Goal: Task Accomplishment & Management: Complete application form

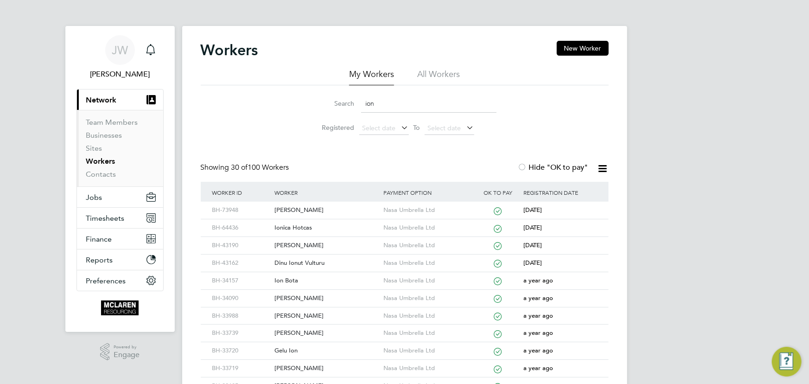
click at [567, 45] on button "New Worker" at bounding box center [583, 48] width 52 height 15
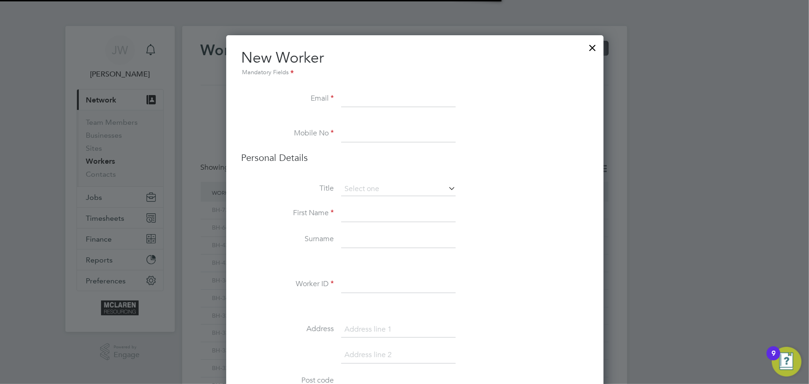
scroll to position [1049, 378]
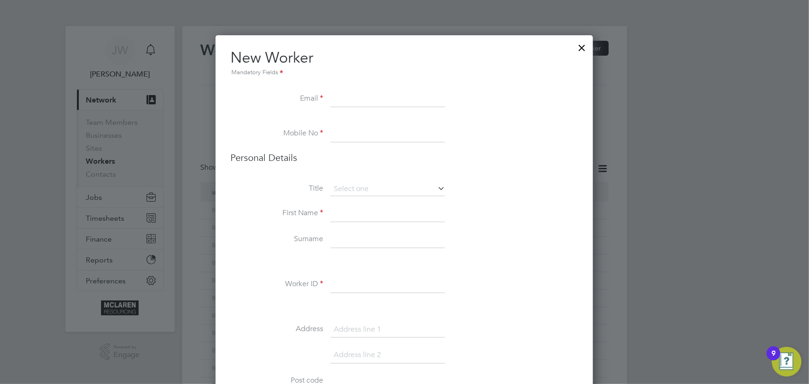
paste input "[EMAIL_ADDRESS][DOMAIN_NAME]"
type input "Rgd03@hotmail.com"
click at [348, 213] on input at bounding box center [387, 213] width 114 height 17
paste input "07444 009675"
type input "07444 009675"
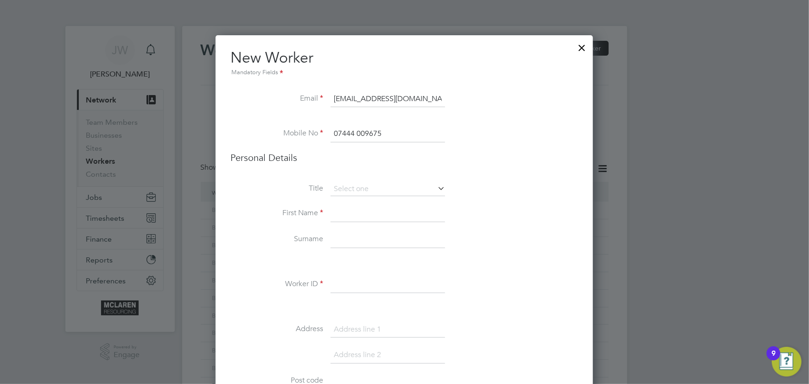
click at [353, 216] on input at bounding box center [387, 213] width 114 height 17
type input "Ronald"
click at [349, 239] on input at bounding box center [387, 239] width 114 height 17
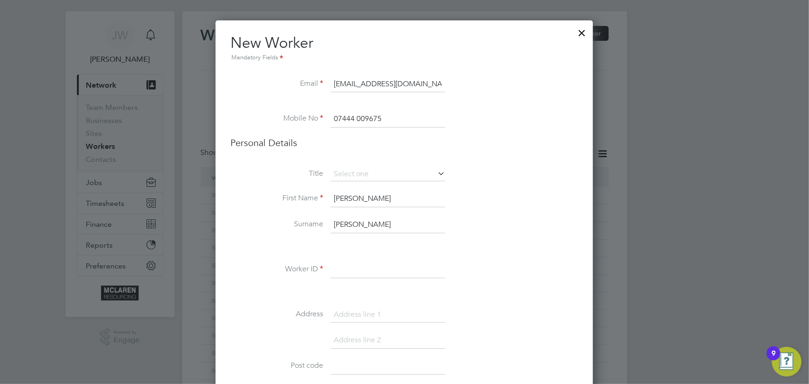
scroll to position [42, 0]
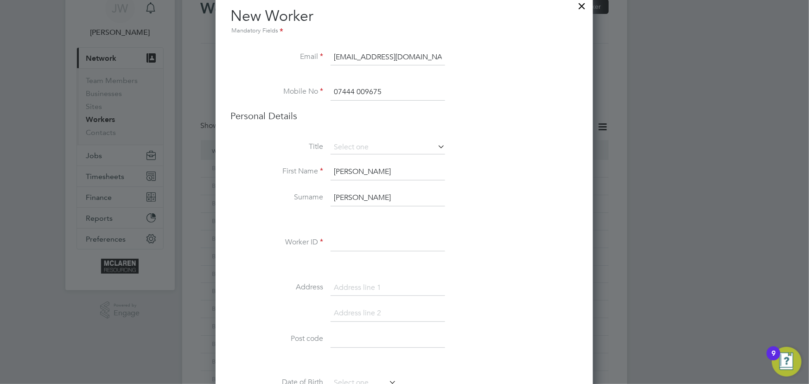
type input "Dickson"
click at [364, 238] on input at bounding box center [387, 243] width 114 height 17
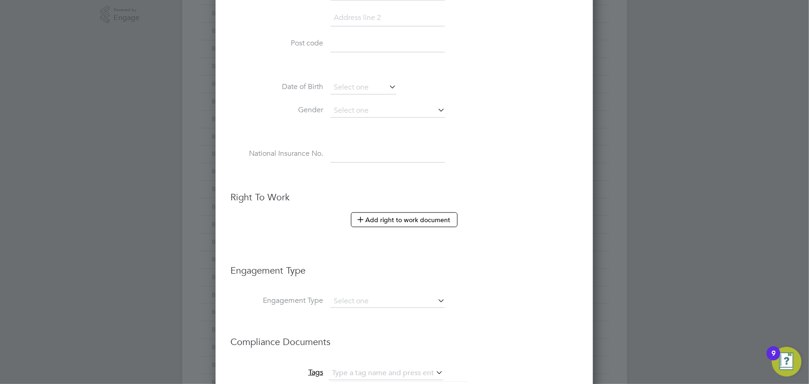
scroll to position [463, 0]
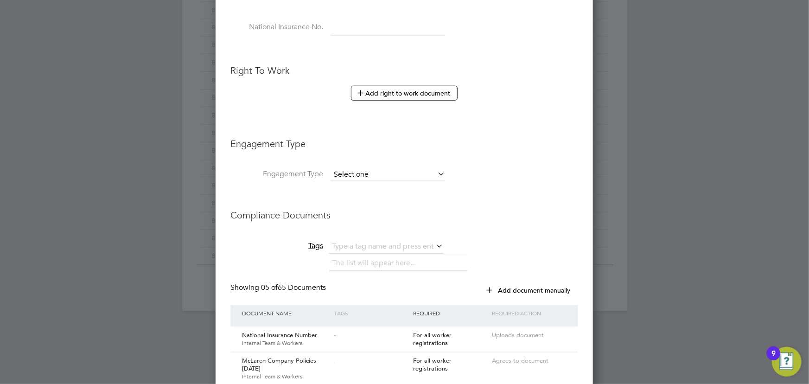
type input "BH-74004"
click at [355, 177] on input at bounding box center [387, 174] width 114 height 13
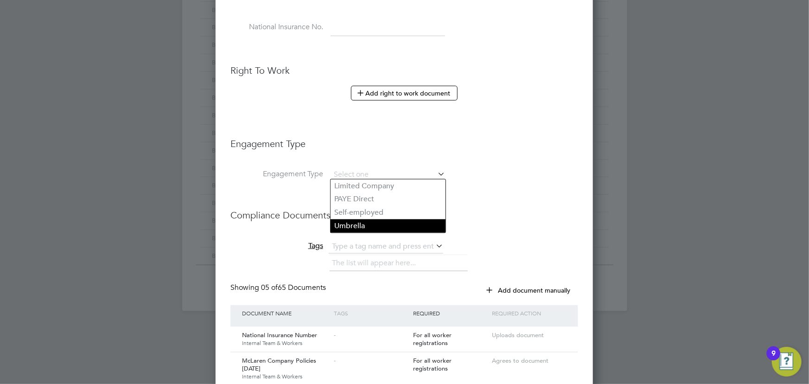
click at [355, 225] on li "Umbrella" at bounding box center [387, 225] width 115 height 13
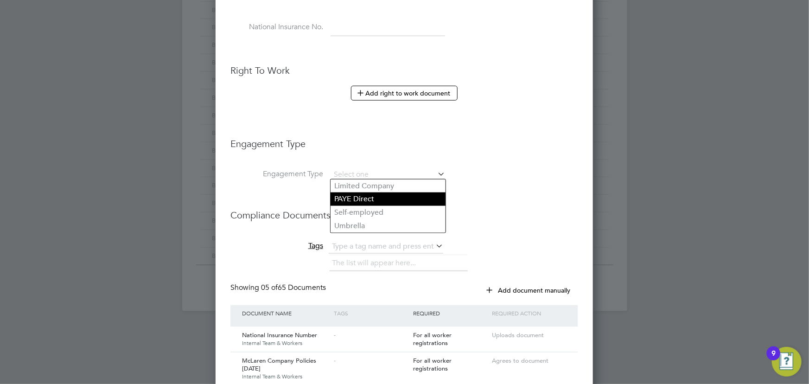
type input "Umbrella"
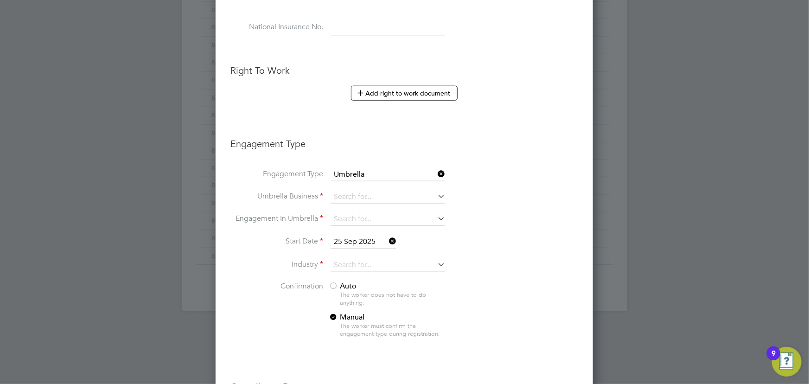
scroll to position [1286, 378]
click at [353, 195] on input at bounding box center [387, 196] width 114 height 13
click at [353, 204] on li "Nasa Umbrella Ltd" at bounding box center [387, 208] width 115 height 13
type input "Nasa Umbrella Ltd"
click at [540, 205] on li "Umbrella Business Nasa Umbrella Ltd" at bounding box center [404, 201] width 348 height 22
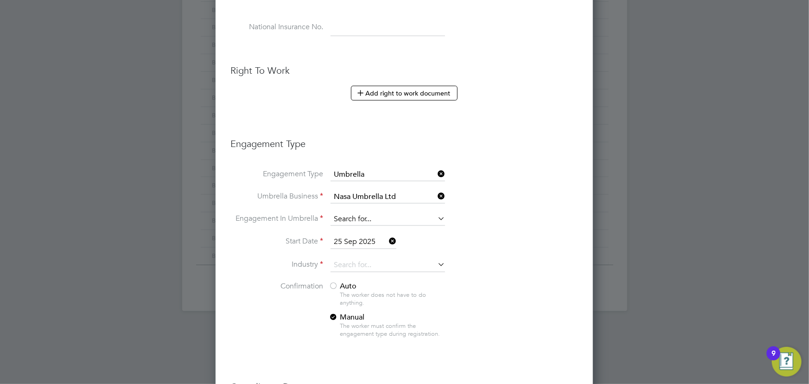
click at [374, 218] on input at bounding box center [387, 219] width 114 height 13
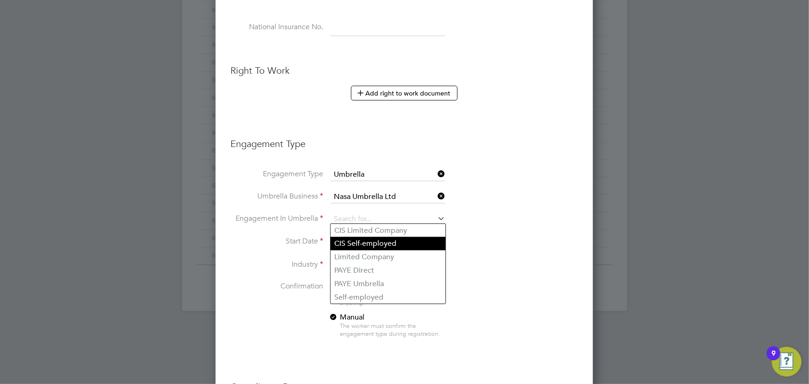
click at [367, 244] on li "CIS Self-employed" at bounding box center [387, 243] width 115 height 13
type input "CIS Self-employed"
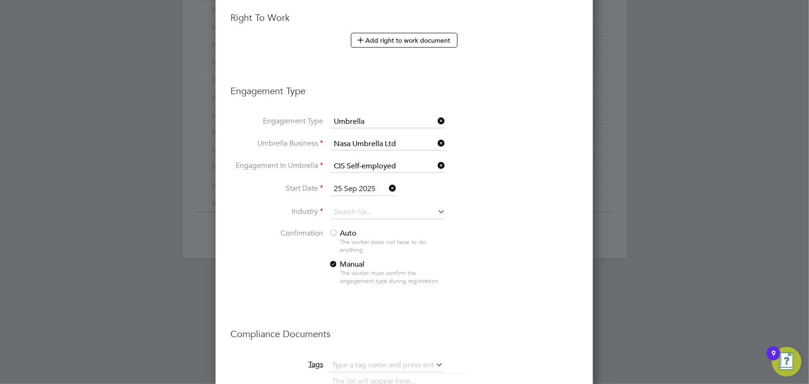
scroll to position [547, 0]
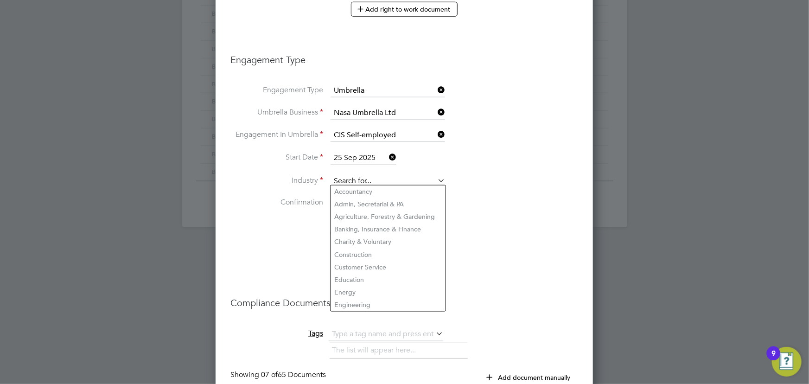
click at [366, 181] on input at bounding box center [387, 181] width 114 height 14
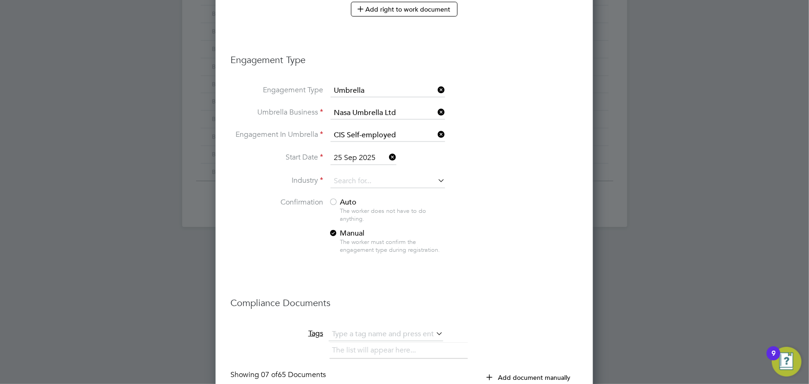
click at [357, 254] on li "Construction" at bounding box center [387, 254] width 115 height 13
type input "Construction"
click at [342, 199] on span "Auto" at bounding box center [343, 201] width 28 height 9
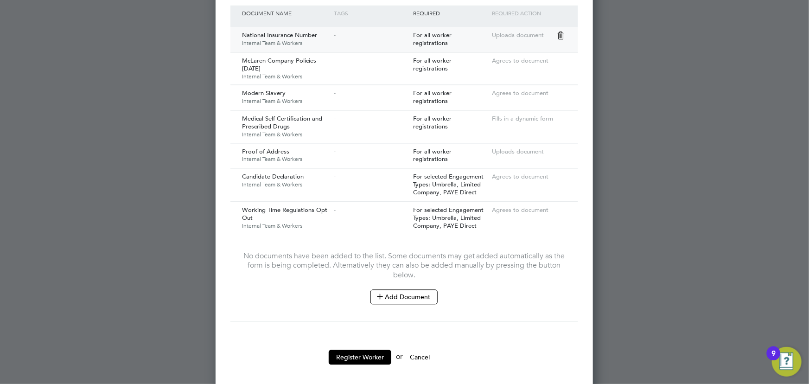
scroll to position [937, 0]
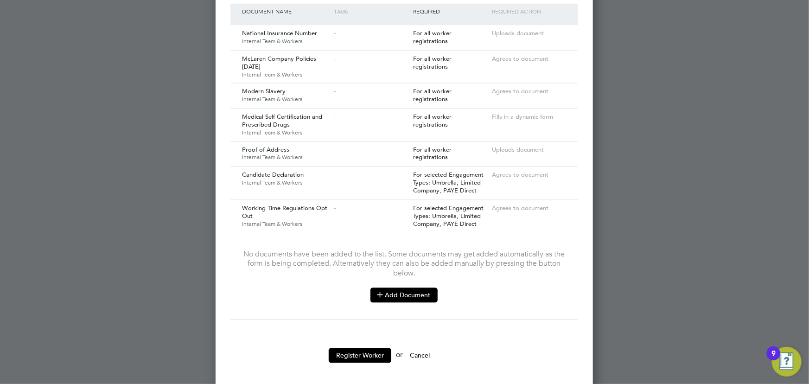
click at [385, 295] on button "Add Document" at bounding box center [403, 294] width 67 height 15
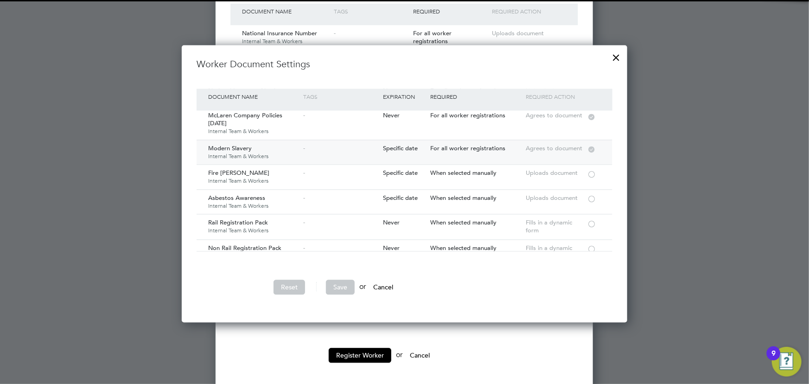
scroll to position [84, 0]
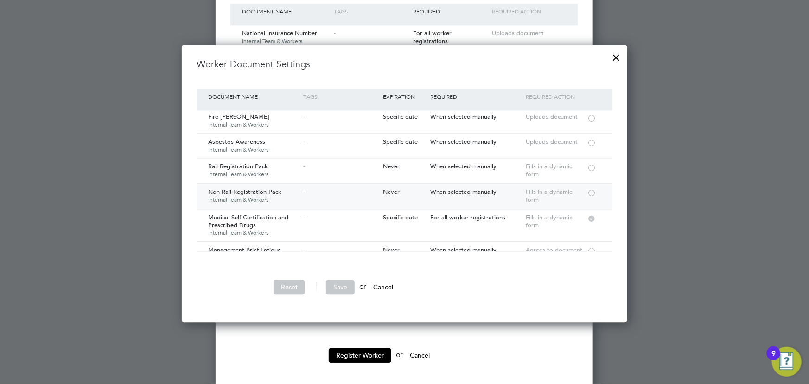
click at [591, 191] on div at bounding box center [591, 192] width 9 height 7
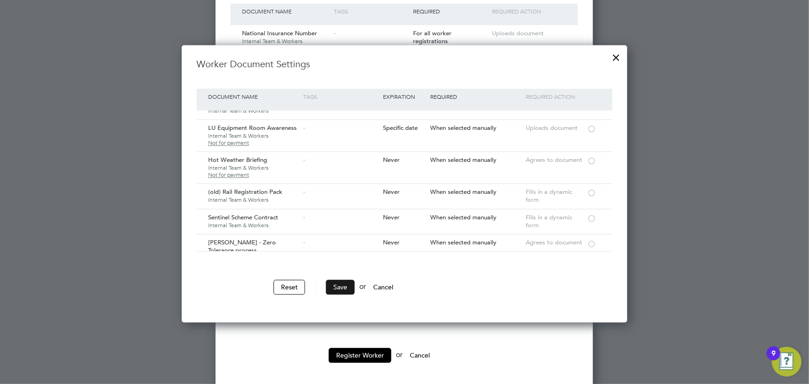
click at [349, 281] on button "Save" at bounding box center [340, 286] width 29 height 15
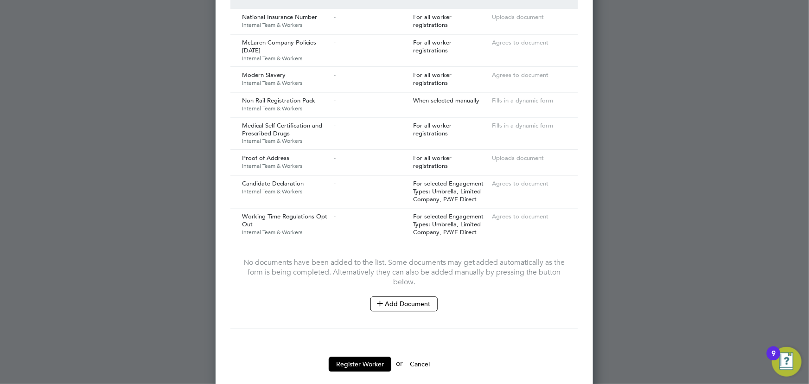
scroll to position [962, 0]
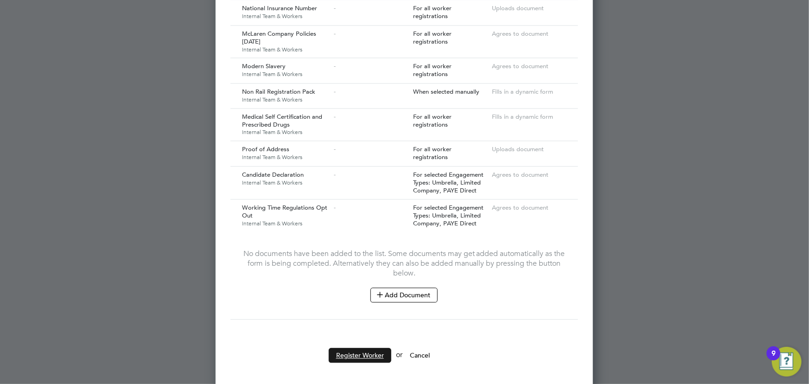
click at [348, 348] on button "Register Worker" at bounding box center [360, 355] width 63 height 15
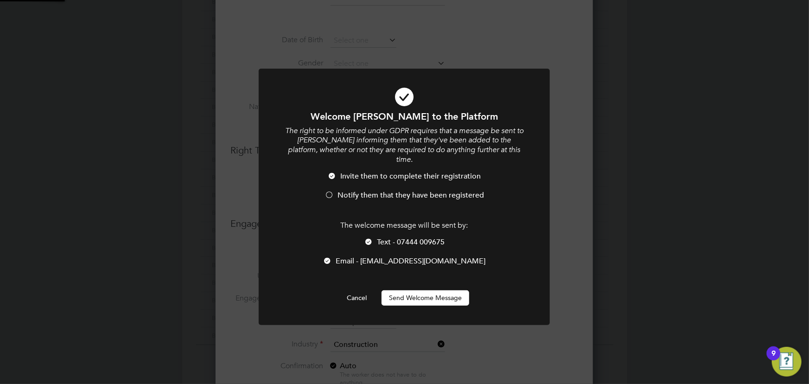
scroll to position [0, 0]
click at [435, 290] on button "Send Welcome Message" at bounding box center [425, 297] width 88 height 15
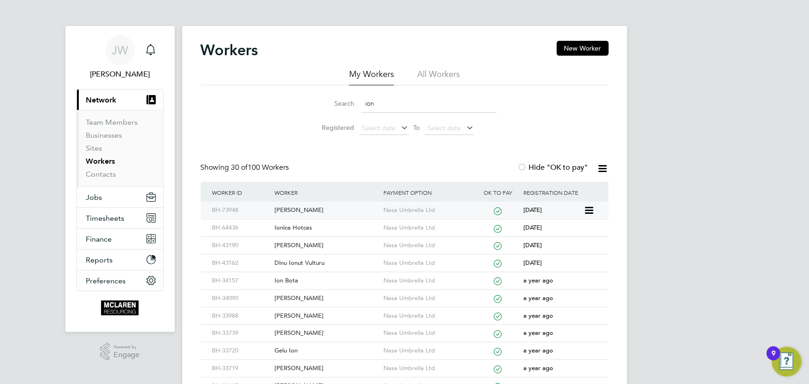
click at [287, 209] on div "[PERSON_NAME]" at bounding box center [326, 210] width 109 height 17
click at [101, 170] on link "Contacts" at bounding box center [101, 174] width 30 height 9
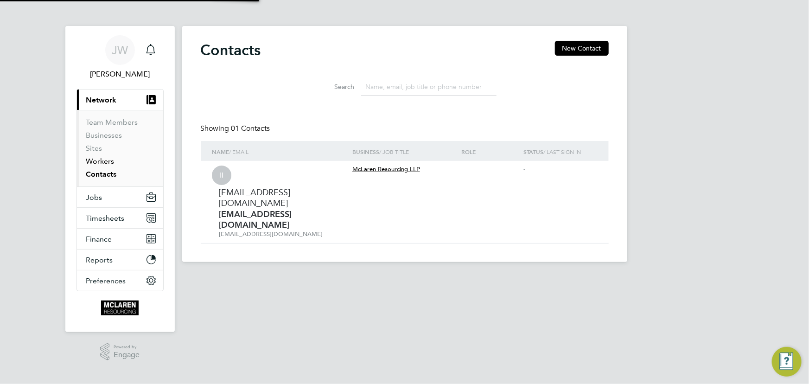
click at [96, 161] on link "Workers" at bounding box center [100, 161] width 28 height 9
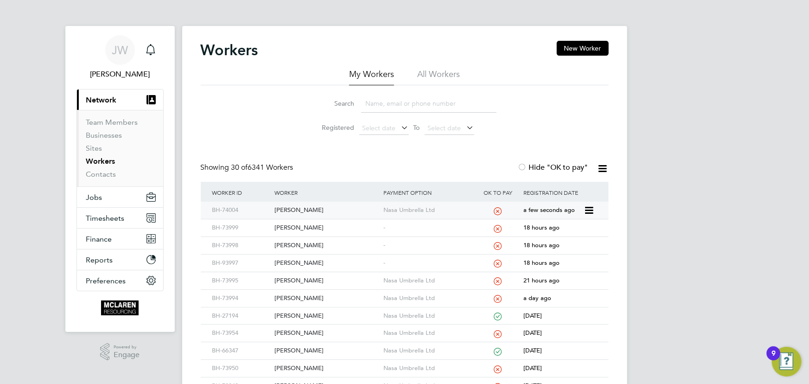
click at [296, 211] on div "[PERSON_NAME]" at bounding box center [326, 210] width 109 height 17
click at [106, 173] on link "Contacts" at bounding box center [101, 174] width 30 height 9
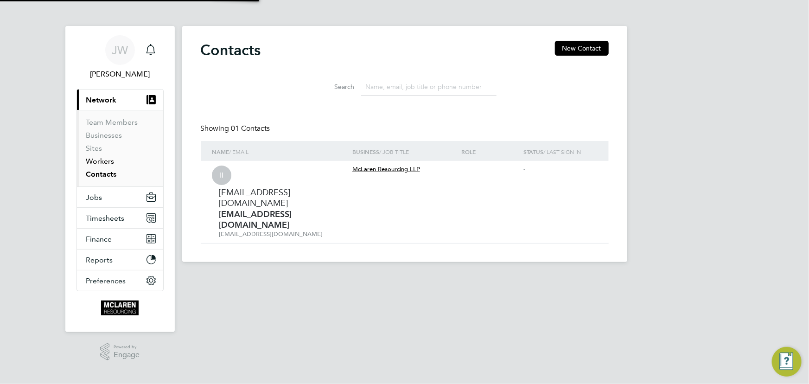
click at [102, 161] on link "Workers" at bounding box center [100, 161] width 28 height 9
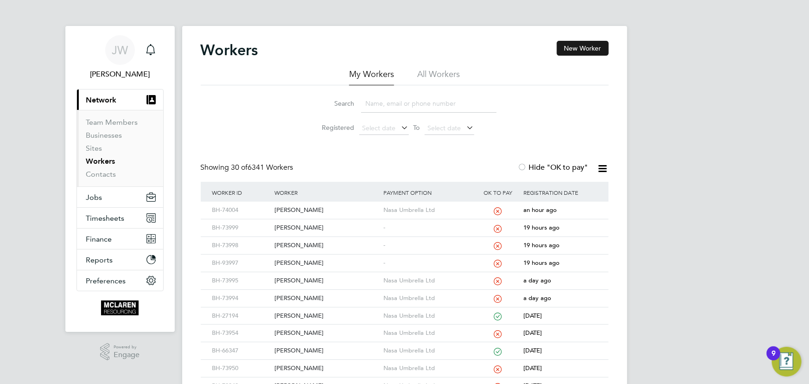
click at [582, 48] on button "New Worker" at bounding box center [583, 48] width 52 height 15
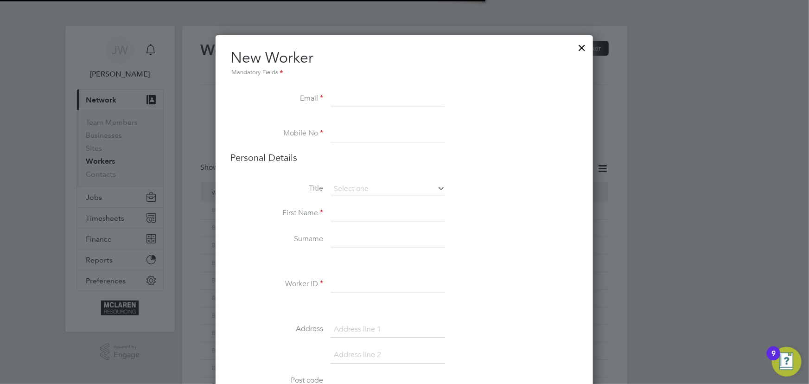
scroll to position [1049, 378]
paste input "Danielmaffy54@gmail.com"
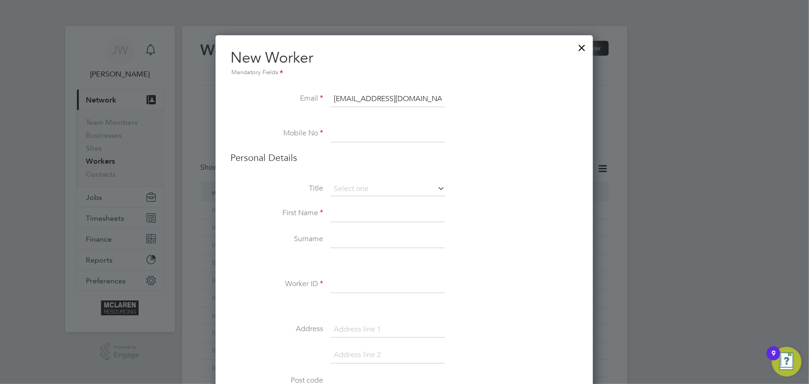
type input "Danielmaffy54@gmail.com"
drag, startPoint x: 352, startPoint y: 139, endPoint x: 183, endPoint y: 141, distance: 169.2
click at [352, 139] on input at bounding box center [387, 134] width 114 height 17
paste input "07496 576538"
type input "07496 576538"
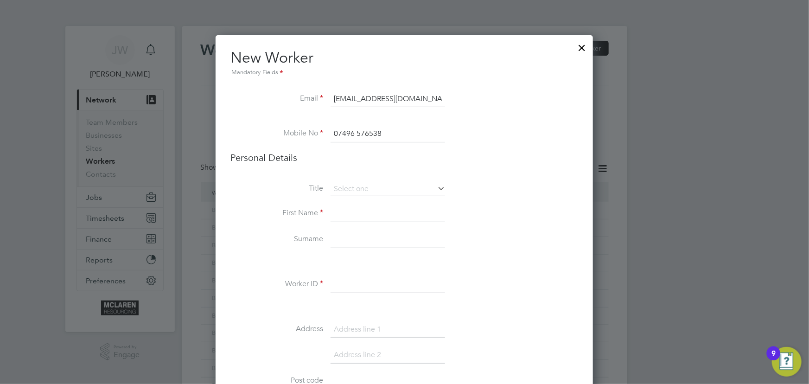
click at [360, 219] on input at bounding box center [387, 213] width 114 height 17
type input "Daniel"
click at [350, 243] on input at bounding box center [387, 239] width 114 height 17
type input "McNeill"
click at [344, 280] on input at bounding box center [387, 284] width 114 height 17
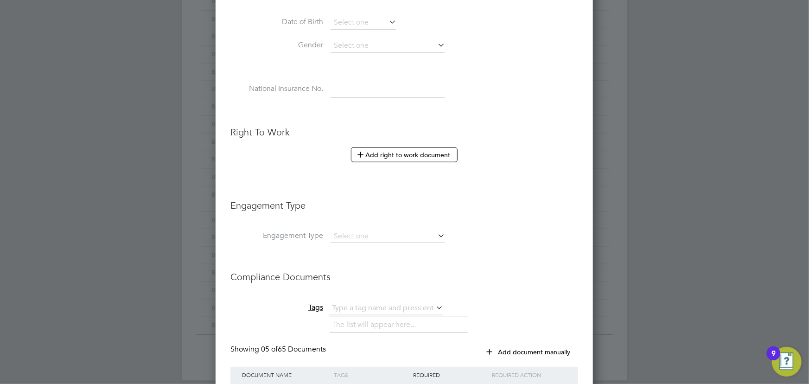
scroll to position [463, 0]
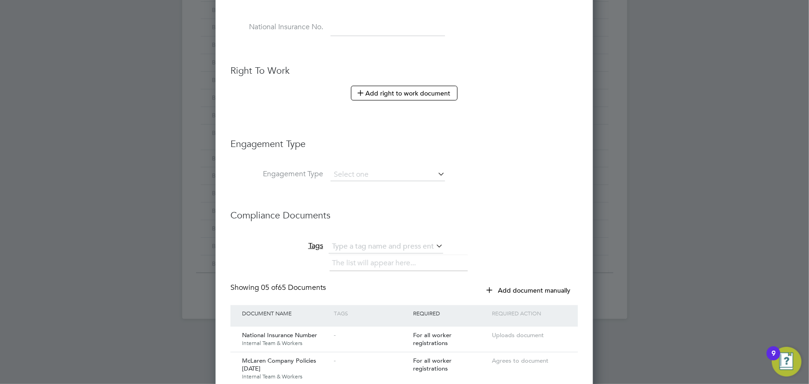
type input "BH-74014"
click at [339, 164] on li "Engagement Type" at bounding box center [404, 148] width 348 height 40
click at [339, 171] on input at bounding box center [387, 174] width 114 height 13
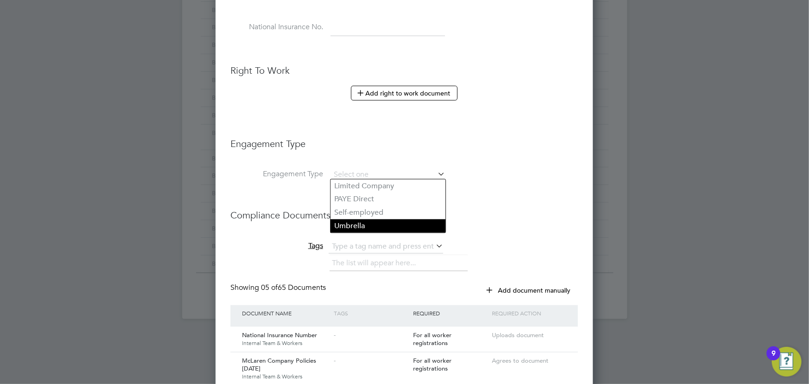
click at [347, 226] on li "Umbrella" at bounding box center [387, 225] width 115 height 13
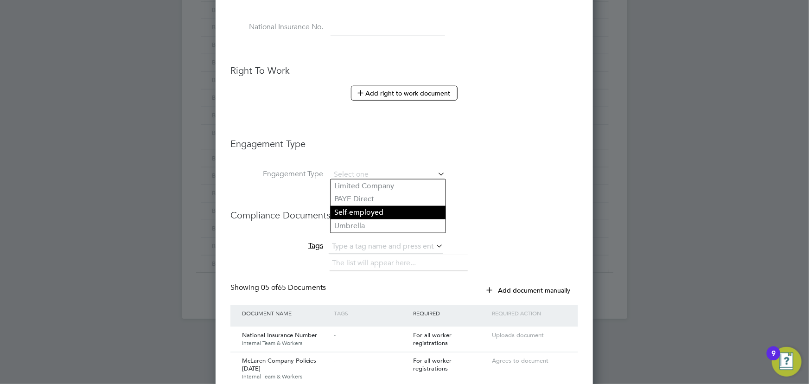
type input "Umbrella"
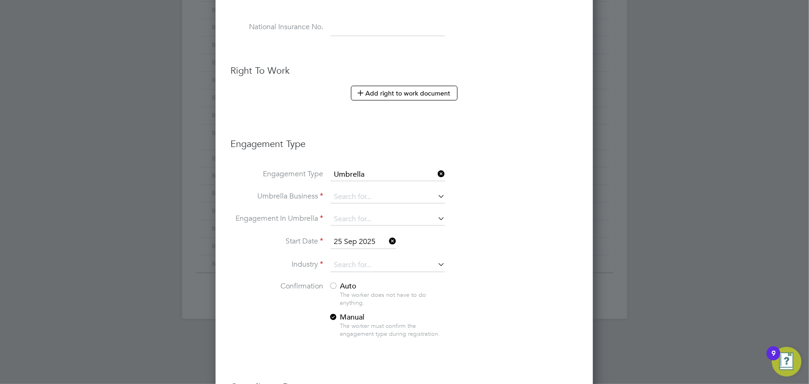
scroll to position [1286, 378]
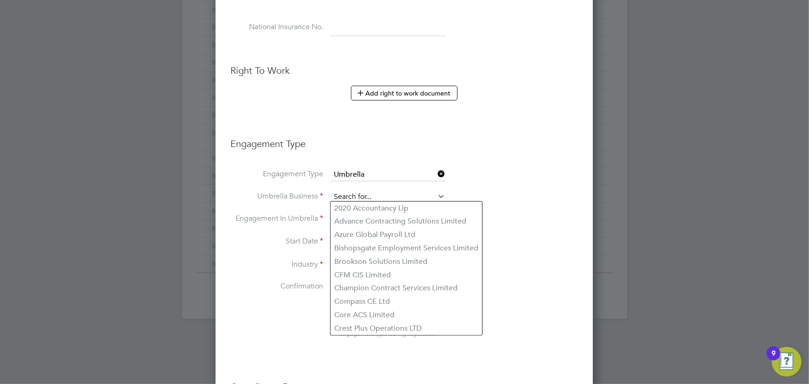
click at [343, 198] on input at bounding box center [387, 196] width 114 height 13
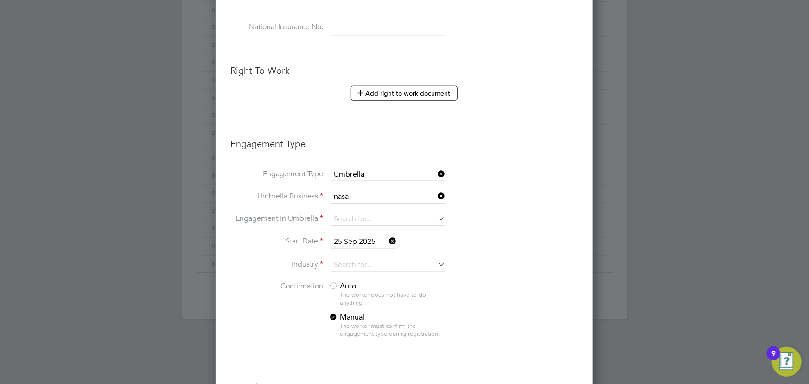
click at [362, 211] on li "Nasa Umbrella Ltd" at bounding box center [387, 208] width 115 height 13
type input "Nasa Umbrella Ltd"
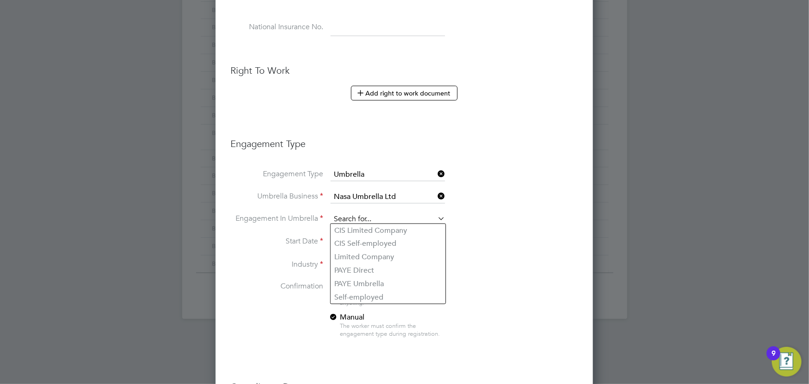
click at [352, 218] on input at bounding box center [387, 219] width 114 height 13
click at [361, 240] on li "CIS Self-employed" at bounding box center [387, 243] width 115 height 13
type input "CIS Self-employed"
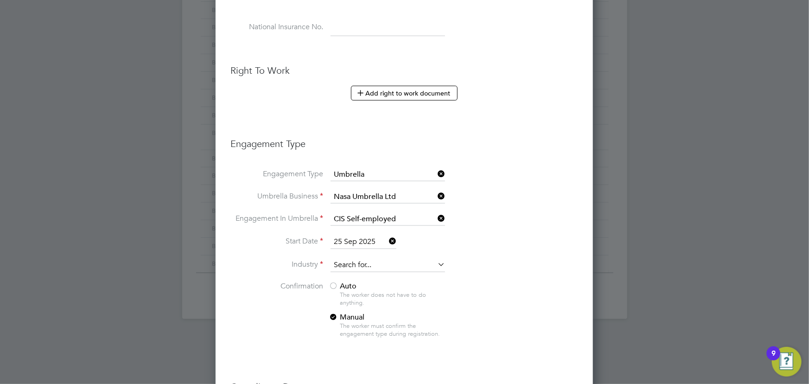
click at [361, 261] on input at bounding box center [387, 265] width 114 height 14
click at [375, 341] on li "Construction" at bounding box center [387, 338] width 115 height 13
type input "Construction"
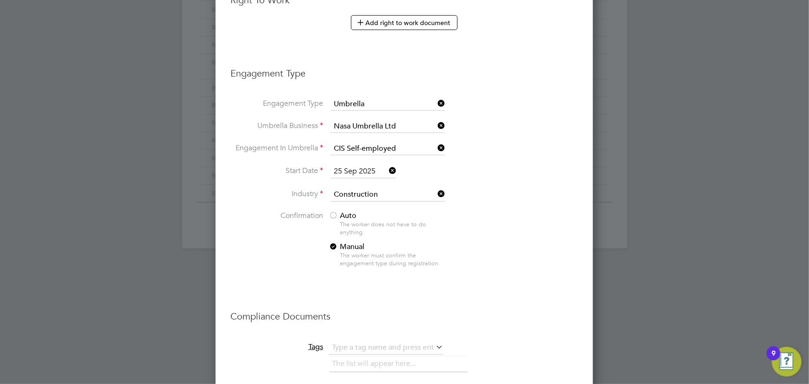
scroll to position [590, 0]
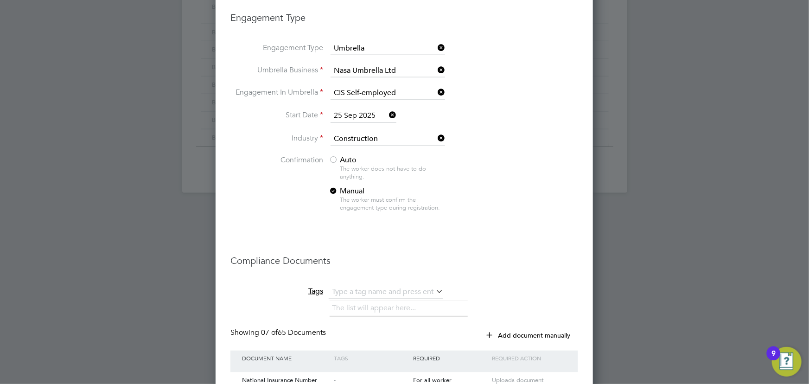
click at [346, 156] on span "Auto" at bounding box center [343, 159] width 28 height 9
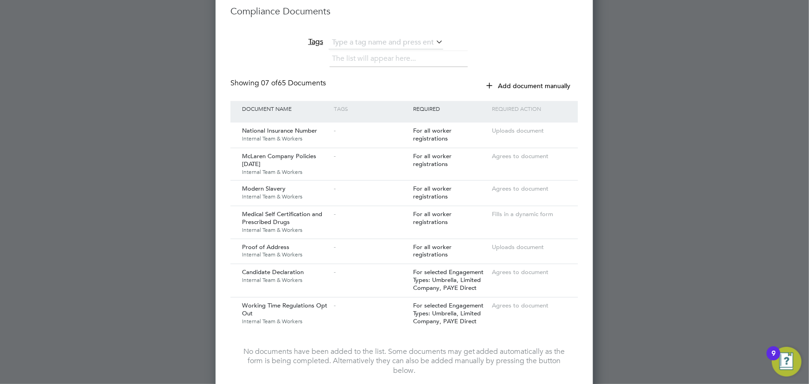
scroll to position [937, 0]
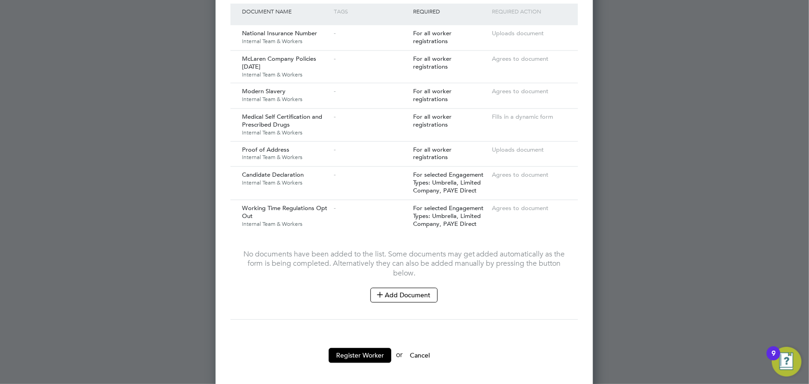
click at [414, 288] on button "Add Document" at bounding box center [403, 294] width 67 height 15
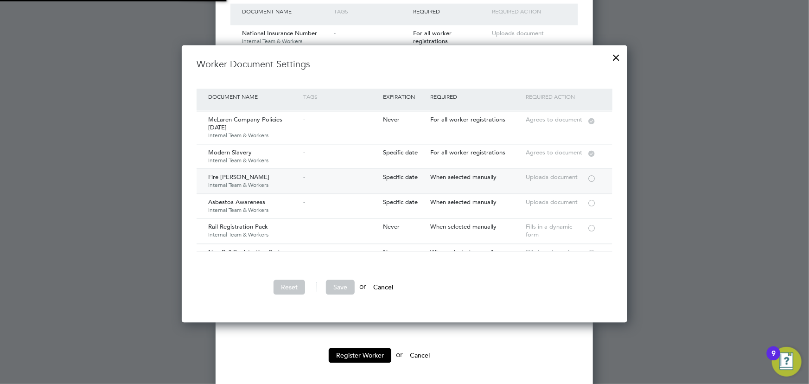
scroll to position [42, 0]
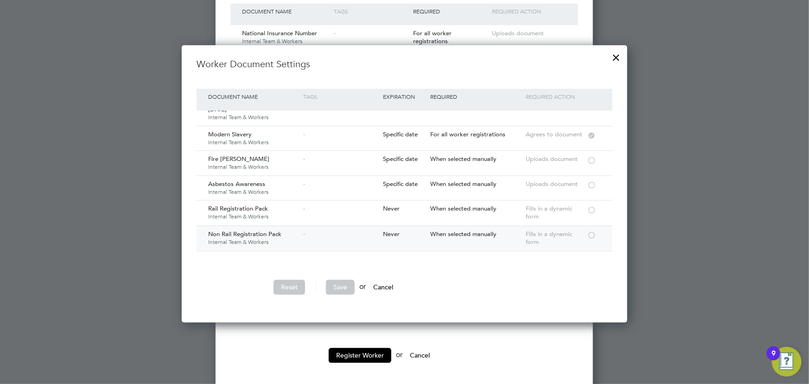
click at [592, 232] on div at bounding box center [591, 234] width 9 height 7
click at [346, 283] on button "Save" at bounding box center [340, 286] width 29 height 15
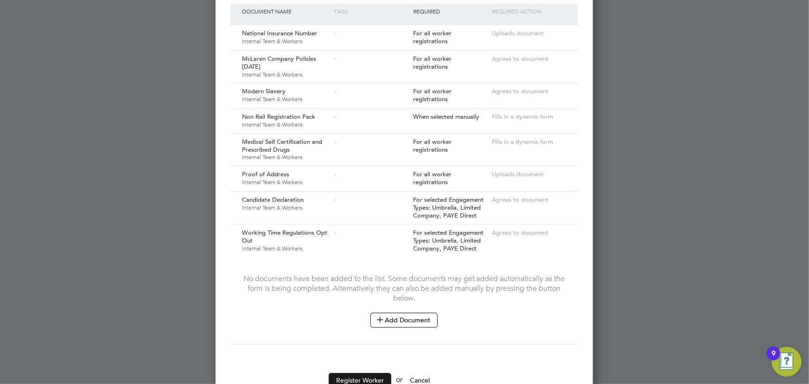
click at [361, 375] on button "Register Worker" at bounding box center [360, 380] width 63 height 15
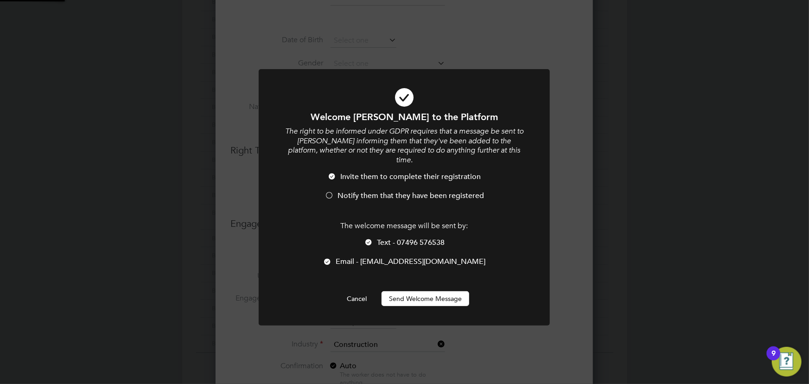
scroll to position [0, 0]
click at [437, 291] on button "Send Welcome Message" at bounding box center [425, 298] width 88 height 15
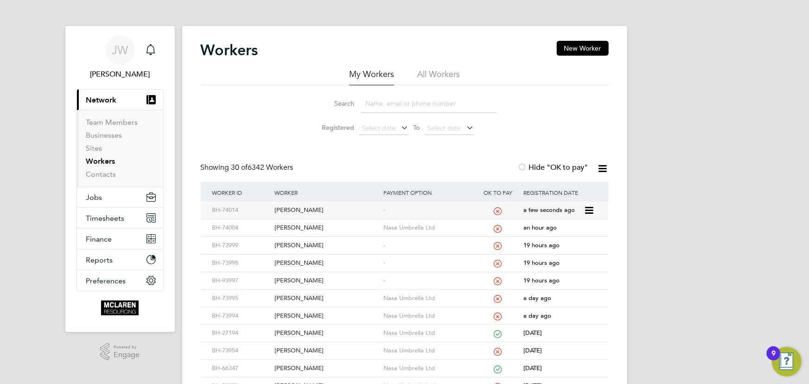
click at [311, 211] on div "Daniel McNeill" at bounding box center [326, 210] width 109 height 17
drag, startPoint x: 101, startPoint y: 176, endPoint x: 103, endPoint y: 168, distance: 8.5
click at [101, 176] on link "Contacts" at bounding box center [101, 174] width 30 height 9
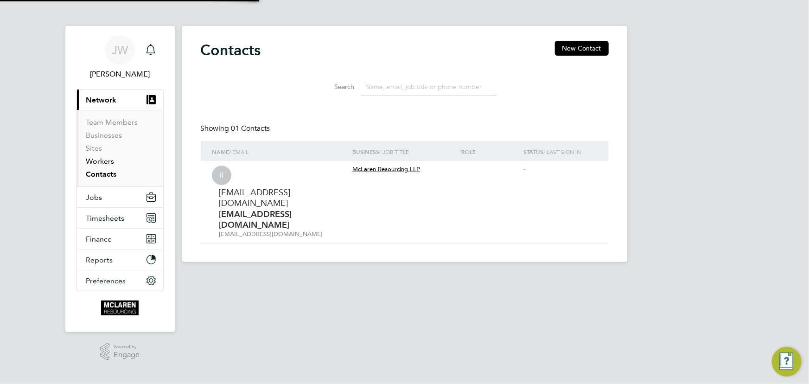
click at [102, 159] on link "Workers" at bounding box center [100, 161] width 28 height 9
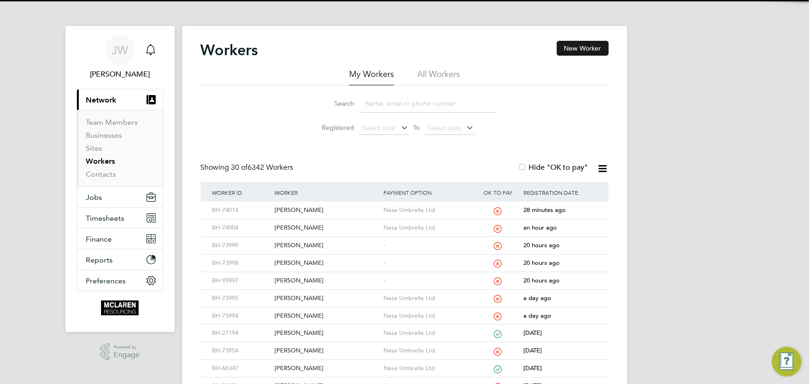
click at [571, 44] on button "New Worker" at bounding box center [583, 48] width 52 height 15
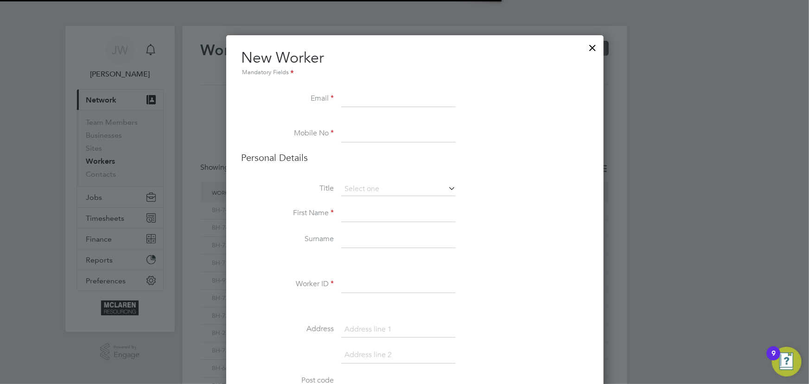
scroll to position [1049, 378]
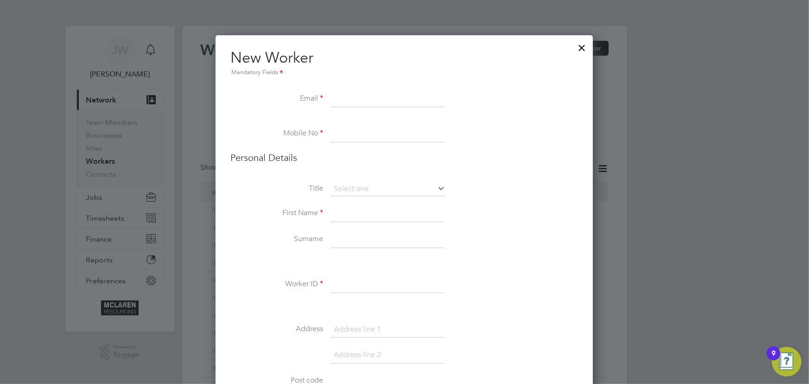
paste input "samiimam@hotmail.co.uk"
type input "samiimam@hotmail.co.uk"
click at [352, 211] on input at bounding box center [387, 213] width 114 height 17
paste input "07498 863 664"
type input "07498 863 664"
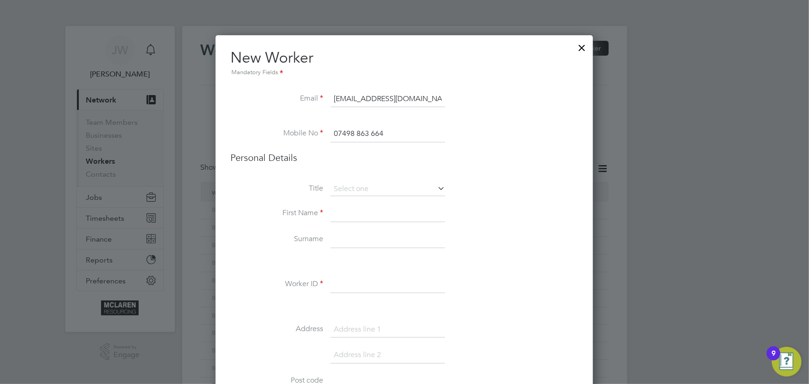
click at [355, 215] on input at bounding box center [387, 213] width 114 height 17
type input "Sami"
click at [350, 241] on input at bounding box center [387, 239] width 114 height 17
type input "Imam"
click at [371, 287] on input at bounding box center [387, 284] width 114 height 17
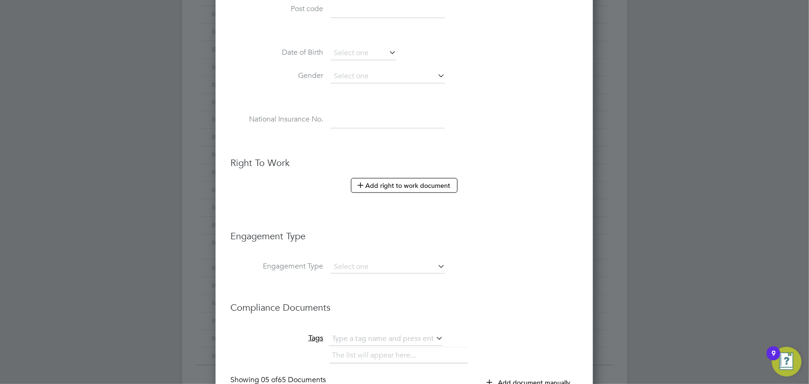
scroll to position [463, 0]
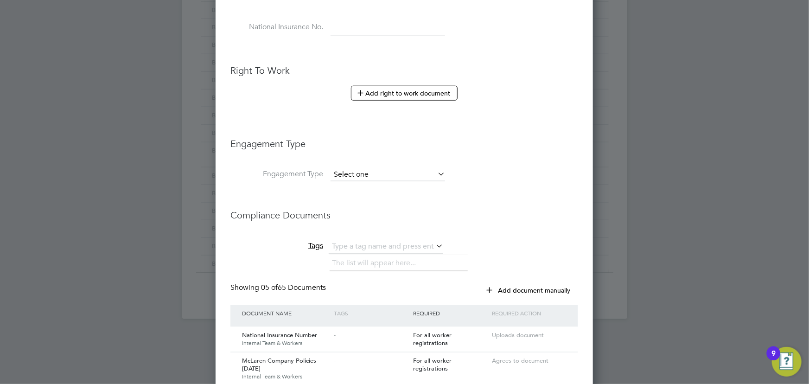
type input "BH-24679"
click at [356, 176] on input at bounding box center [387, 174] width 114 height 13
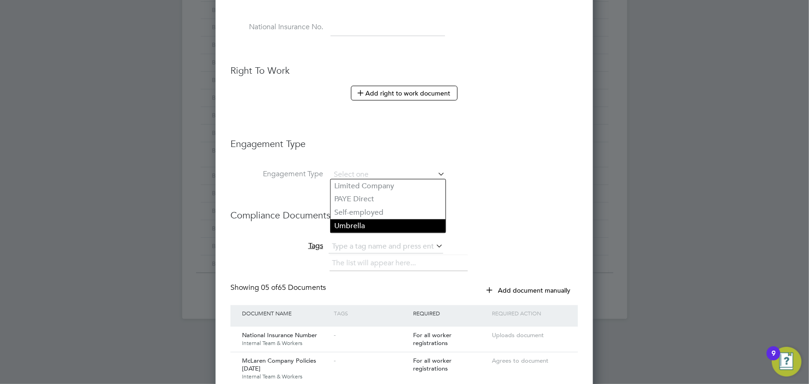
click at [358, 231] on li "Umbrella" at bounding box center [387, 225] width 115 height 13
type input "Umbrella"
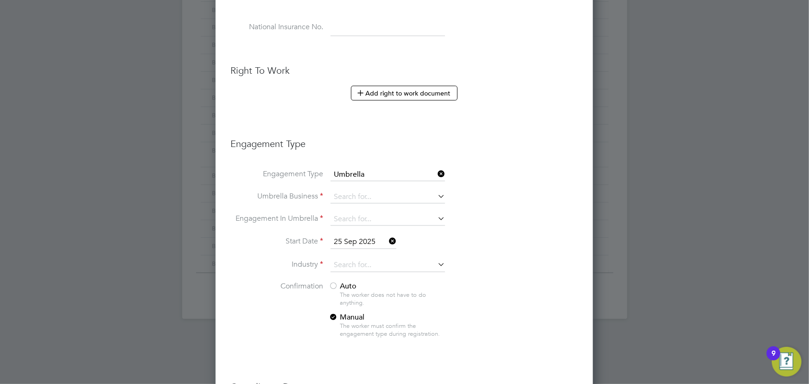
scroll to position [1286, 378]
click at [355, 197] on input at bounding box center [387, 196] width 114 height 13
click at [367, 205] on li "Nasa Umbrella Ltd" at bounding box center [387, 208] width 115 height 13
type input "Nasa Umbrella Ltd"
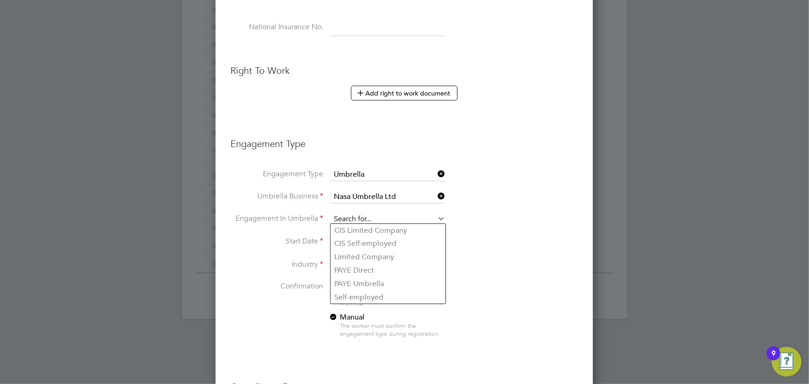
click at [363, 216] on input at bounding box center [387, 219] width 114 height 13
click at [369, 246] on li "CIS Self-employed" at bounding box center [387, 243] width 115 height 13
type input "CIS Self-employed"
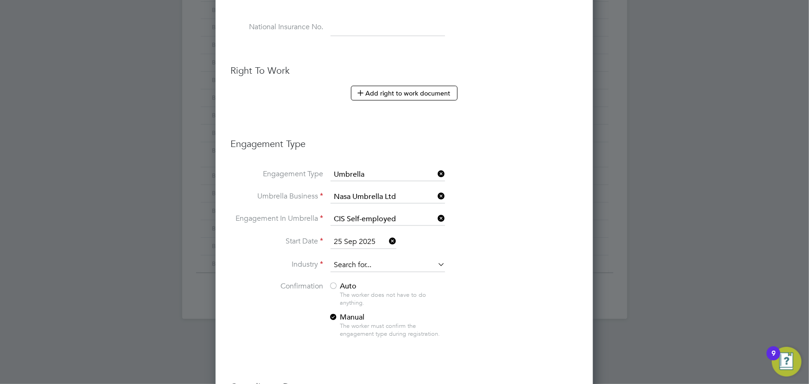
click at [348, 261] on input at bounding box center [387, 265] width 114 height 14
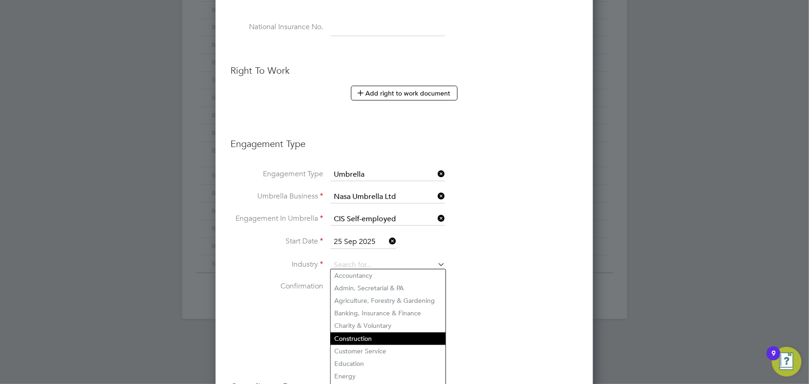
click at [361, 335] on li "Construction" at bounding box center [387, 338] width 115 height 13
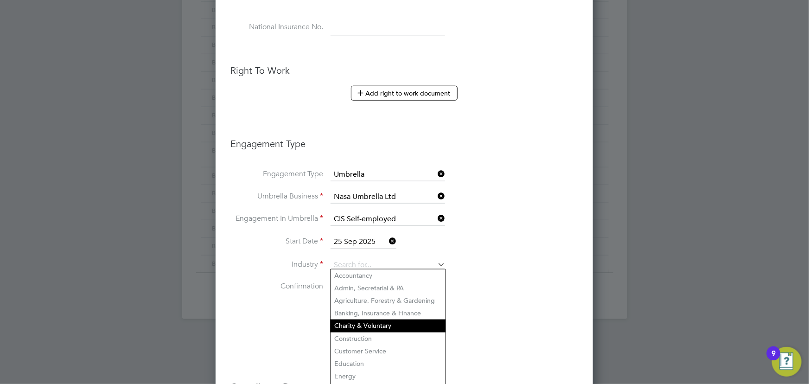
type input "Construction"
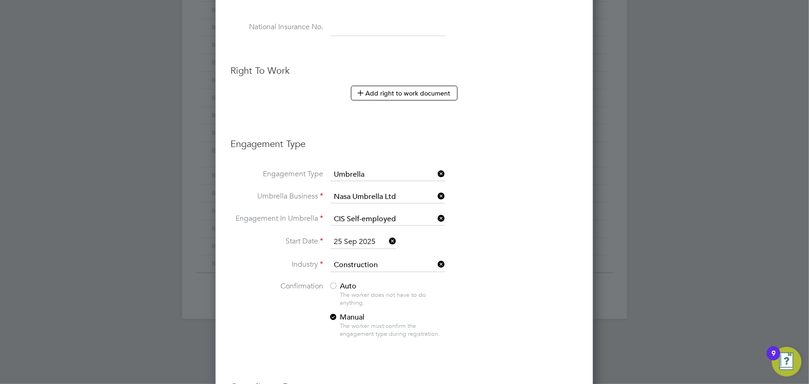
click at [346, 286] on span "Auto" at bounding box center [343, 285] width 28 height 9
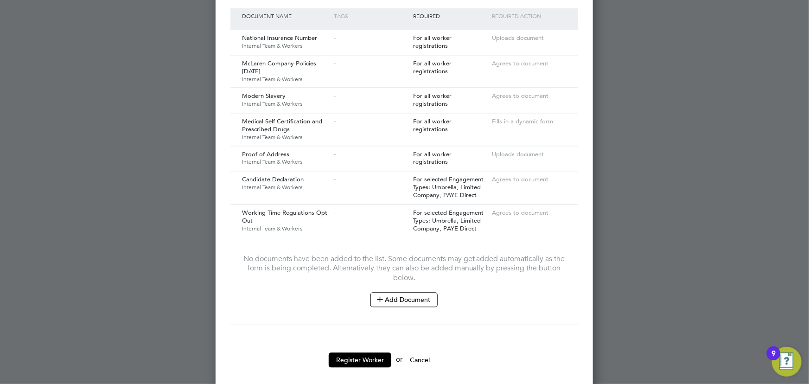
scroll to position [937, 0]
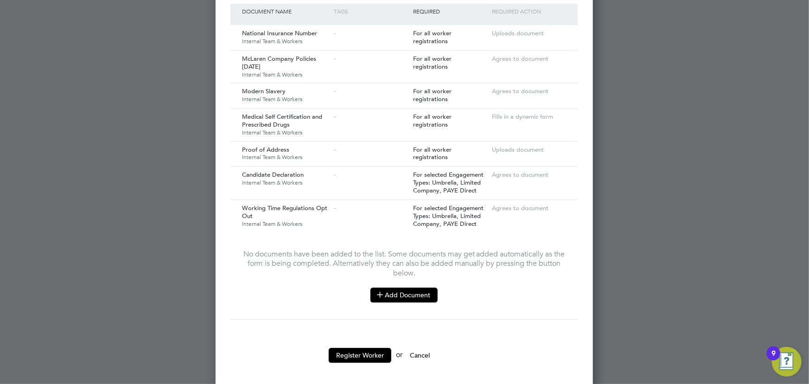
click at [413, 287] on button "Add Document" at bounding box center [403, 294] width 67 height 15
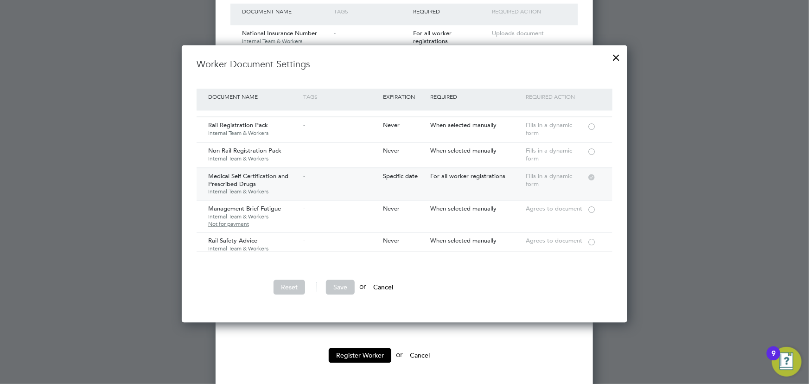
scroll to position [126, 0]
click at [592, 148] on div at bounding box center [591, 149] width 9 height 7
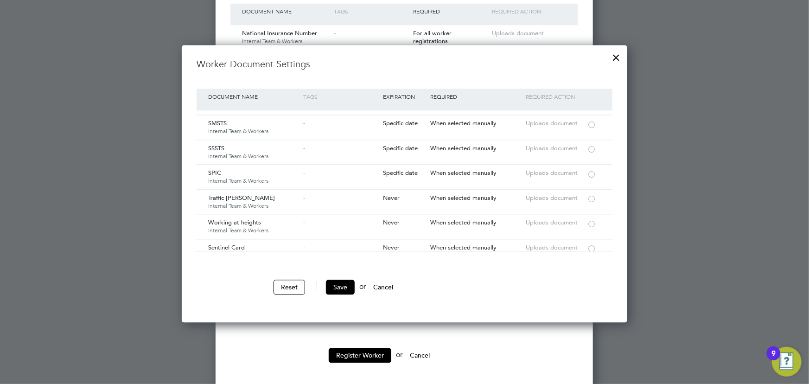
scroll to position [1393, 0]
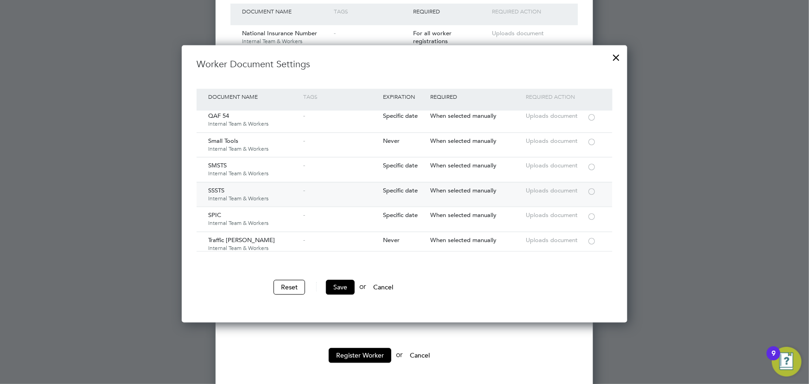
click at [591, 187] on div at bounding box center [591, 190] width 9 height 7
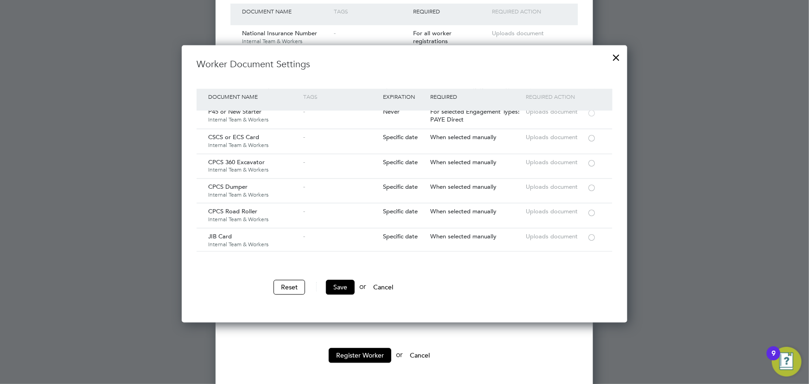
scroll to position [929, 0]
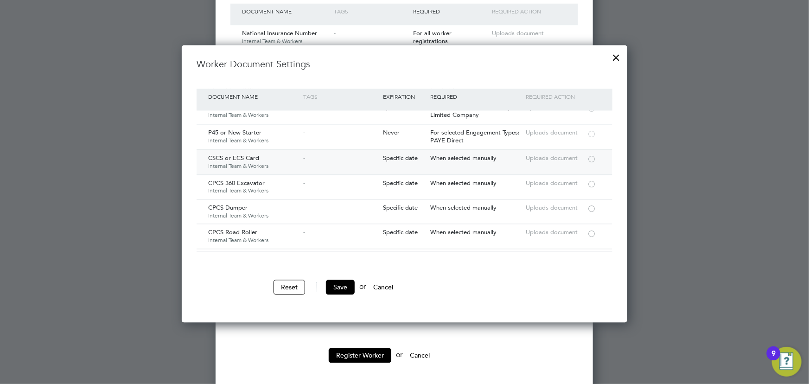
click at [592, 155] on div at bounding box center [591, 158] width 9 height 7
click at [344, 283] on button "Save" at bounding box center [340, 286] width 29 height 15
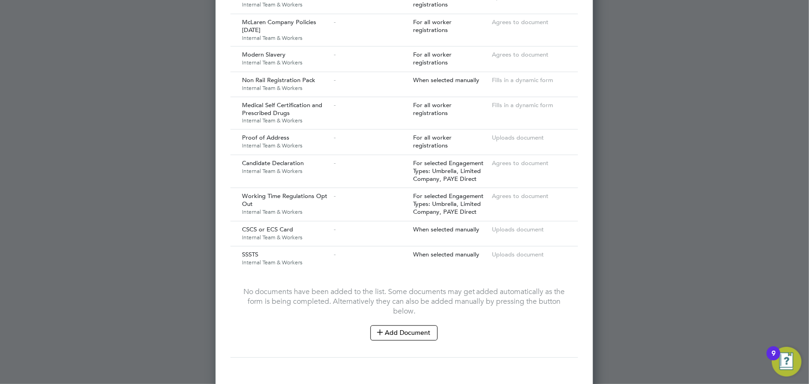
scroll to position [1011, 0]
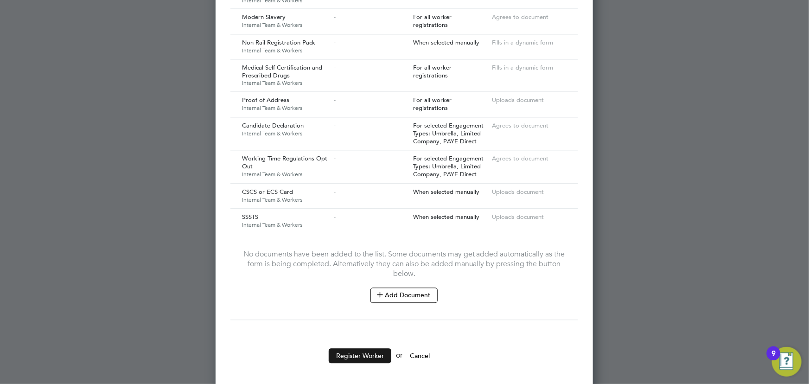
click at [380, 348] on button "Register Worker" at bounding box center [360, 355] width 63 height 15
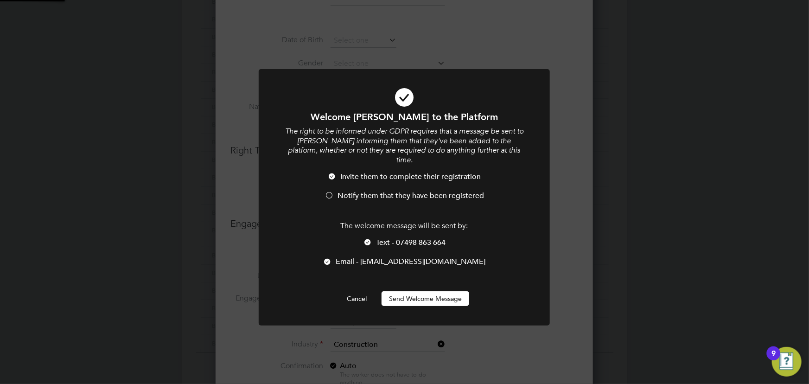
scroll to position [0, 0]
click at [449, 291] on button "Send Welcome Message" at bounding box center [425, 298] width 88 height 15
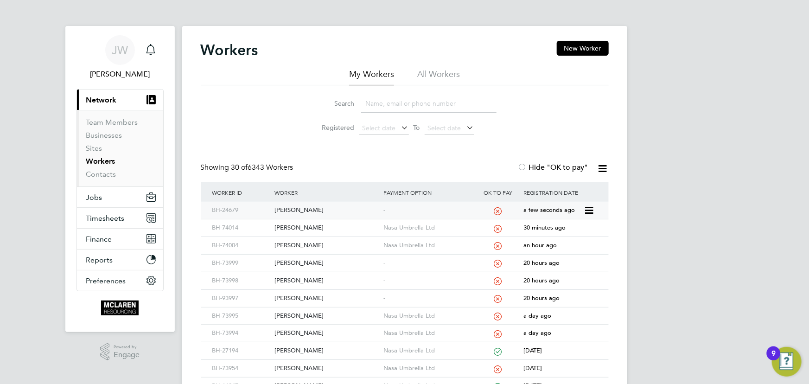
click at [285, 210] on div "Sami Imam" at bounding box center [326, 210] width 109 height 17
click at [100, 173] on link "Contacts" at bounding box center [101, 174] width 30 height 9
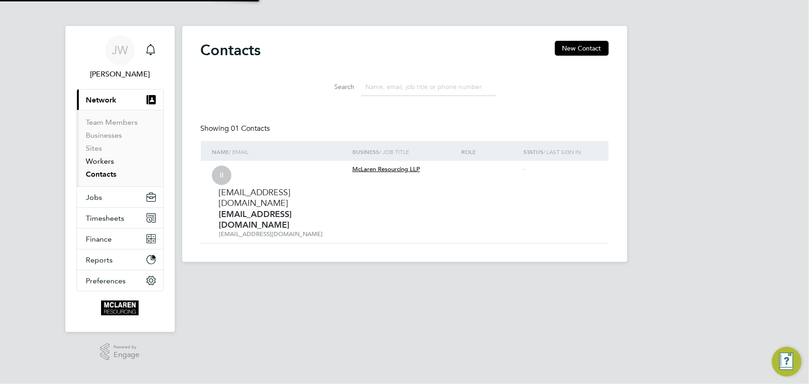
click at [98, 161] on link "Workers" at bounding box center [100, 161] width 28 height 9
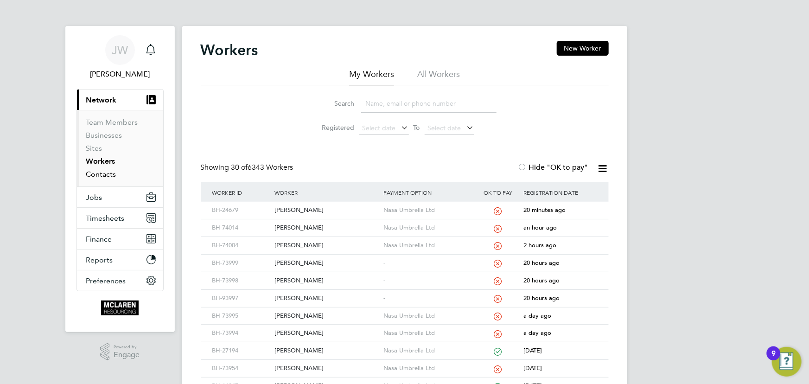
drag, startPoint x: 97, startPoint y: 176, endPoint x: 100, endPoint y: 164, distance: 11.9
click at [97, 175] on link "Contacts" at bounding box center [101, 174] width 30 height 9
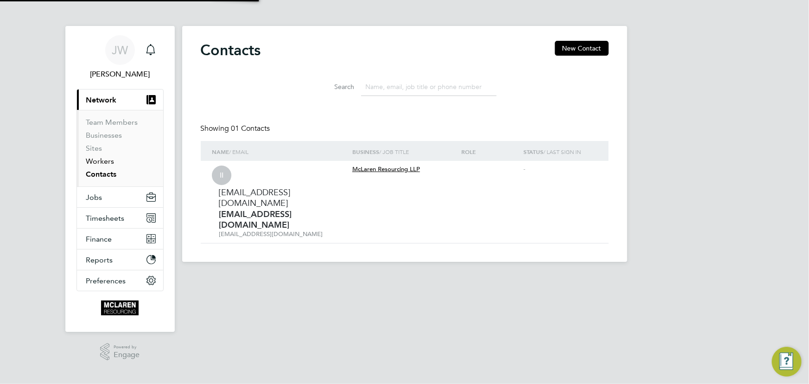
click at [101, 162] on link "Workers" at bounding box center [100, 161] width 28 height 9
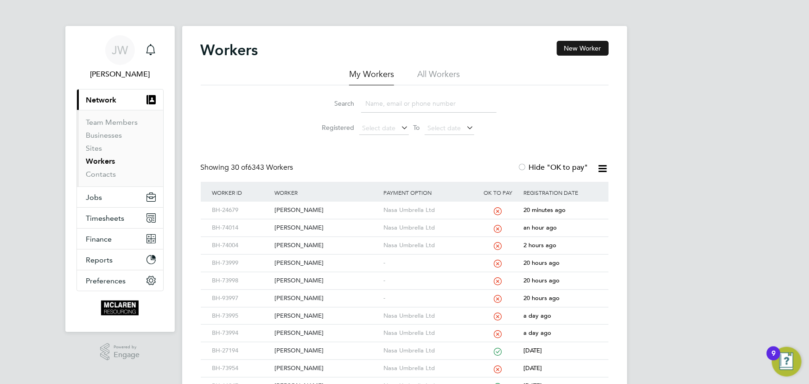
click at [582, 44] on button "New Worker" at bounding box center [583, 48] width 52 height 15
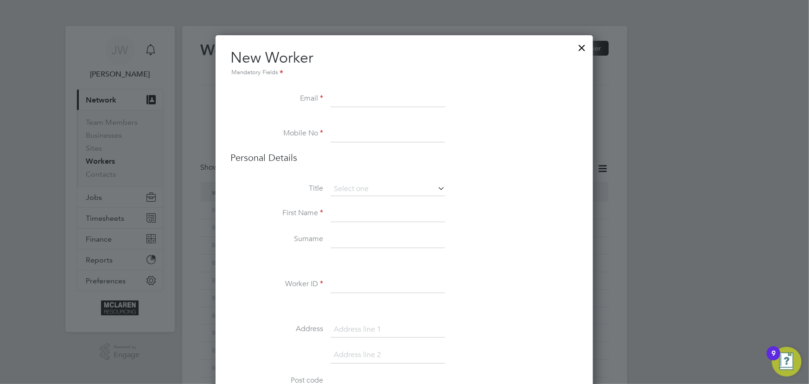
scroll to position [1049, 378]
paste input "Rioocak60@icloud.com"
type input "Rioocak60@icloud.com"
click at [348, 228] on li "First Name" at bounding box center [404, 218] width 348 height 26
click at [352, 216] on input at bounding box center [387, 213] width 114 height 17
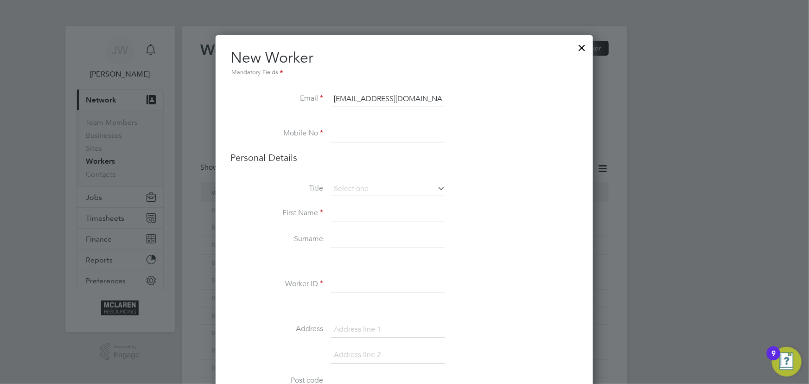
paste input "07488 384308"
type input "07488 384308"
click at [353, 219] on input at bounding box center [387, 213] width 114 height 17
type input "Rio"
click at [342, 243] on input at bounding box center [387, 239] width 114 height 17
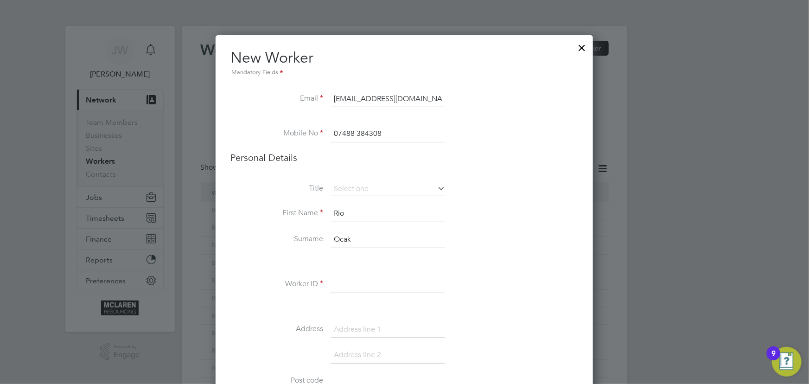
type input "Ocak"
drag, startPoint x: 361, startPoint y: 287, endPoint x: 362, endPoint y: 278, distance: 9.0
click at [361, 287] on input at bounding box center [387, 284] width 114 height 17
type input "BH-74055"
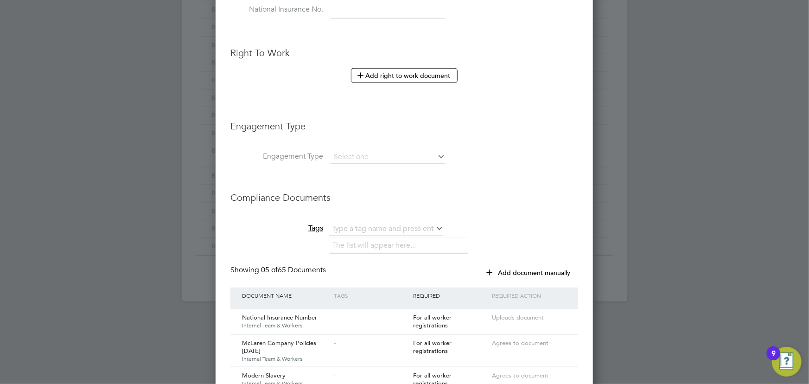
scroll to position [505, 0]
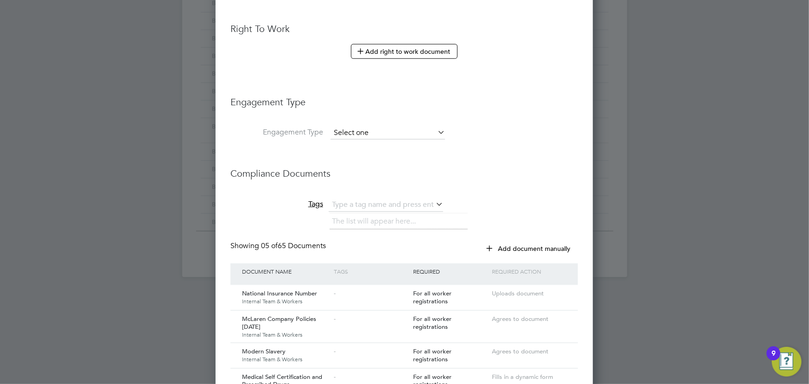
click at [356, 133] on input at bounding box center [387, 133] width 114 height 13
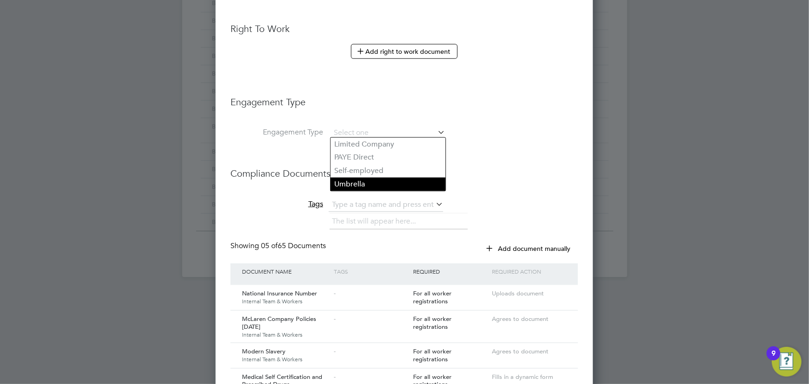
click at [362, 183] on li "Umbrella" at bounding box center [387, 183] width 115 height 13
type input "Umbrella"
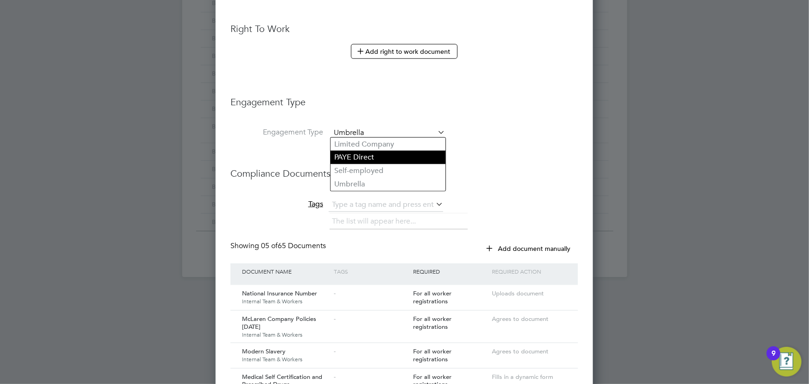
scroll to position [1286, 378]
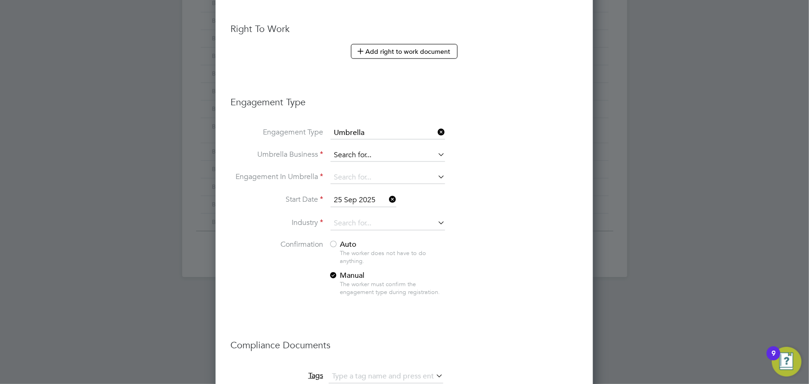
click at [358, 155] on input at bounding box center [387, 155] width 114 height 13
click at [358, 161] on li "Nasa Umbrella Ltd" at bounding box center [387, 166] width 115 height 13
type input "Nasa Umbrella Ltd"
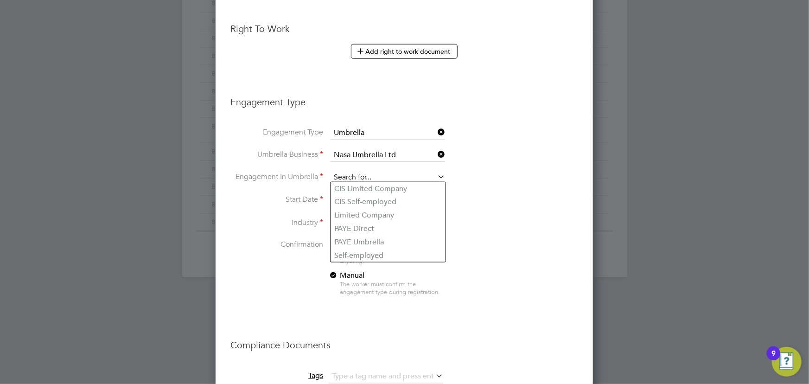
click at [368, 171] on input at bounding box center [387, 177] width 114 height 13
click at [369, 199] on li "CIS Self-employed" at bounding box center [387, 201] width 115 height 13
type input "CIS Self-employed"
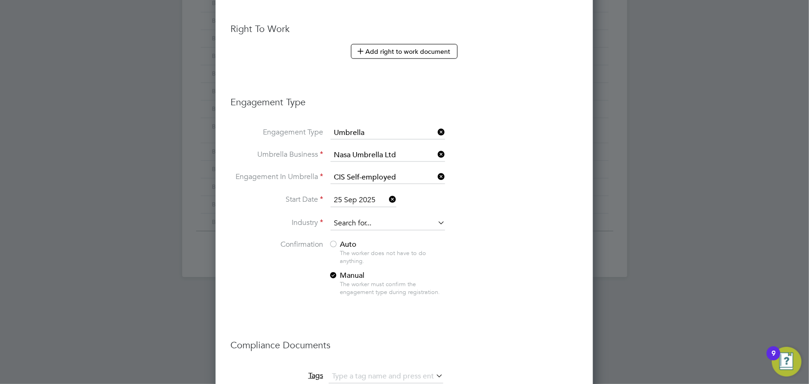
click at [353, 216] on input at bounding box center [387, 223] width 114 height 14
click at [365, 296] on li "Construction" at bounding box center [387, 297] width 115 height 13
type input "Construction"
click at [347, 244] on span "Auto" at bounding box center [343, 244] width 28 height 9
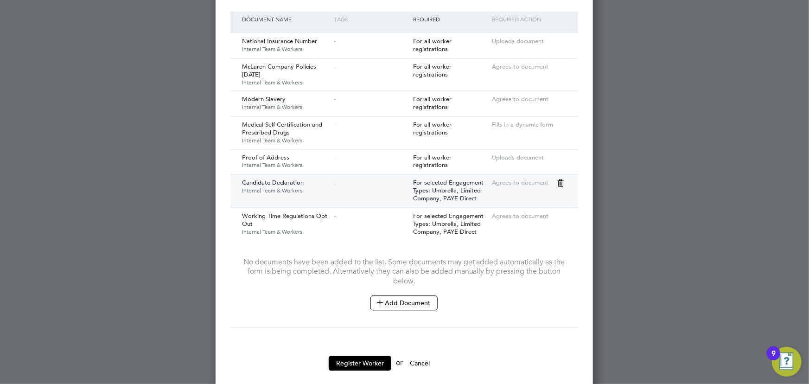
scroll to position [937, 0]
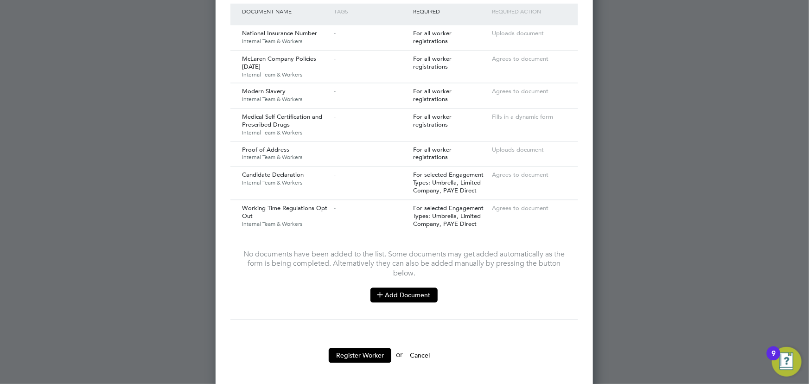
click at [400, 288] on button "Add Document" at bounding box center [403, 294] width 67 height 15
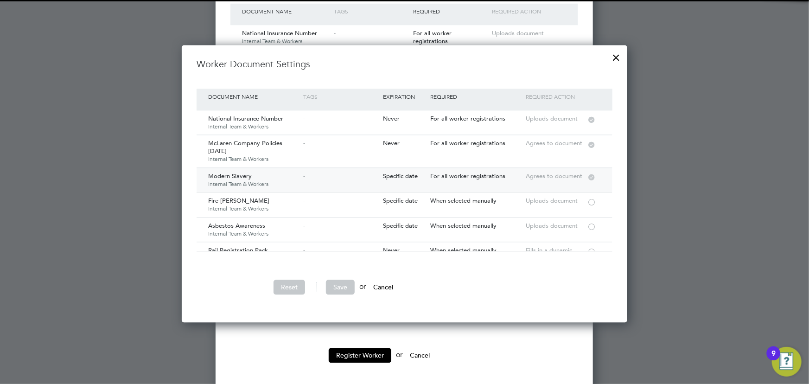
scroll to position [42, 0]
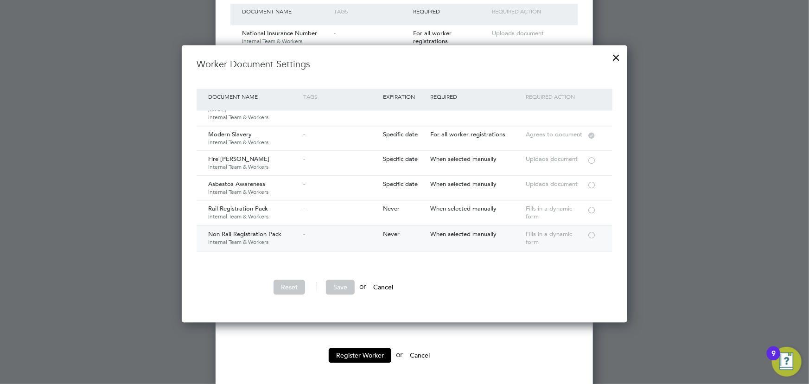
click at [594, 235] on div at bounding box center [591, 234] width 9 height 7
click at [338, 281] on button "Save" at bounding box center [340, 286] width 29 height 15
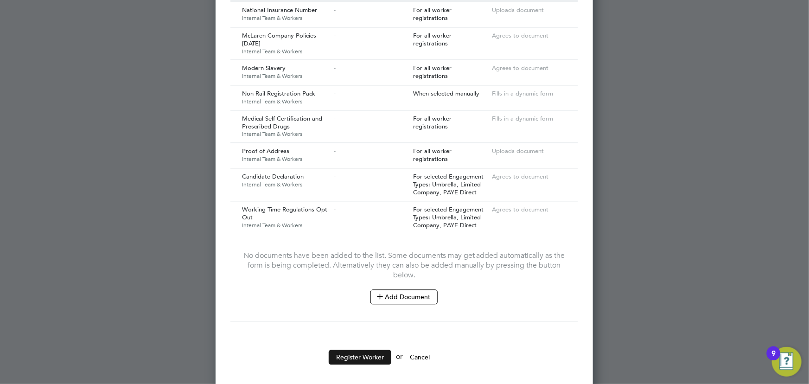
scroll to position [962, 0]
click at [359, 351] on button "Register Worker" at bounding box center [360, 355] width 63 height 15
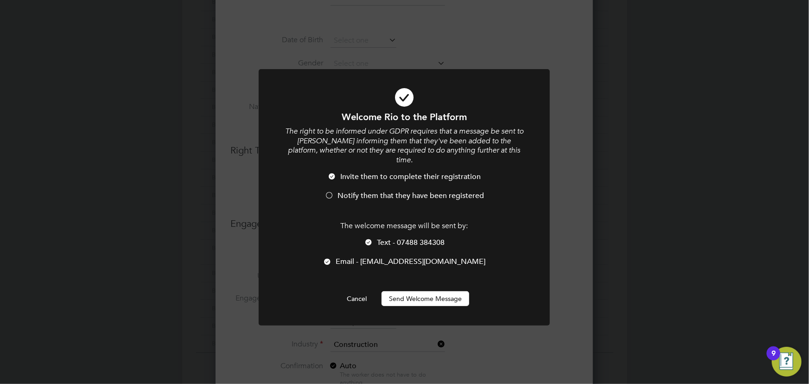
click at [460, 291] on button "Send Welcome Message" at bounding box center [425, 298] width 88 height 15
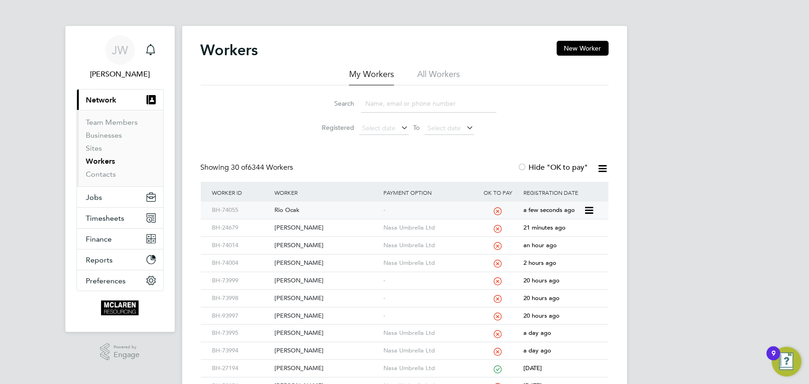
click at [299, 211] on div "Rio Ocak" at bounding box center [326, 210] width 109 height 17
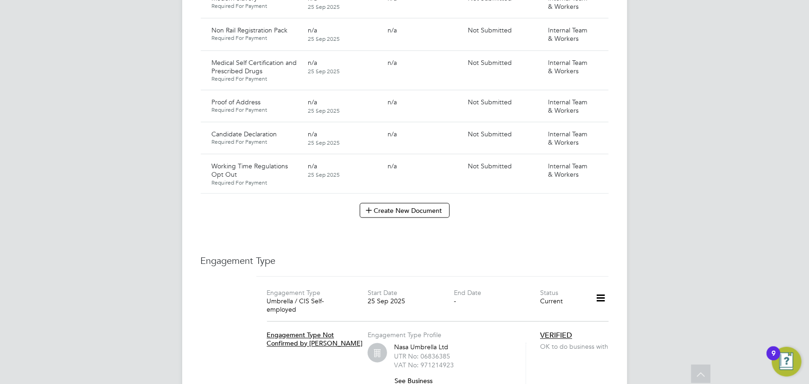
scroll to position [758, 0]
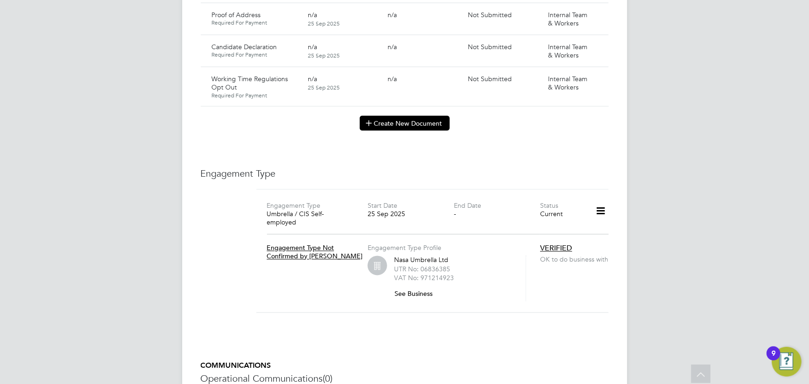
click at [393, 116] on button "Create New Document" at bounding box center [405, 123] width 90 height 15
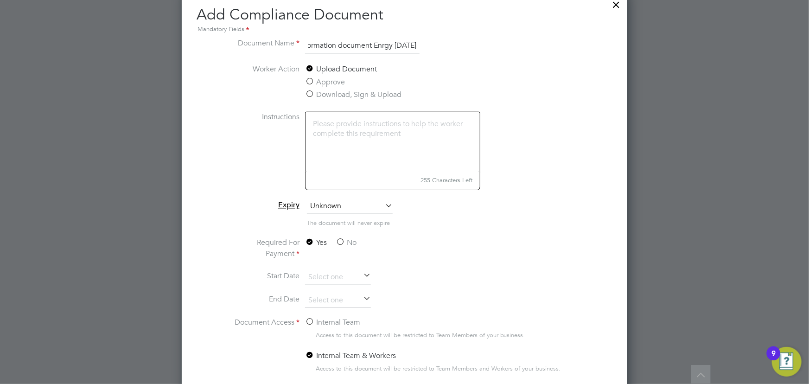
scroll to position [906, 0]
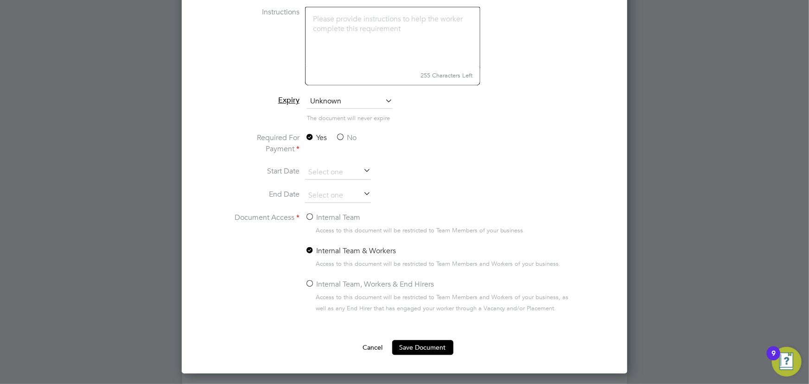
type input "key information document Enrgy [DATE]"
click at [349, 135] on label "No" at bounding box center [346, 137] width 21 height 11
click at [0, 0] on input "No" at bounding box center [0, 0] width 0 height 0
click at [345, 213] on label "Internal Team" at bounding box center [332, 217] width 55 height 11
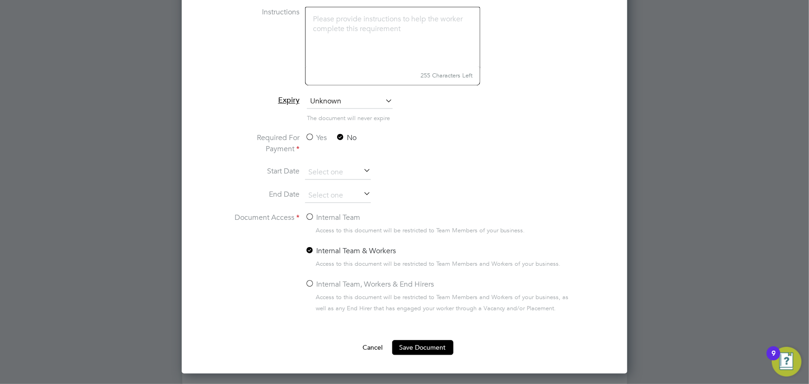
click at [0, 0] on input "Internal Team" at bounding box center [0, 0] width 0 height 0
click at [436, 343] on button "Save Document" at bounding box center [422, 347] width 61 height 15
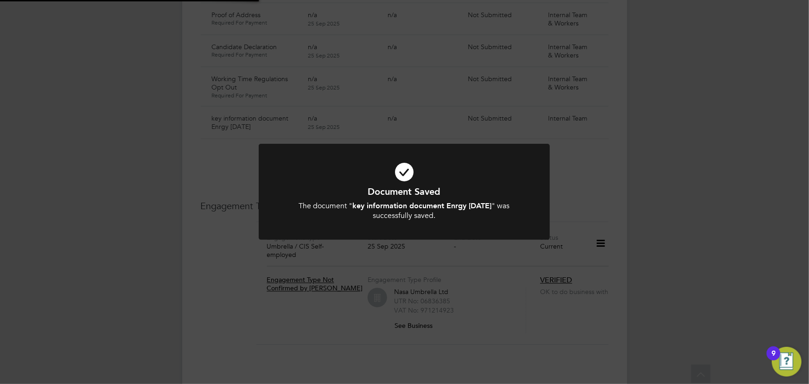
click at [668, 220] on div "Document Saved The document " key information document Enrgy 25.09.25 " was suc…" at bounding box center [404, 192] width 809 height 384
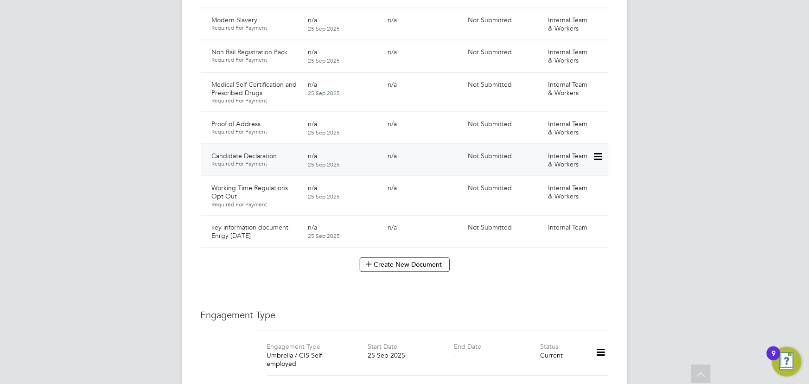
scroll to position [632, 0]
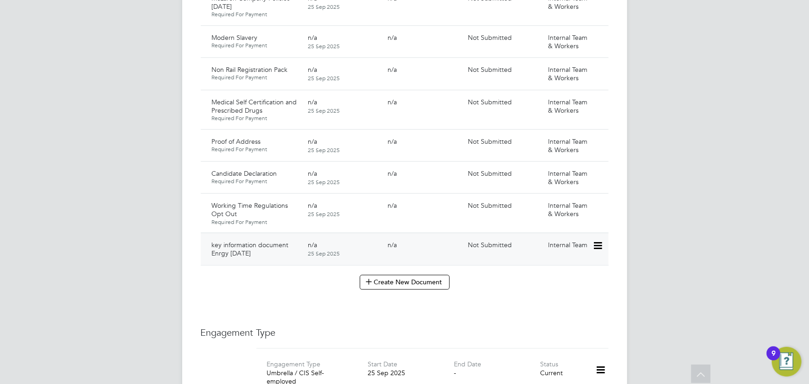
click at [598, 240] on icon at bounding box center [596, 245] width 9 height 11
click at [575, 267] on li "Submit Document" at bounding box center [569, 271] width 65 height 13
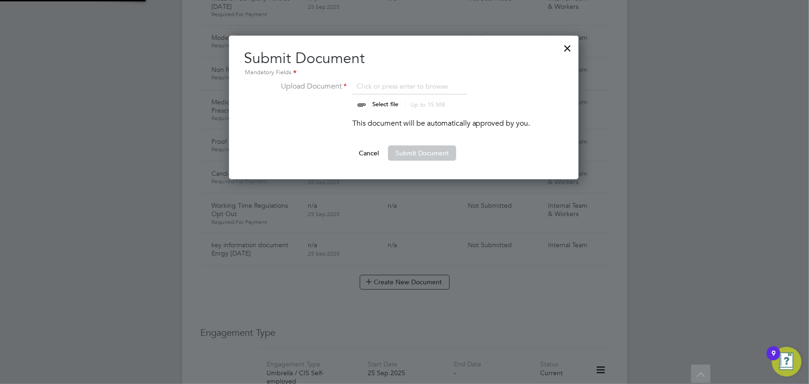
scroll to position [144, 350]
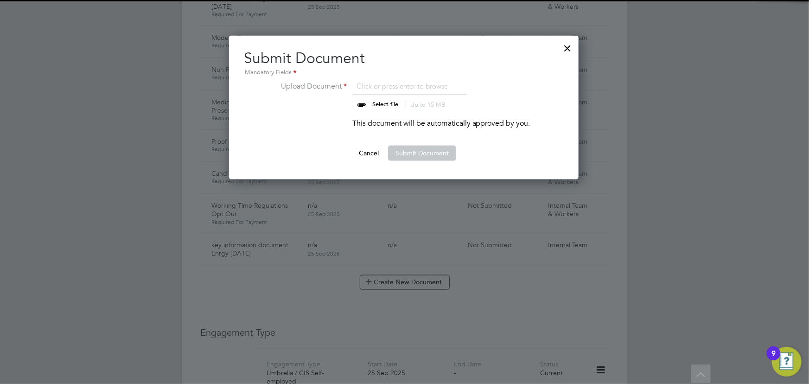
click at [375, 98] on input "file" at bounding box center [394, 95] width 146 height 28
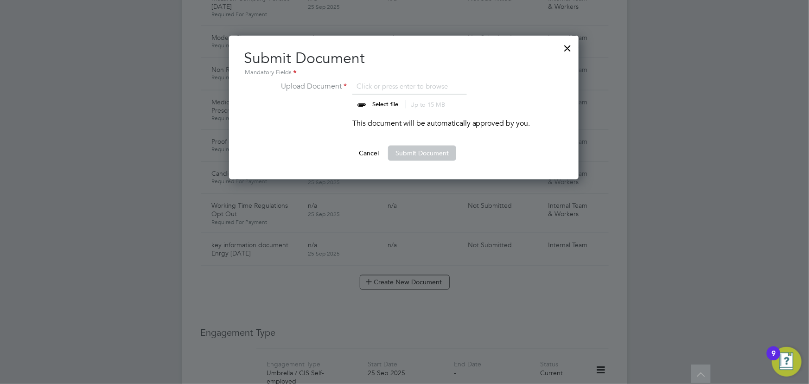
type input "C:\fakepath\Key Information Document (Self Employed-CIS) 3 Ronald Dickson Enrgy…"
click at [417, 152] on button "Submit Document" at bounding box center [422, 153] width 68 height 15
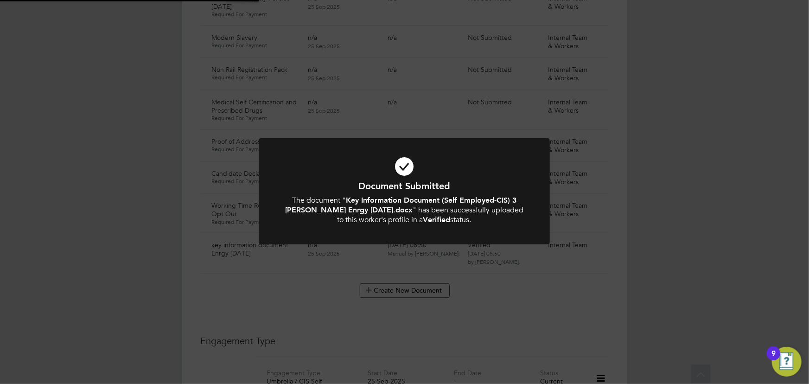
click at [698, 169] on div "Document Submitted The document " Key Information Document (Self Employed-CIS) …" at bounding box center [404, 192] width 809 height 384
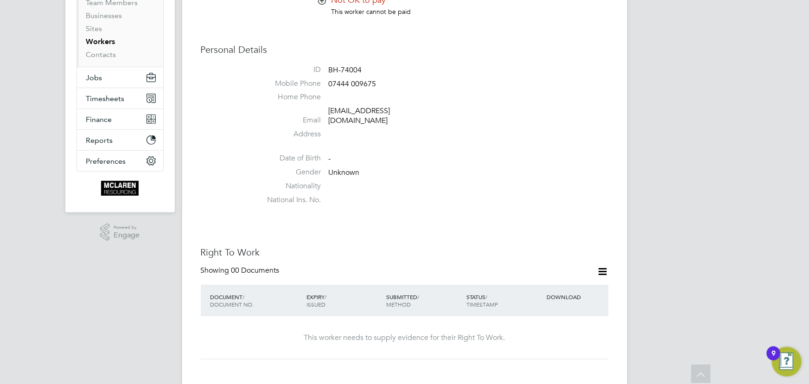
scroll to position [0, 0]
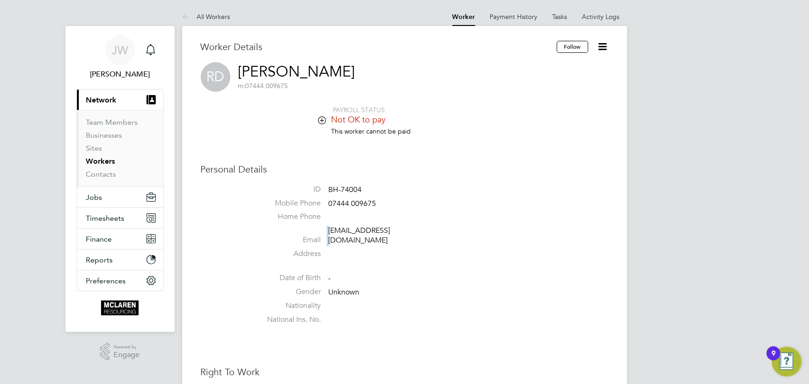
drag, startPoint x: 327, startPoint y: 233, endPoint x: 403, endPoint y: 226, distance: 75.9
click at [403, 226] on li "Email rgd03@hotmail.com" at bounding box center [432, 237] width 352 height 23
click at [458, 249] on li "Address" at bounding box center [432, 256] width 352 height 14
drag, startPoint x: 323, startPoint y: 231, endPoint x: 404, endPoint y: 231, distance: 80.6
click at [404, 231] on li "Email rgd03@hotmail.com" at bounding box center [432, 237] width 352 height 23
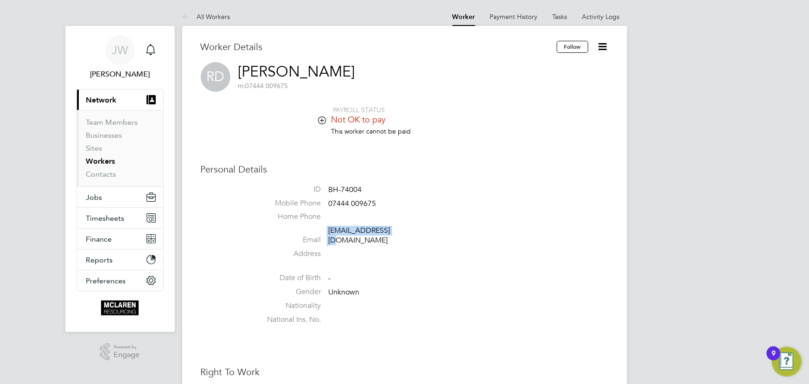
copy li "rgd03@hotmail.com"
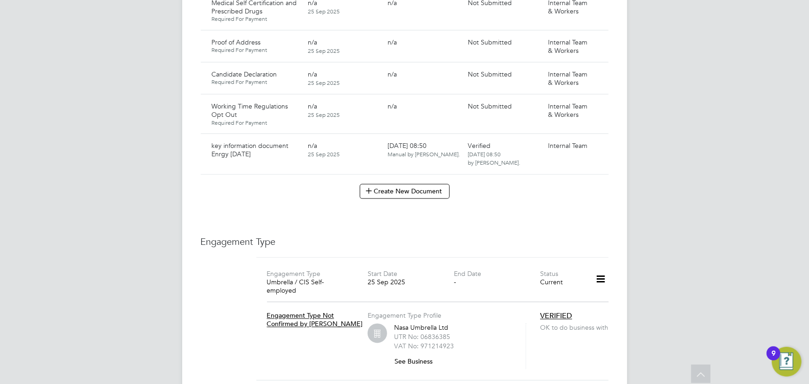
scroll to position [716, 0]
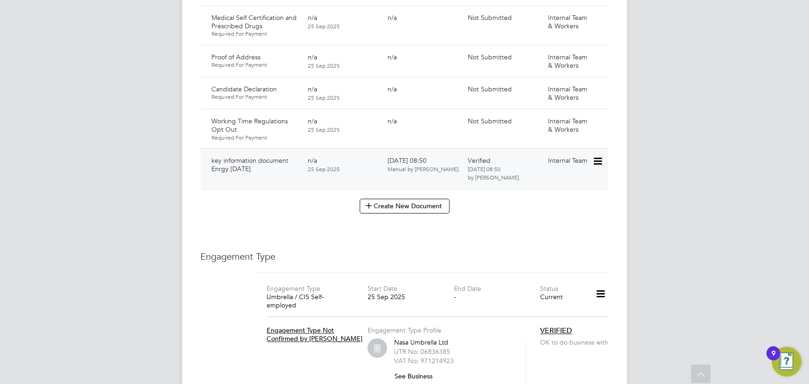
click at [597, 156] on icon at bounding box center [596, 161] width 9 height 11
click at [550, 213] on li "Delete Document" at bounding box center [564, 212] width 74 height 13
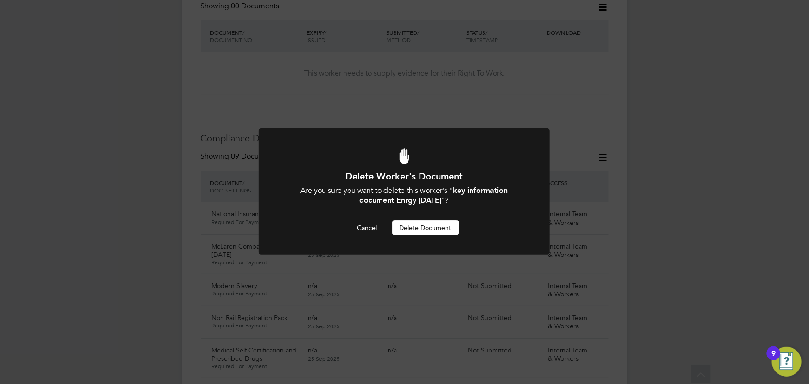
click at [444, 231] on button "Delete Document" at bounding box center [425, 227] width 67 height 15
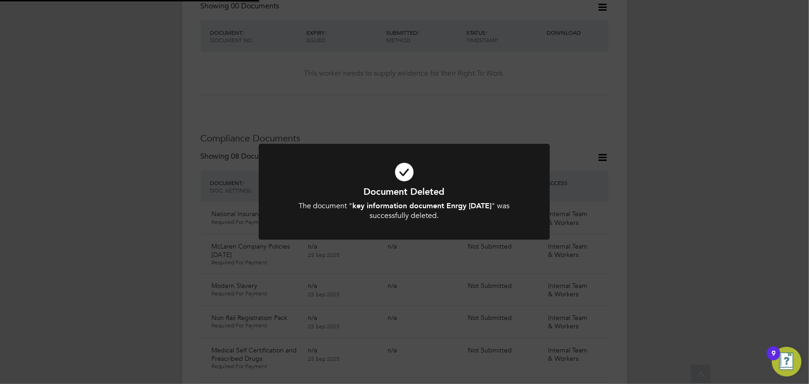
drag, startPoint x: 780, startPoint y: 198, endPoint x: 750, endPoint y: 205, distance: 29.9
click at [780, 198] on div "Document Deleted The document " key information document Enrgy 25.09.25 " was s…" at bounding box center [404, 192] width 809 height 384
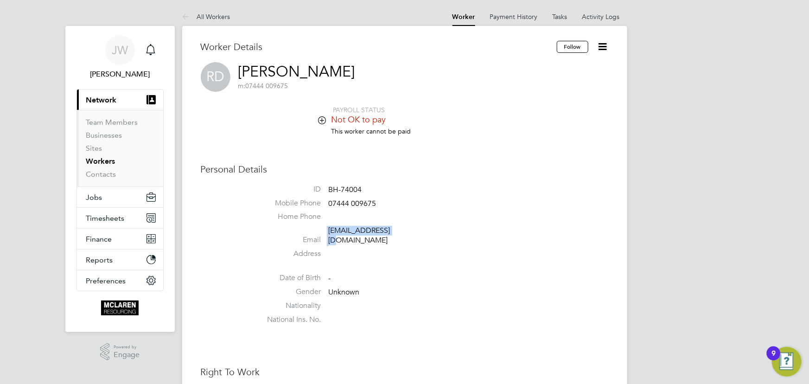
drag, startPoint x: 325, startPoint y: 233, endPoint x: 397, endPoint y: 233, distance: 71.8
click at [397, 233] on li "Email rgd03@hotmail.com" at bounding box center [432, 237] width 352 height 23
click at [98, 175] on link "Contacts" at bounding box center [101, 174] width 30 height 9
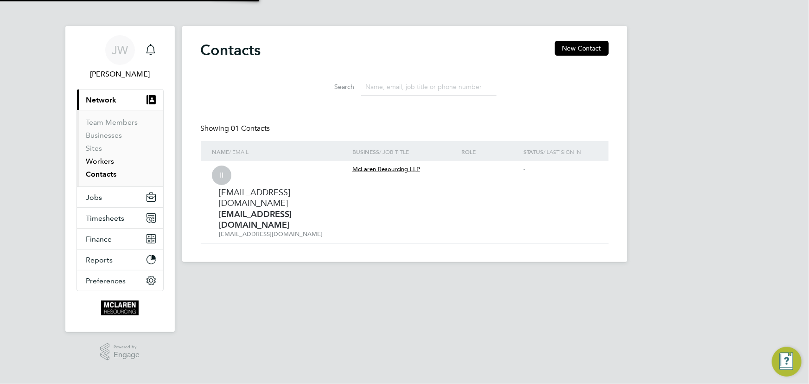
click at [98, 160] on link "Workers" at bounding box center [100, 161] width 28 height 9
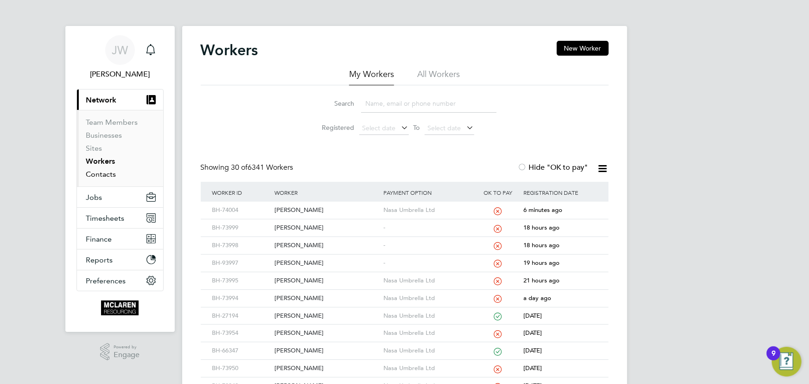
click at [103, 176] on link "Contacts" at bounding box center [101, 174] width 30 height 9
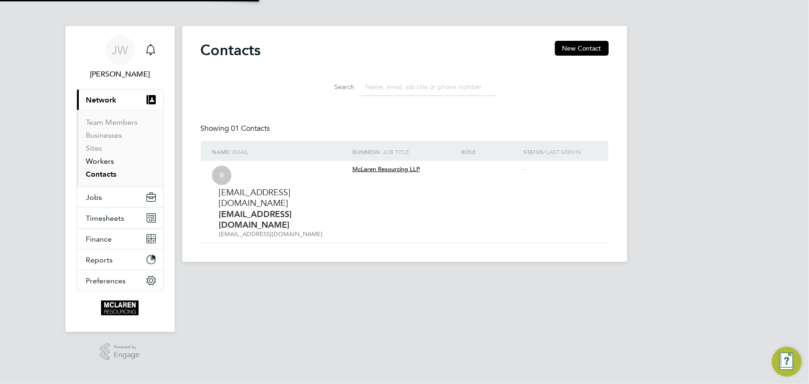
click at [102, 162] on link "Workers" at bounding box center [100, 161] width 28 height 9
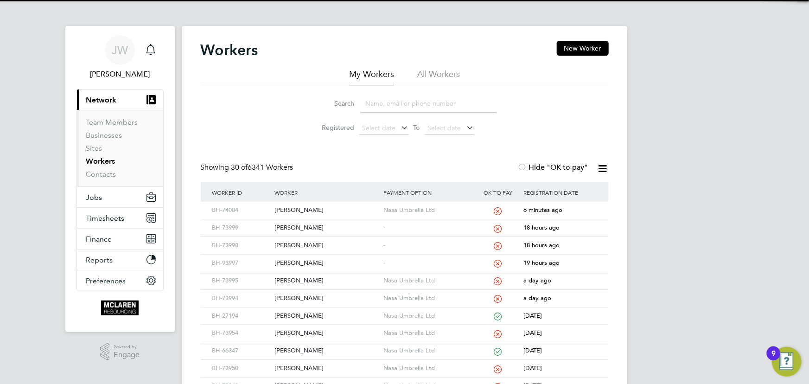
click at [383, 109] on input at bounding box center [428, 104] width 135 height 18
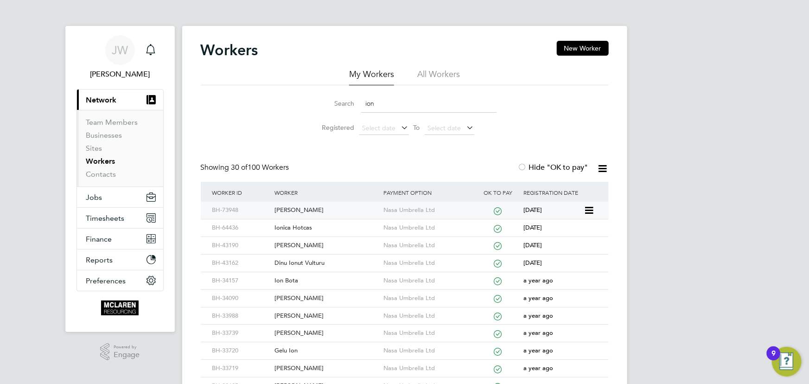
type input "ion"
click at [290, 209] on div "[PERSON_NAME]" at bounding box center [326, 210] width 109 height 17
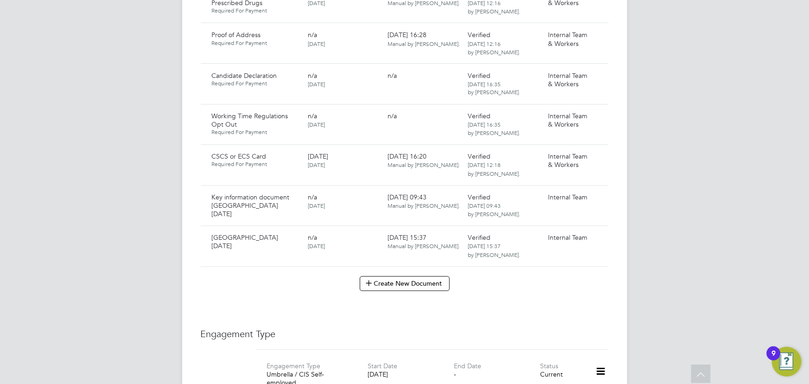
scroll to position [1053, 0]
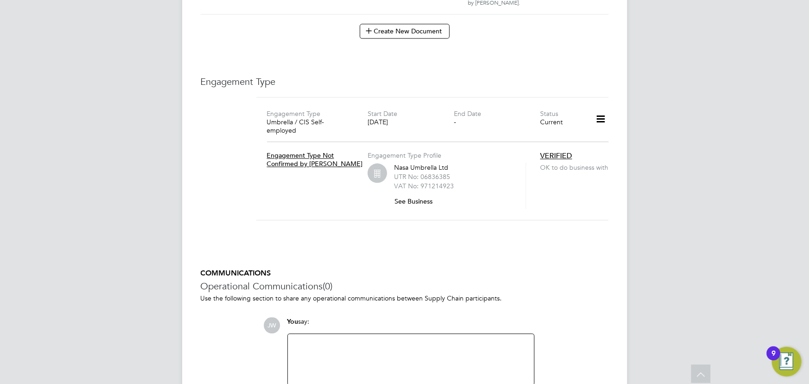
click at [596, 108] on icon at bounding box center [600, 118] width 16 height 21
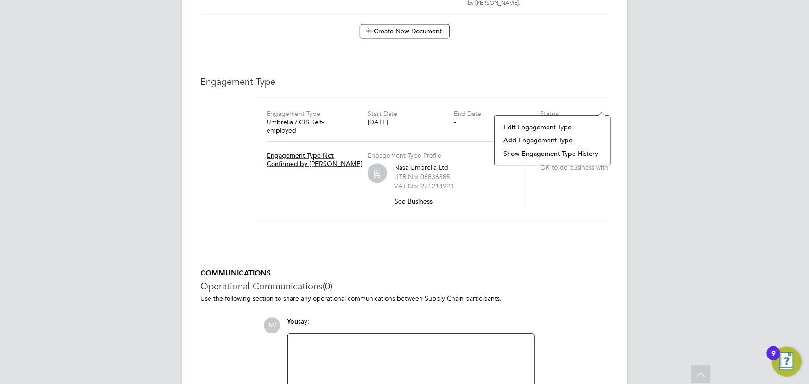
click at [535, 129] on li "Edit Engagement Type" at bounding box center [552, 126] width 106 height 13
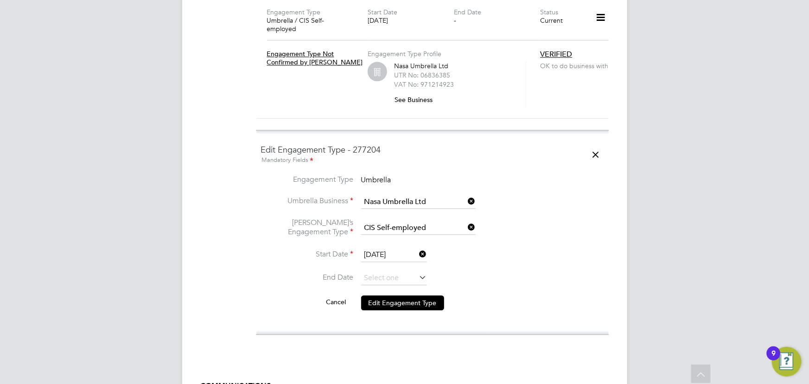
scroll to position [1179, 0]
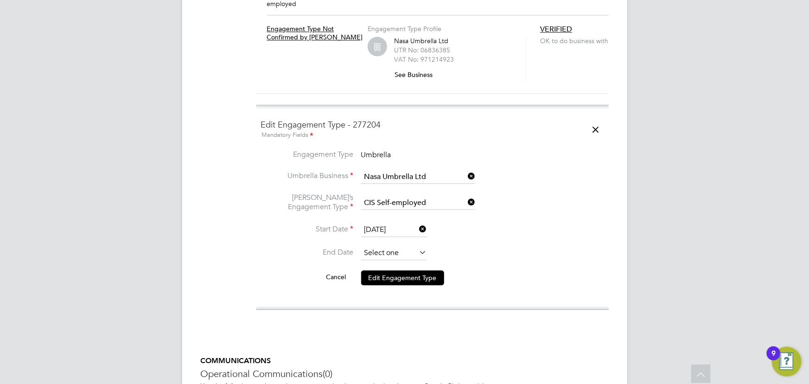
click at [382, 246] on input at bounding box center [394, 253] width 66 height 14
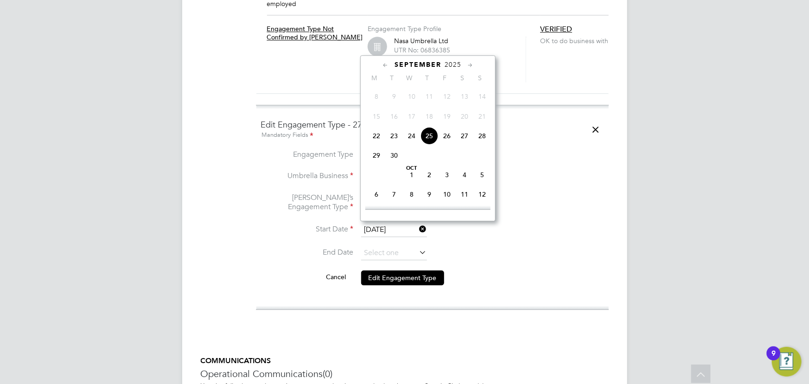
click at [374, 139] on span "22" at bounding box center [377, 136] width 18 height 18
type input "22 Sep 2025"
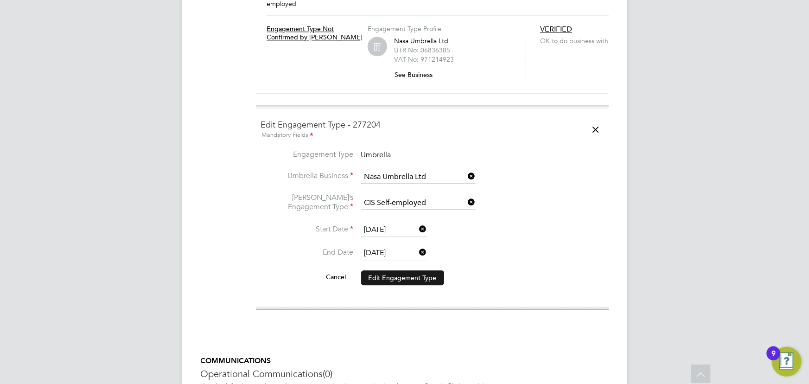
click at [397, 270] on button "Edit Engagement Type" at bounding box center [402, 277] width 83 height 15
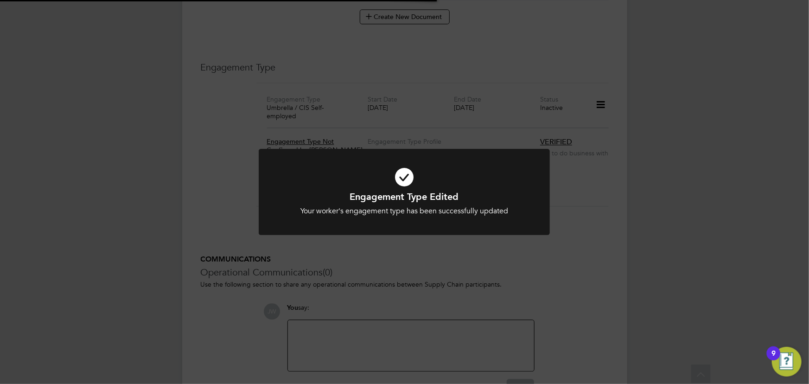
scroll to position [1132, 0]
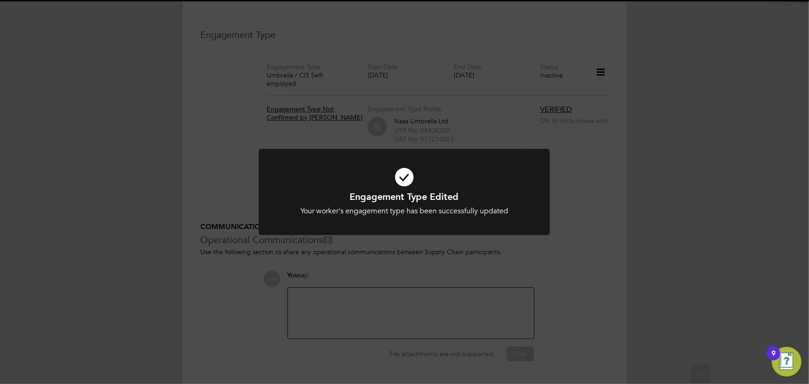
click at [751, 248] on div "Engagement Type Edited Your worker's engagement type has been successfully upda…" at bounding box center [404, 192] width 809 height 384
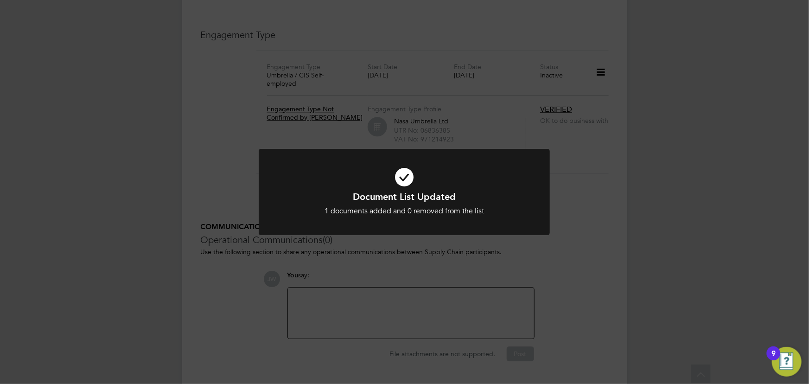
drag, startPoint x: 684, startPoint y: 179, endPoint x: 677, endPoint y: 159, distance: 21.1
click at [684, 174] on div "Document List Updated 1 documents added and 0 removed from the list Cancel Okay" at bounding box center [404, 192] width 809 height 384
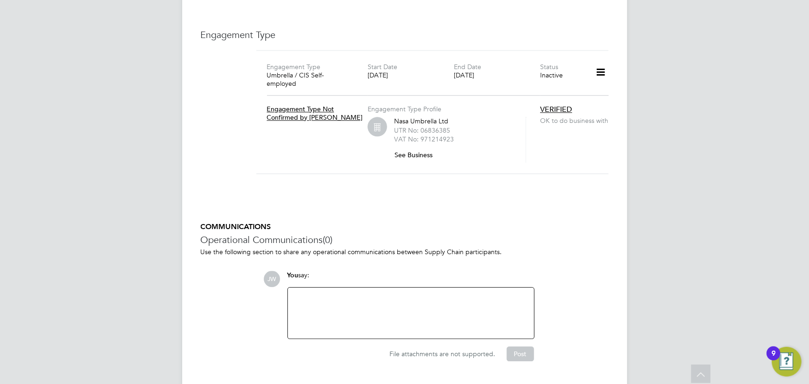
click at [602, 62] on icon at bounding box center [600, 72] width 16 height 21
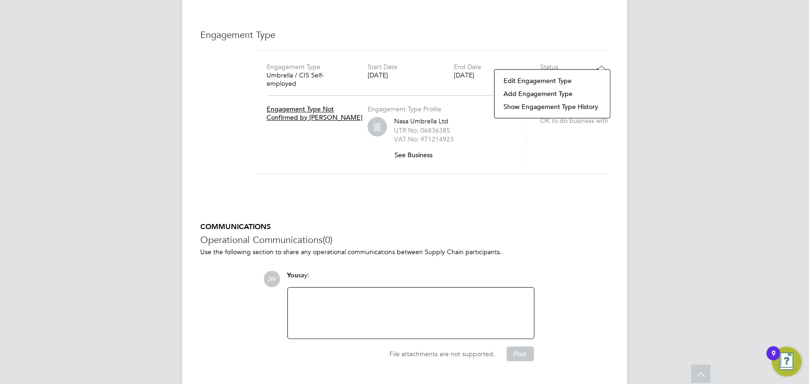
click at [560, 89] on li "Add Engagement Type" at bounding box center [552, 93] width 106 height 13
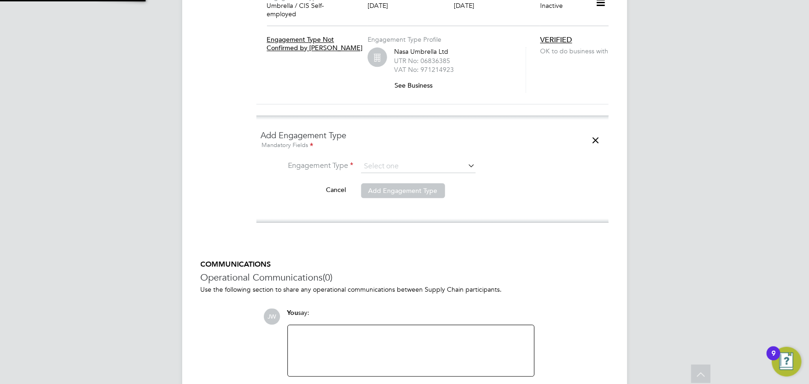
scroll to position [1211, 0]
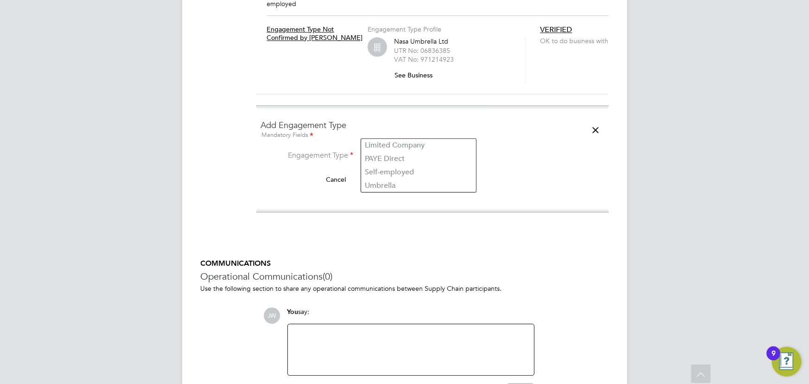
click at [428, 150] on input at bounding box center [418, 156] width 114 height 13
click at [397, 146] on li "Limited Company" at bounding box center [418, 145] width 115 height 13
type input "Limited Company"
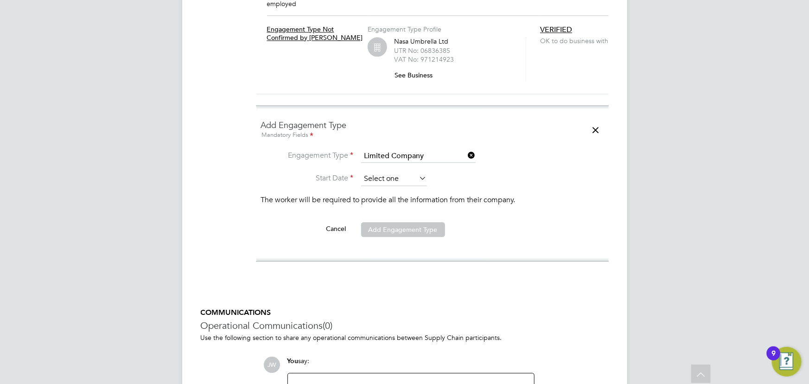
click at [380, 172] on input at bounding box center [394, 179] width 66 height 14
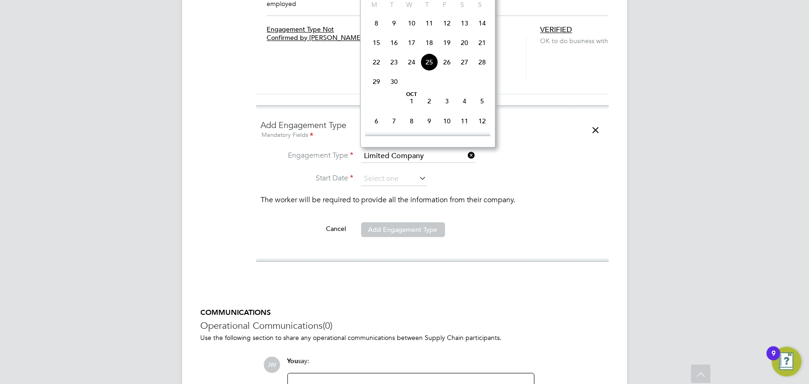
click at [428, 64] on span "25" at bounding box center [429, 62] width 18 height 18
type input "25 Sep 2025"
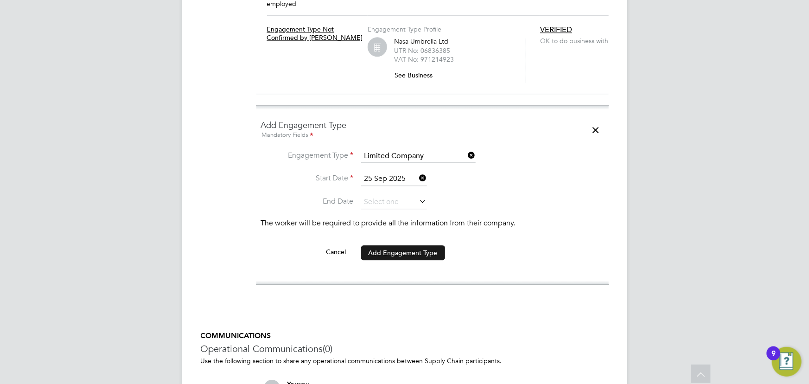
click at [401, 245] on button "Add Engagement Type" at bounding box center [403, 252] width 84 height 15
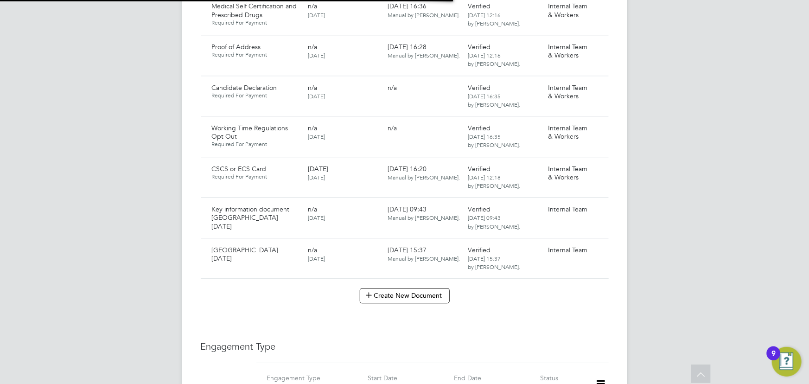
scroll to position [1523, 0]
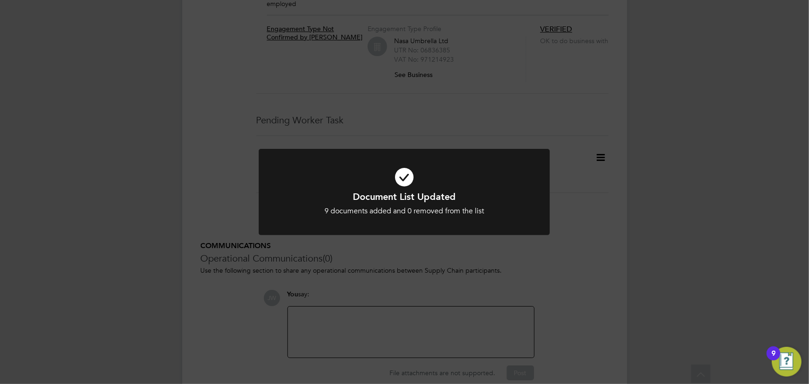
drag, startPoint x: 768, startPoint y: 224, endPoint x: 758, endPoint y: 217, distance: 12.3
click at [768, 224] on div "Document List Updated 9 documents added and 0 removed from the list Cancel Okay" at bounding box center [404, 192] width 809 height 384
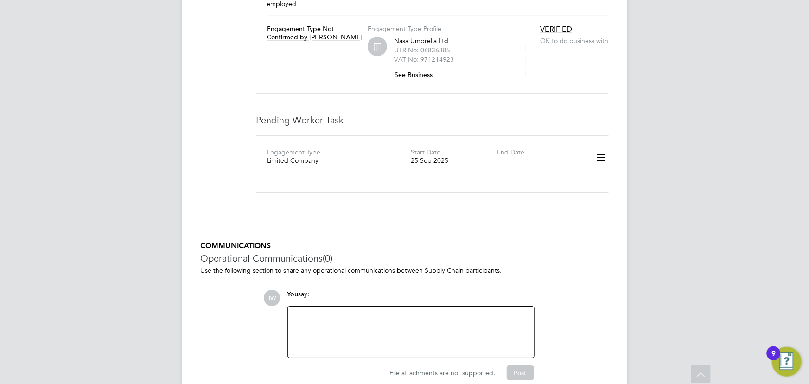
click at [600, 147] on icon at bounding box center [600, 157] width 16 height 21
click at [552, 203] on li "Add new business" at bounding box center [571, 204] width 67 height 13
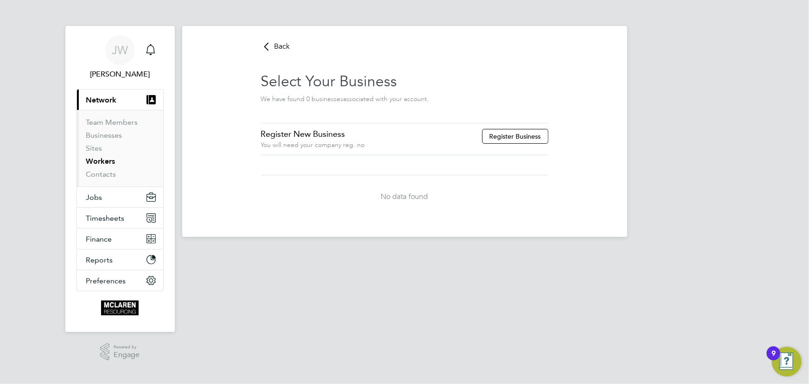
click at [489, 139] on button "Register Business" at bounding box center [515, 136] width 66 height 15
type input "[GEOGRAPHIC_DATA]"
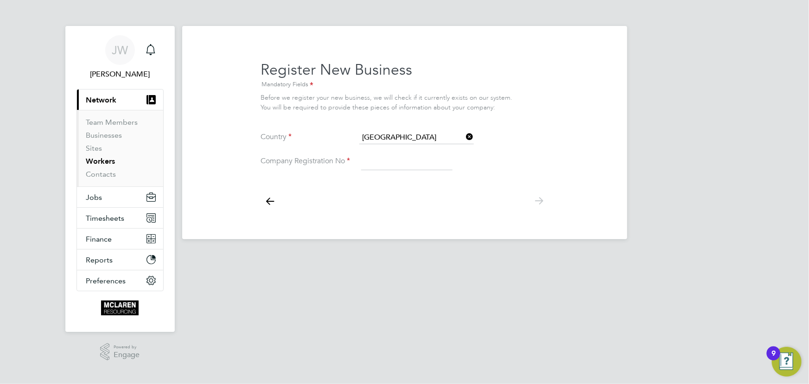
click at [376, 166] on input at bounding box center [406, 161] width 91 height 17
click at [409, 160] on input "BettyStart" at bounding box center [406, 161] width 91 height 17
click at [425, 165] on input "BettyStar Ltd" at bounding box center [406, 161] width 91 height 17
click at [442, 213] on div at bounding box center [404, 199] width 287 height 41
drag, startPoint x: 365, startPoint y: 162, endPoint x: 438, endPoint y: 162, distance: 73.7
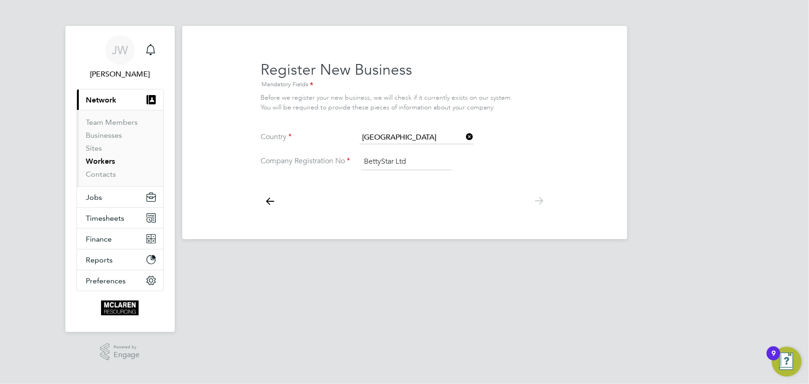
click at [438, 162] on input "BettyStar Ltd" at bounding box center [406, 161] width 91 height 17
type input "12888808"
click at [539, 198] on icon at bounding box center [539, 200] width 19 height 21
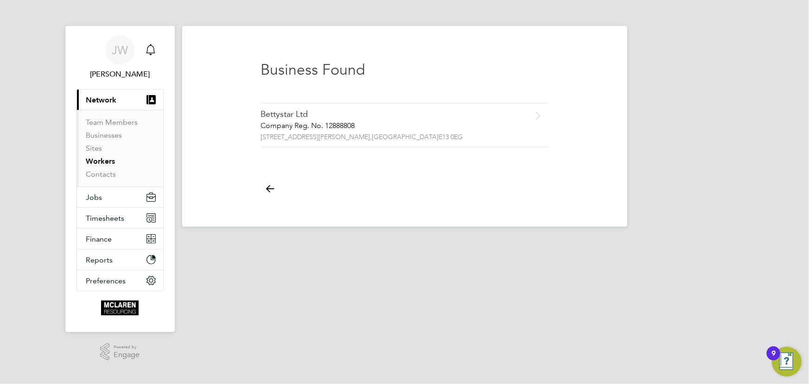
click at [292, 126] on div "Company Reg. No. 12888808" at bounding box center [385, 126] width 248 height 10
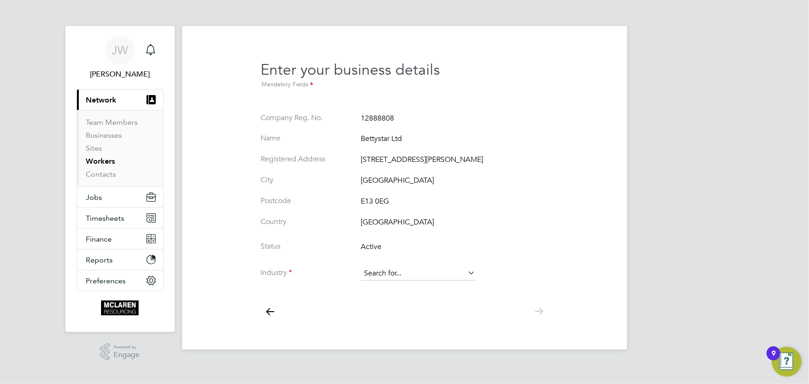
click at [400, 277] on input at bounding box center [418, 273] width 114 height 14
click at [401, 346] on li "Construction" at bounding box center [418, 349] width 115 height 13
type input "Construction"
click at [542, 309] on icon at bounding box center [539, 311] width 19 height 21
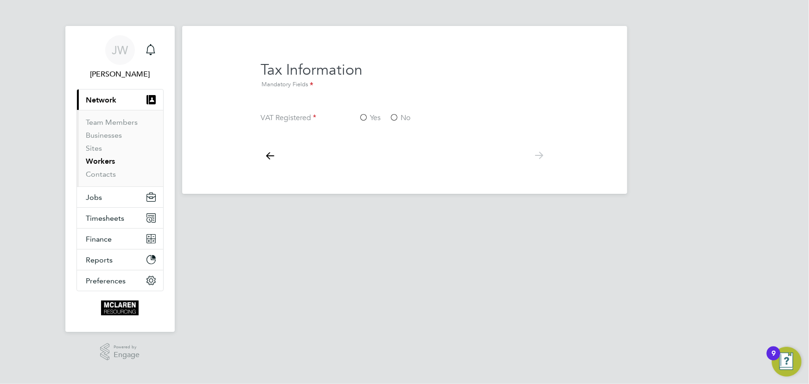
click at [397, 118] on label "No" at bounding box center [400, 118] width 21 height 10
click at [0, 0] on input "No" at bounding box center [0, 0] width 0 height 0
click at [537, 153] on icon at bounding box center [539, 155] width 19 height 21
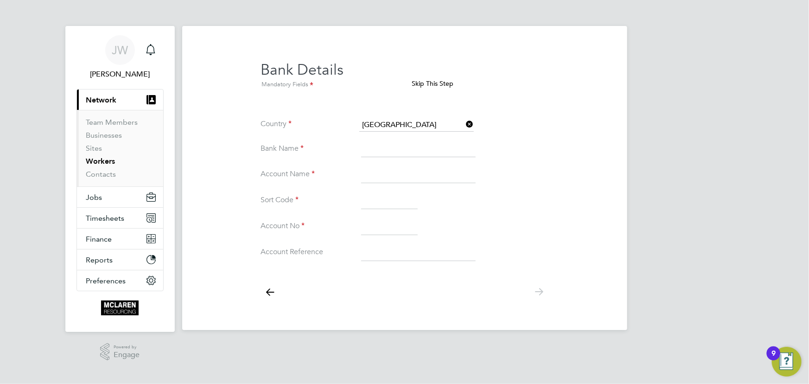
drag, startPoint x: 397, startPoint y: 151, endPoint x: 254, endPoint y: 98, distance: 152.0
click at [397, 151] on input at bounding box center [418, 149] width 114 height 17
click at [386, 152] on input at bounding box center [418, 149] width 114 height 17
type input "Barclays Bank Plc"
click at [392, 178] on input at bounding box center [418, 174] width 114 height 17
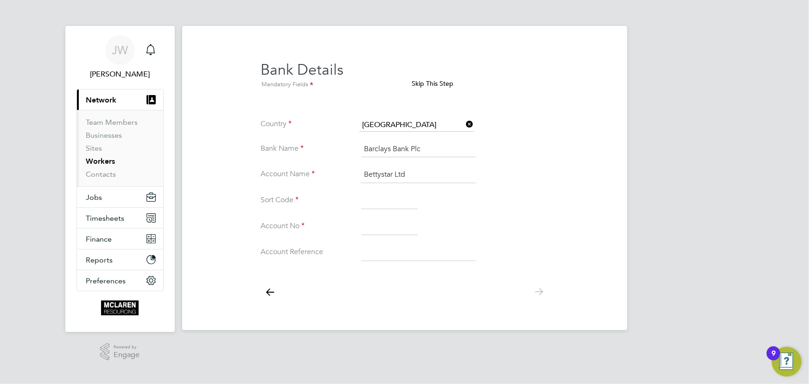
type input "Bettystar Ltd"
click at [384, 203] on input at bounding box center [389, 200] width 57 height 17
type input "20-89-56"
click at [376, 228] on input at bounding box center [389, 226] width 57 height 17
type input "50148520"
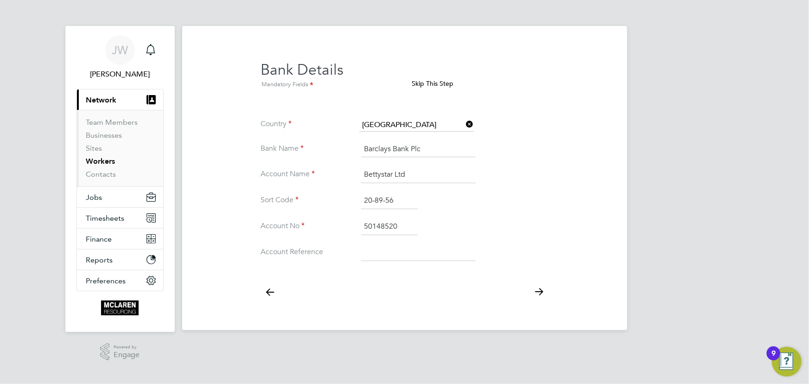
click at [372, 254] on input at bounding box center [418, 252] width 114 height 17
type input "Mclaren"
drag, startPoint x: 540, startPoint y: 292, endPoint x: 585, endPoint y: 231, distance: 75.2
click at [540, 292] on icon at bounding box center [539, 291] width 19 height 21
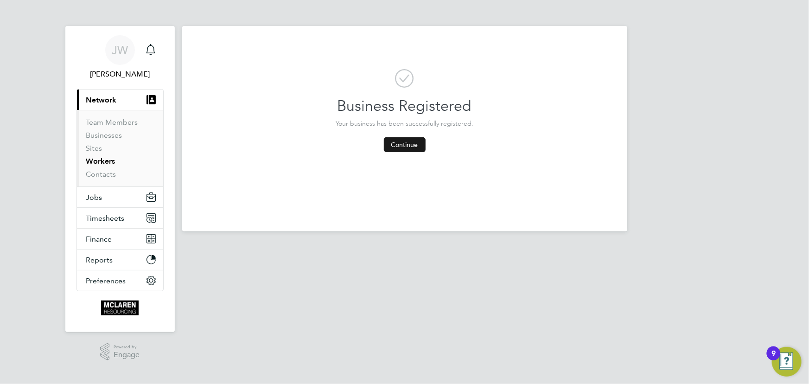
click at [413, 146] on button "Continue" at bounding box center [405, 144] width 42 height 15
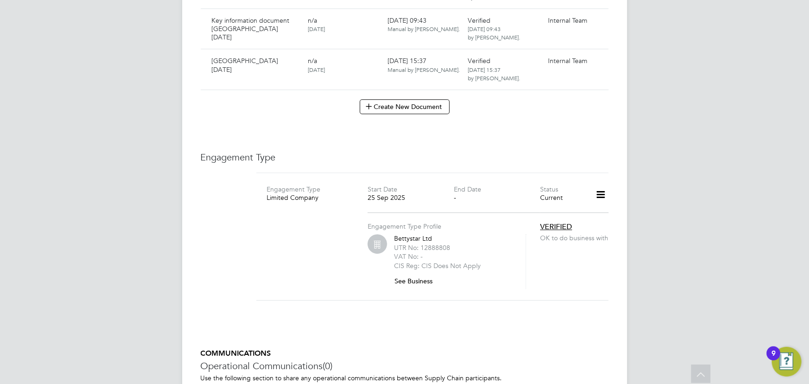
scroll to position [1348, 0]
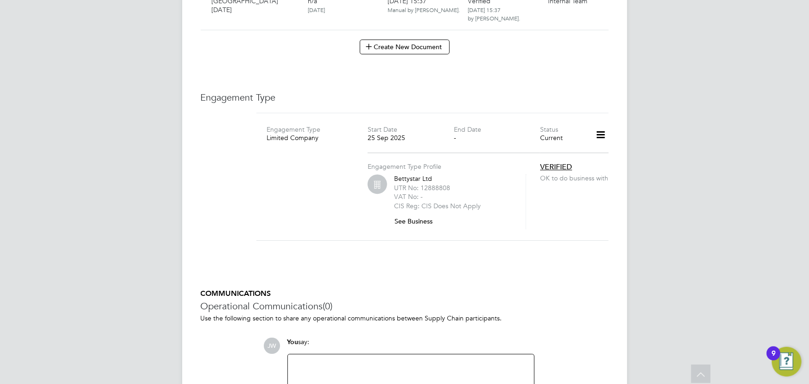
click at [411, 214] on button "See Business" at bounding box center [417, 221] width 46 height 15
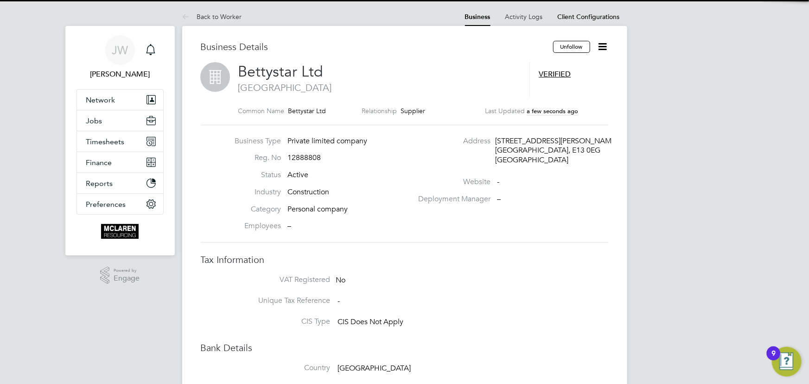
click at [601, 48] on icon at bounding box center [603, 47] width 12 height 12
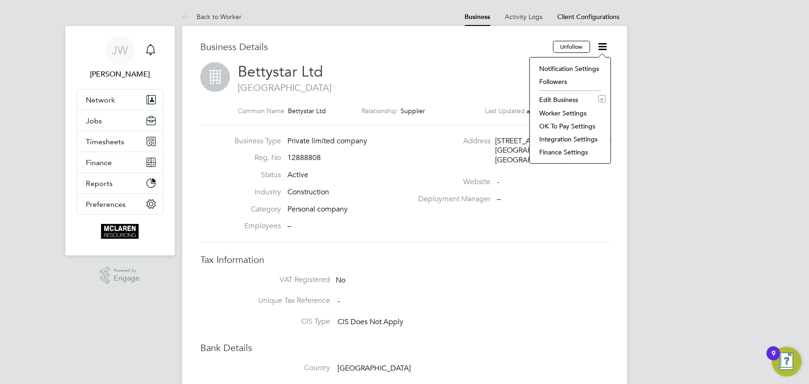
click at [570, 100] on li "Edit Business e" at bounding box center [569, 99] width 71 height 13
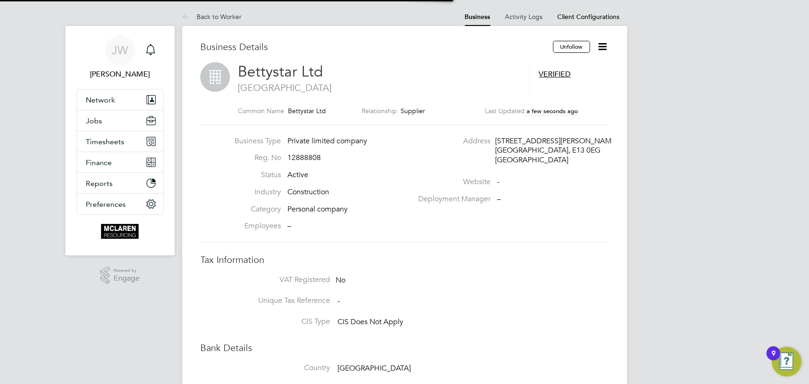
type input "[GEOGRAPHIC_DATA]"
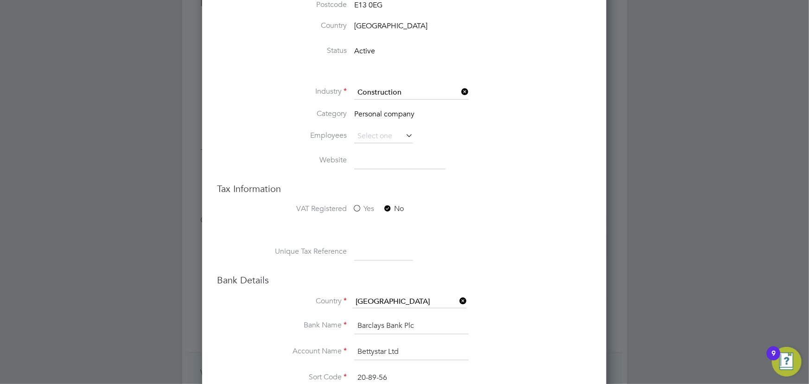
scroll to position [421, 0]
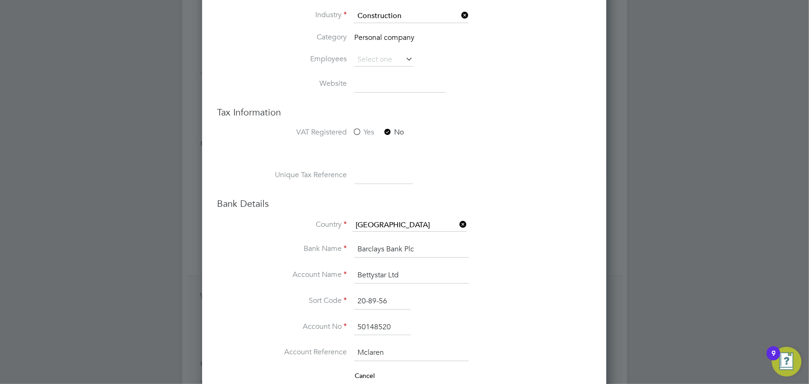
click at [375, 173] on input at bounding box center [383, 175] width 59 height 17
paste input "2157724852"
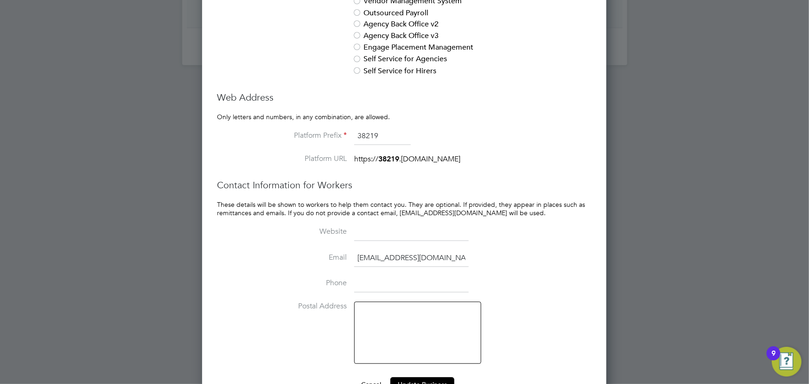
scroll to position [890, 0]
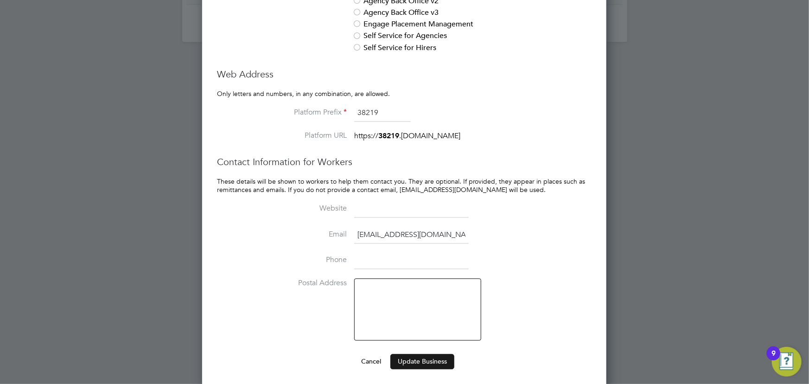
type input "2157724852"
drag, startPoint x: 418, startPoint y: 356, endPoint x: 577, endPoint y: 286, distance: 173.7
click at [418, 356] on button "Update Business" at bounding box center [422, 361] width 64 height 15
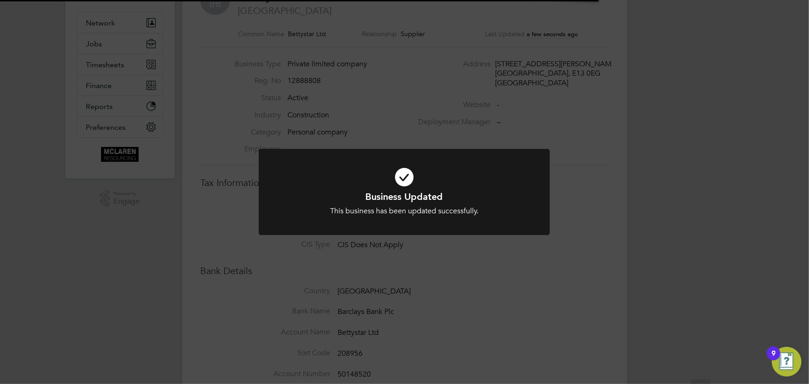
scroll to position [0, 0]
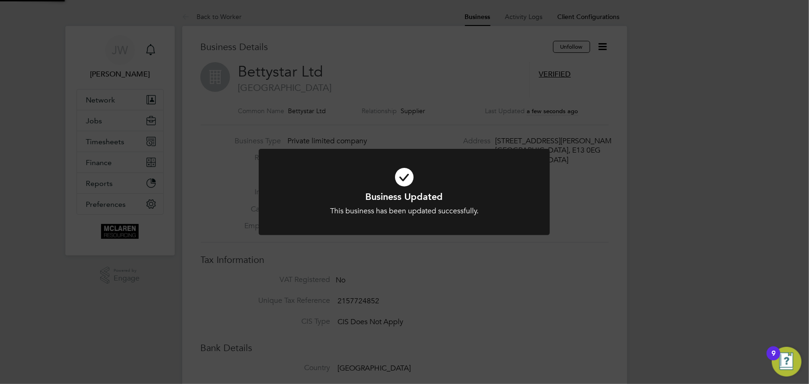
click at [622, 261] on div "Business Updated This business has been updated successfully. Cancel Okay" at bounding box center [404, 192] width 809 height 384
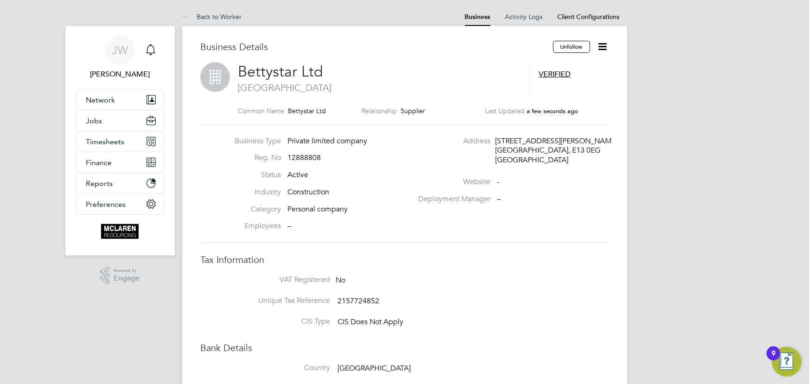
click at [220, 13] on li "Back to Worker" at bounding box center [212, 16] width 60 height 19
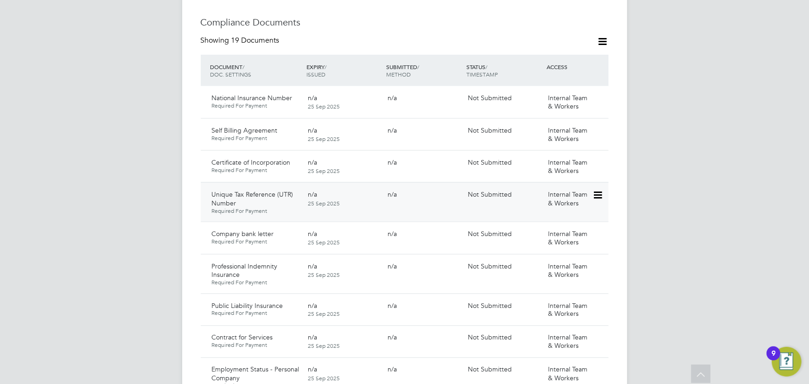
scroll to position [632, 0]
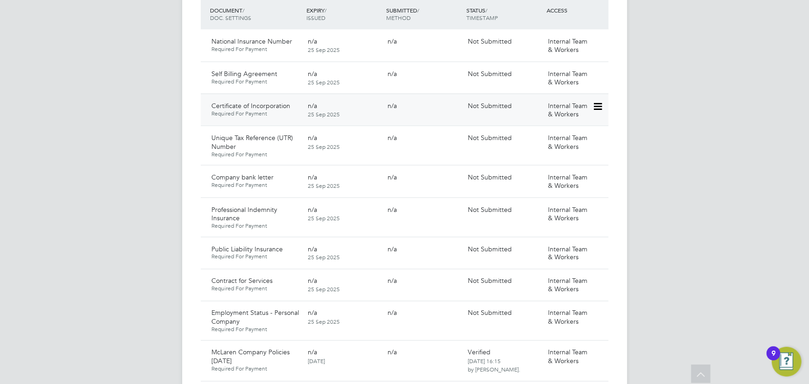
click at [597, 101] on icon at bounding box center [596, 106] width 9 height 11
click at [563, 120] on li "Submit Document" at bounding box center [567, 121] width 69 height 13
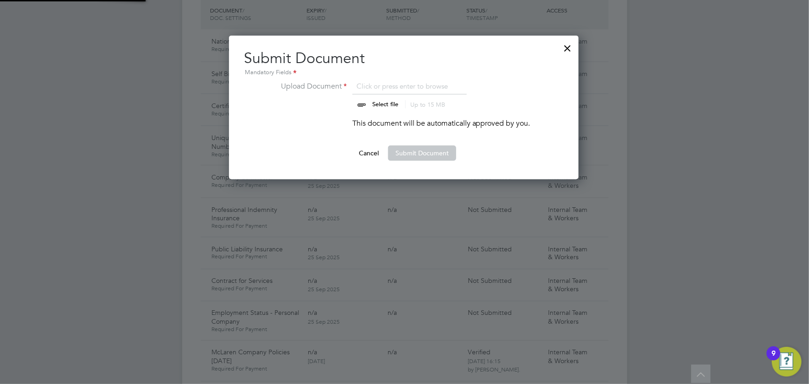
scroll to position [144, 350]
click at [389, 106] on input "file" at bounding box center [394, 95] width 146 height 28
type input "C:\fakepath\Ion Certificate of incorporation.pdf"
click at [425, 151] on button "Submit Document" at bounding box center [422, 153] width 68 height 15
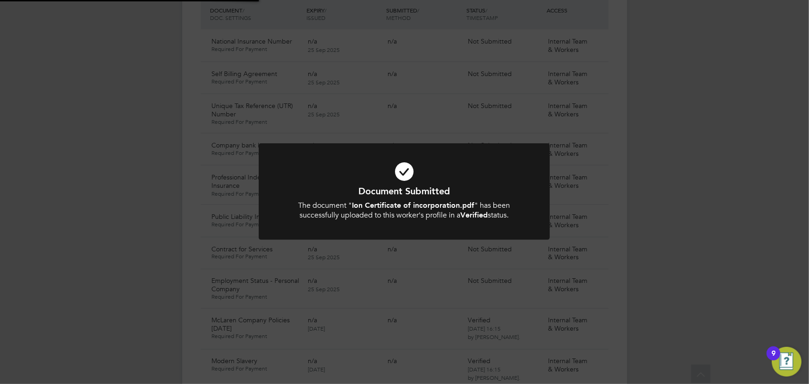
click at [739, 146] on div "Document Submitted The document " Ion Certificate of incorporation.pdf " has be…" at bounding box center [404, 192] width 809 height 384
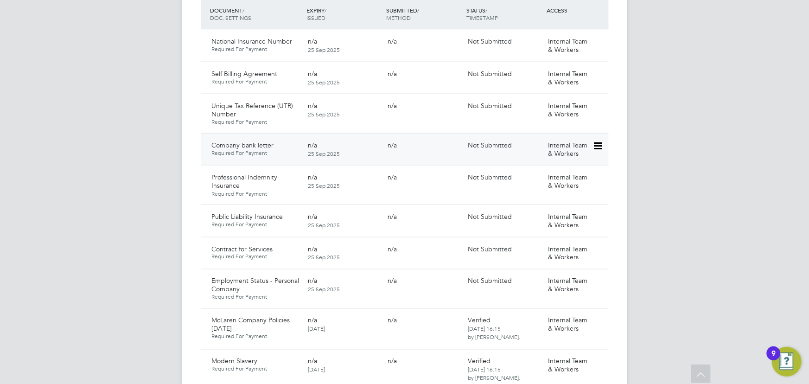
click at [599, 140] on icon at bounding box center [596, 145] width 9 height 11
click at [565, 160] on li "Submit Document" at bounding box center [567, 161] width 69 height 13
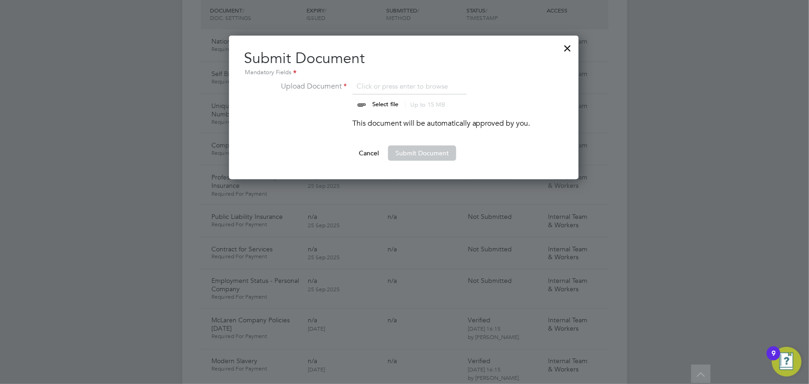
click at [385, 106] on input "file" at bounding box center [394, 95] width 146 height 28
type input "C:\fakepath\Ion bank statement.pdf"
click at [425, 152] on button "Submit Document" at bounding box center [422, 153] width 68 height 15
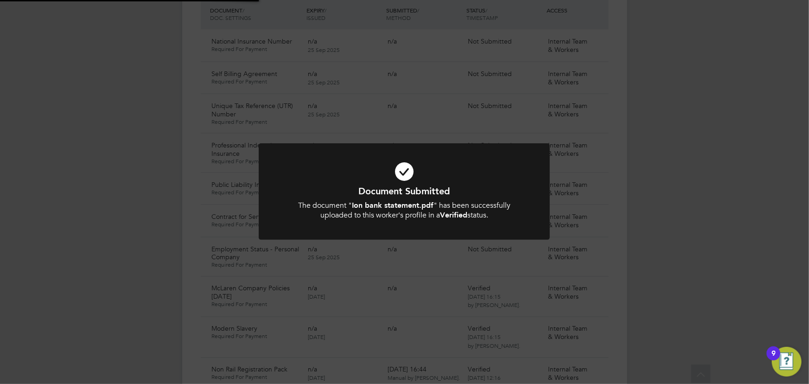
click at [700, 130] on div "Document Submitted The document " Ion bank statement.pdf " has been successfull…" at bounding box center [404, 192] width 809 height 384
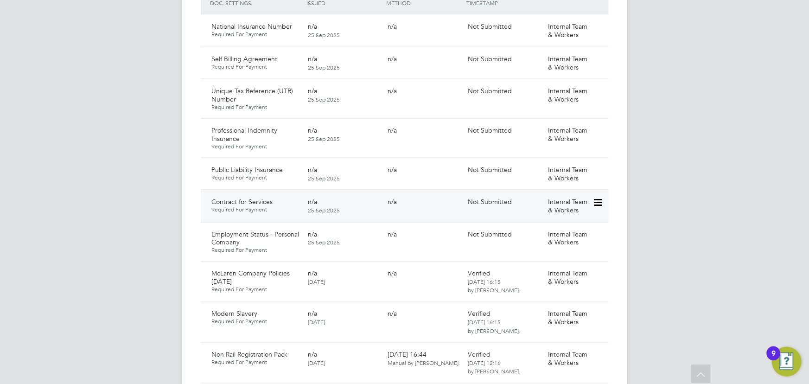
scroll to position [632, 0]
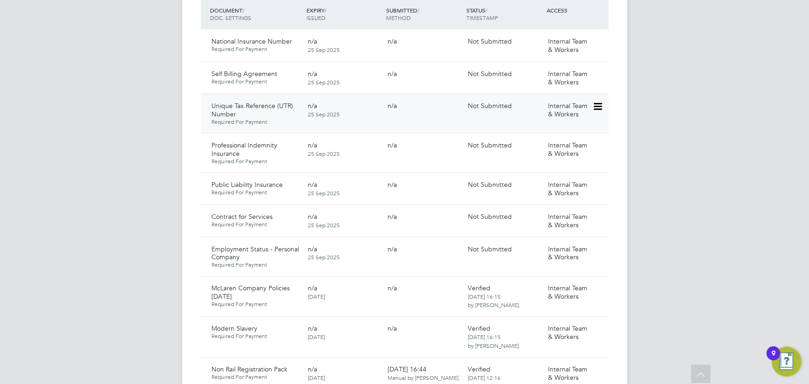
click at [598, 101] on icon at bounding box center [596, 106] width 9 height 11
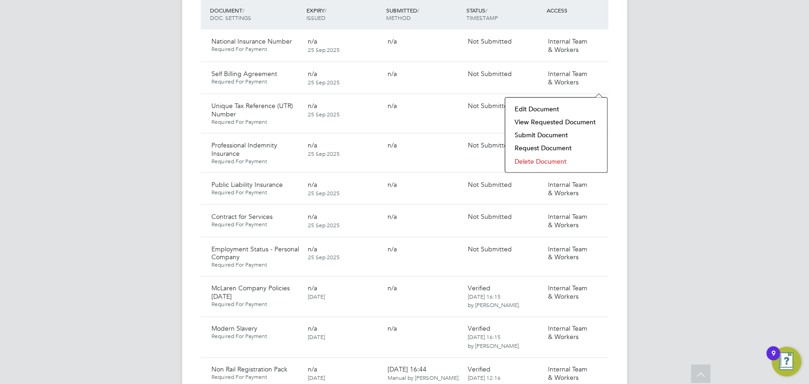
click at [553, 133] on li "Submit Document" at bounding box center [556, 134] width 93 height 13
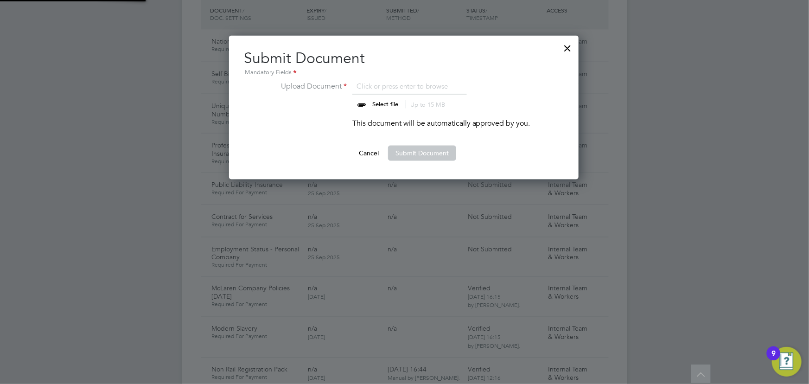
scroll to position [144, 350]
click at [392, 103] on input "file" at bounding box center [394, 95] width 146 height 28
type input "C:\fakepath\Ion utr.png"
click at [415, 147] on button "Submit Document" at bounding box center [422, 153] width 68 height 15
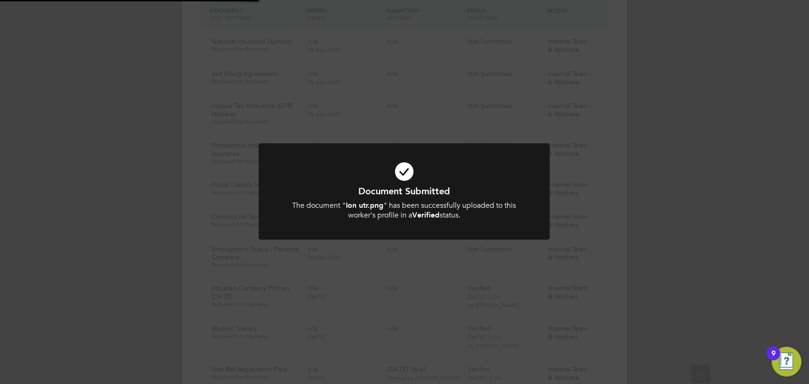
click at [685, 155] on div "Document Submitted The document " Ion utr.png " has been successfully uploaded …" at bounding box center [404, 192] width 809 height 384
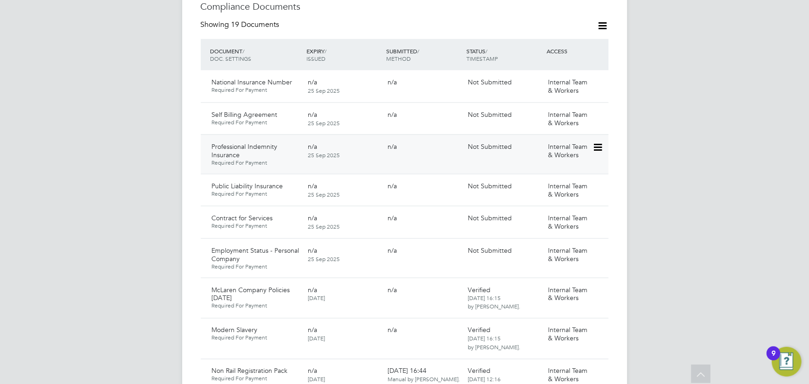
scroll to position [632, 0]
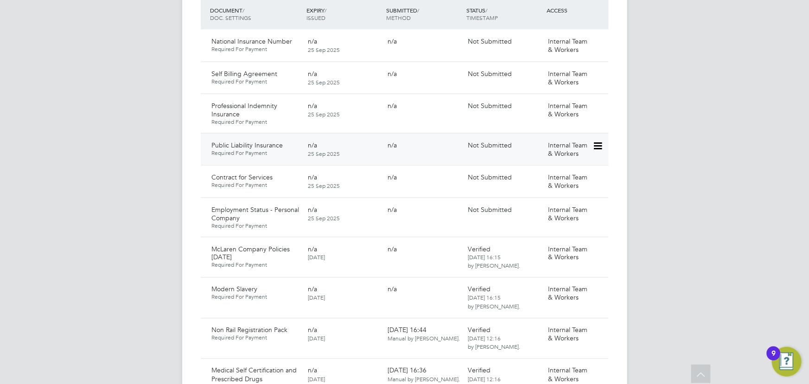
click at [598, 140] on icon at bounding box center [596, 145] width 9 height 11
click at [600, 101] on icon at bounding box center [596, 106] width 9 height 11
click at [557, 146] on li "Delete Document" at bounding box center [567, 147] width 69 height 13
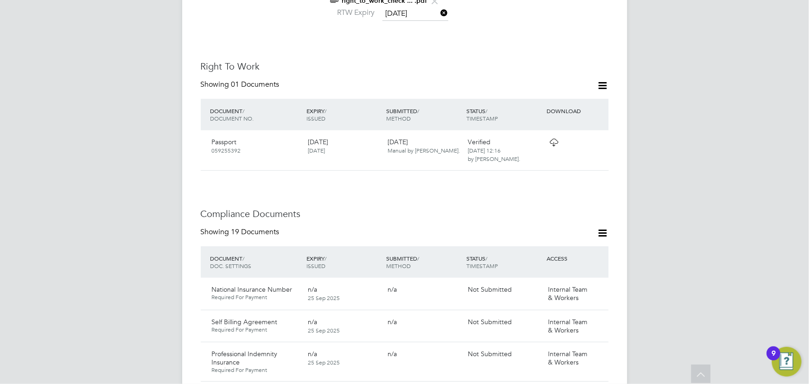
scroll to position [0, 0]
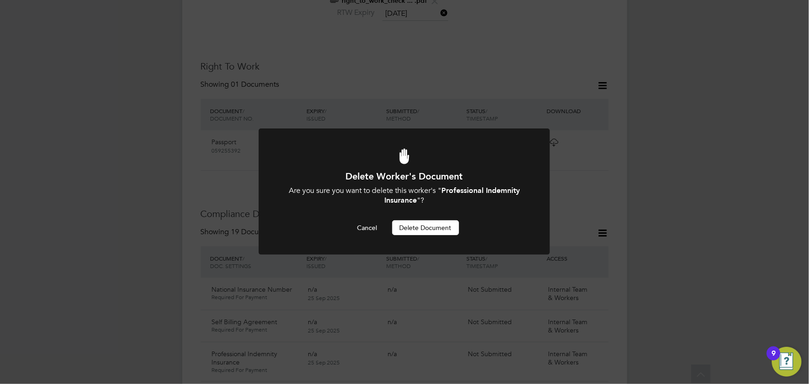
click at [440, 227] on button "Delete Document" at bounding box center [425, 227] width 67 height 15
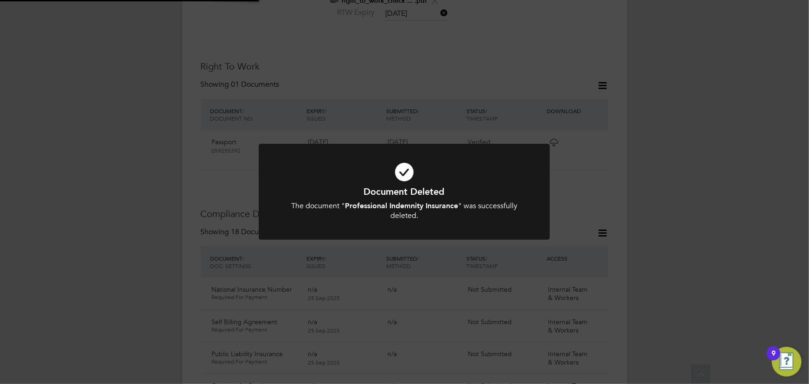
click at [717, 201] on div "Document Deleted The document " Professional Indemnity Insurance " was successf…" at bounding box center [404, 192] width 809 height 384
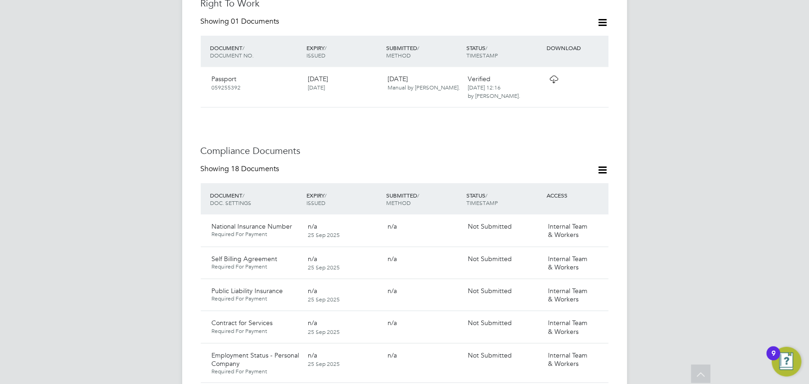
scroll to position [552, 0]
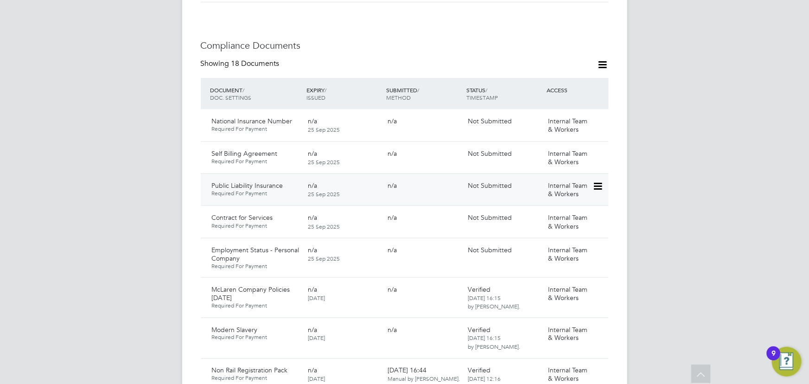
click at [601, 181] on icon at bounding box center [596, 186] width 9 height 11
click at [562, 201] on li "Submit Document" at bounding box center [567, 201] width 69 height 13
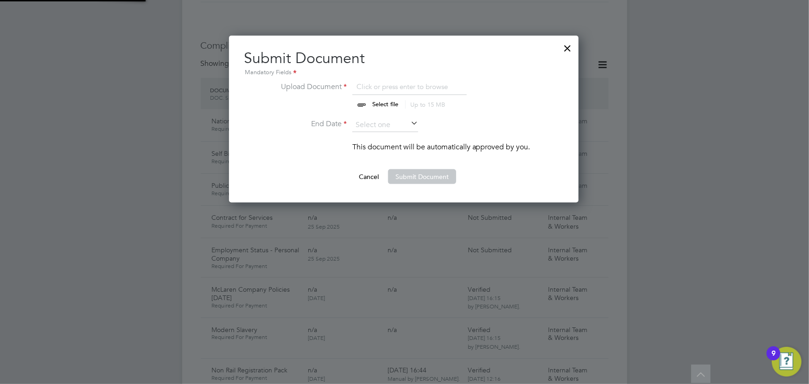
scroll to position [166, 350]
click at [394, 106] on input "file" at bounding box center [394, 95] width 146 height 28
type input "C:\fakepath\Ion insurance.pdf"
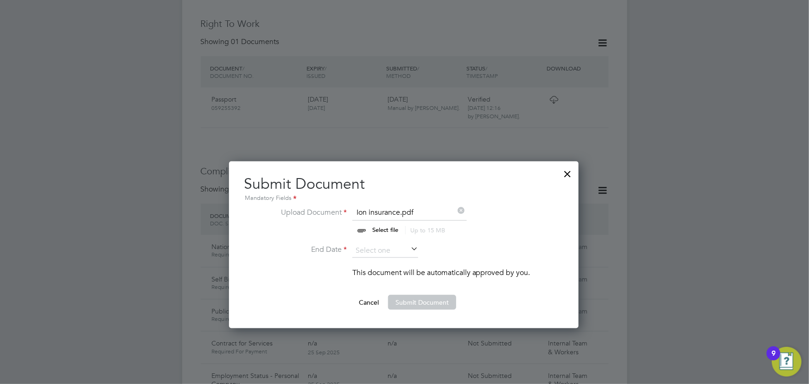
scroll to position [426, 0]
drag, startPoint x: 397, startPoint y: 252, endPoint x: 407, endPoint y: 247, distance: 11.0
click at [397, 252] on input at bounding box center [385, 251] width 66 height 14
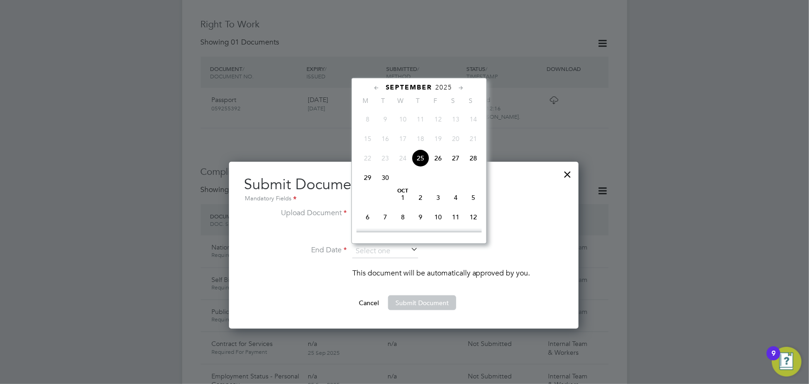
click at [449, 83] on span "2025" at bounding box center [444, 87] width 17 height 8
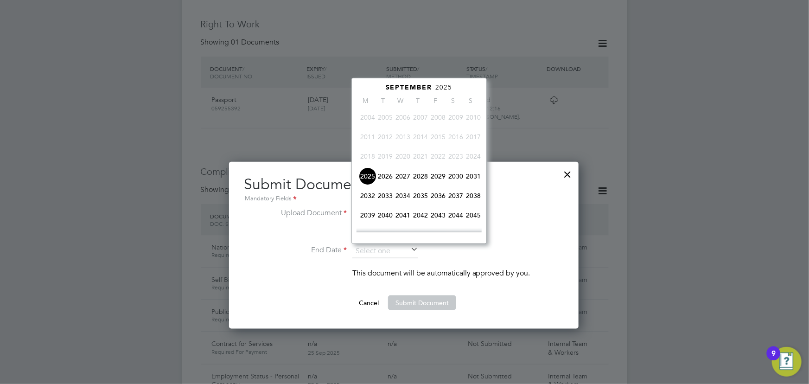
click at [384, 176] on span "2026" at bounding box center [385, 176] width 18 height 18
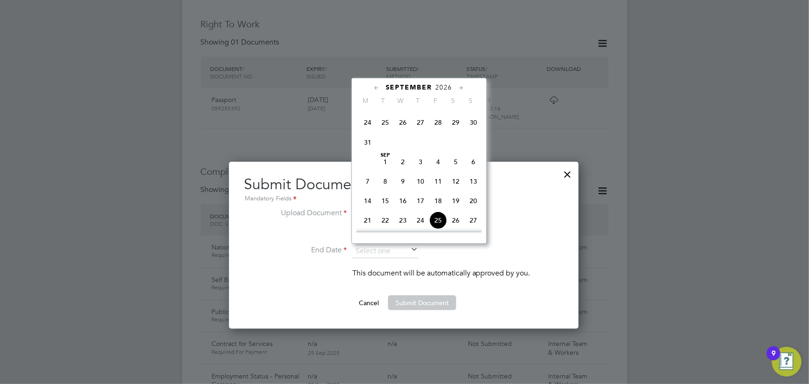
scroll to position [323, 0]
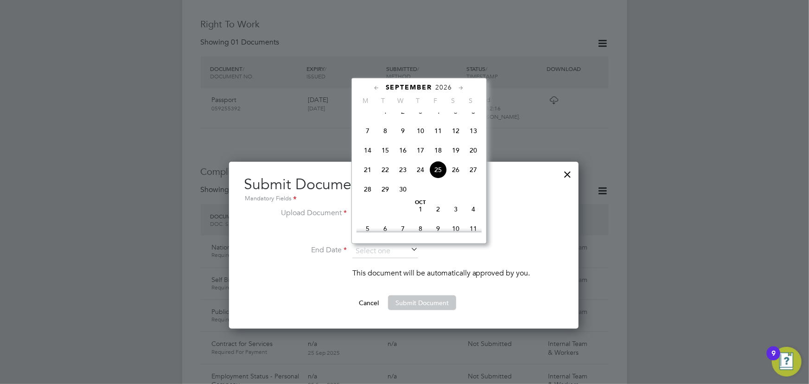
click at [383, 133] on span "8" at bounding box center [385, 131] width 18 height 18
type input "08 Sep 2026"
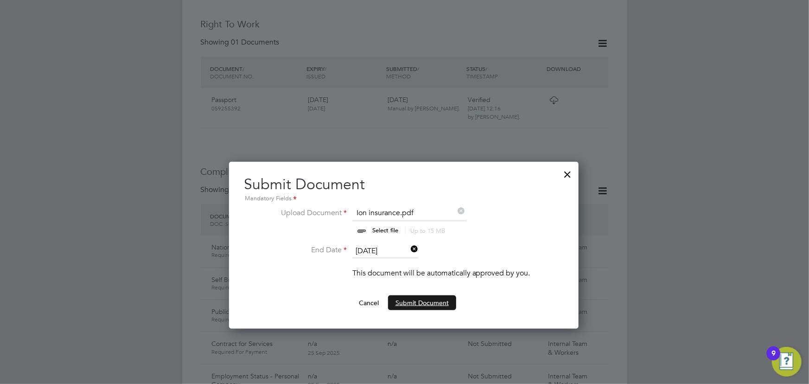
click at [407, 304] on button "Submit Document" at bounding box center [422, 302] width 68 height 15
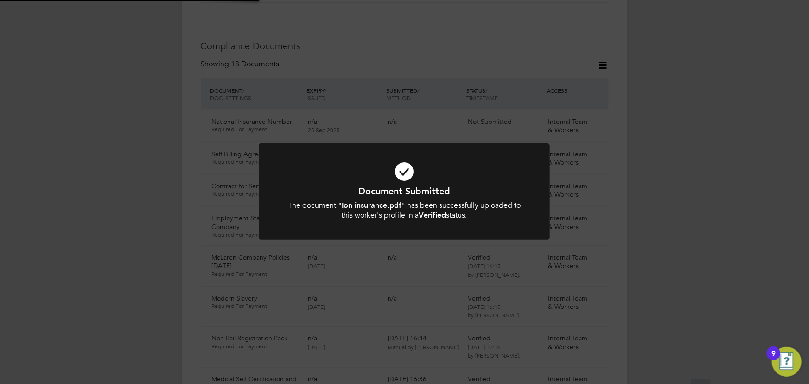
scroll to position [552, 0]
click at [705, 216] on div "Document Submitted The document " Ion insurance.pdf " has been successfully upl…" at bounding box center [404, 192] width 809 height 384
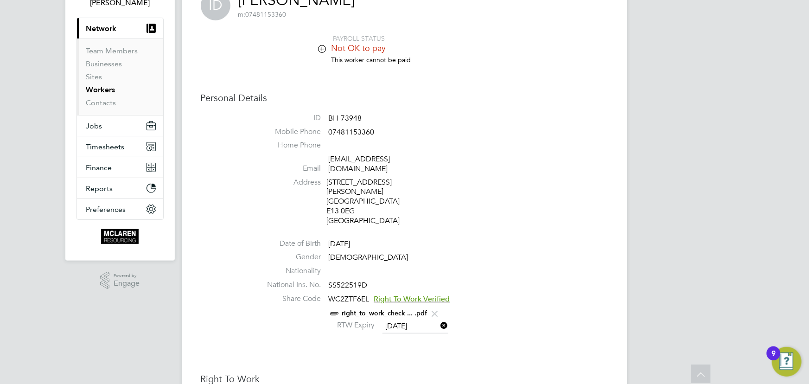
scroll to position [0, 0]
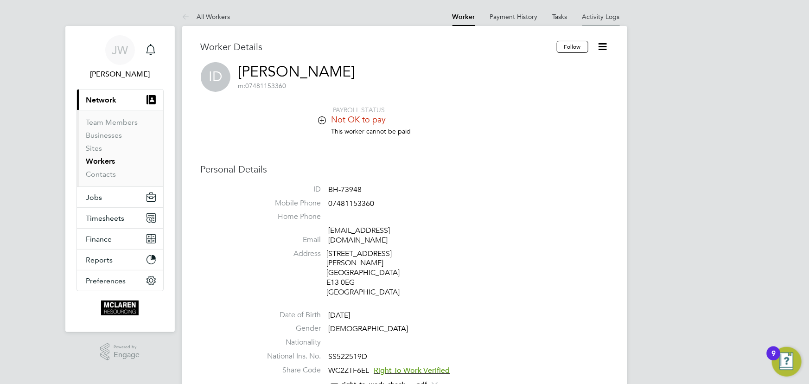
click at [598, 17] on link "Activity Logs" at bounding box center [601, 17] width 38 height 8
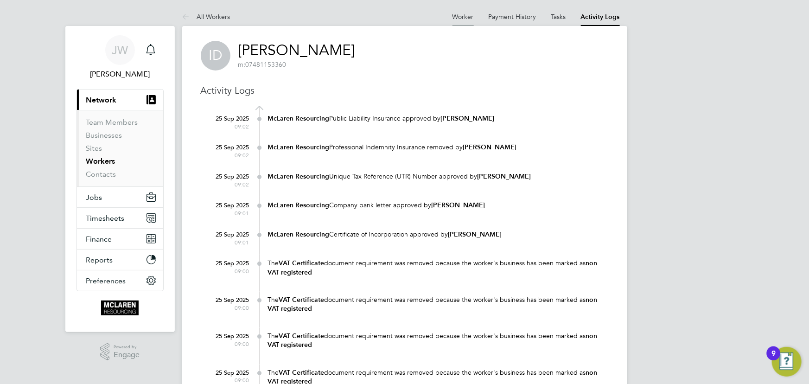
click at [461, 15] on link "Worker" at bounding box center [462, 17] width 21 height 8
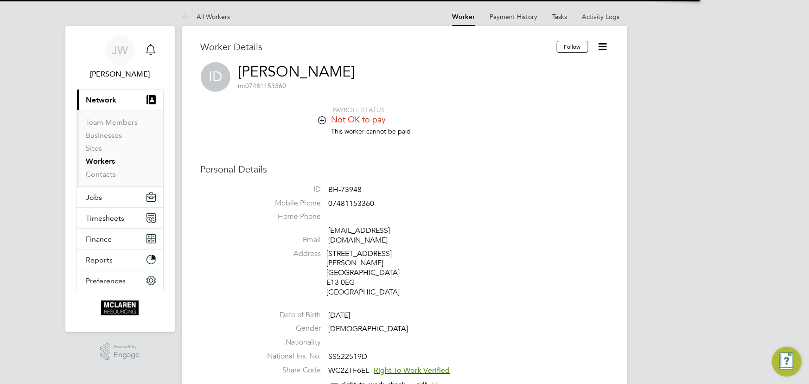
click at [602, 42] on icon at bounding box center [603, 47] width 12 height 12
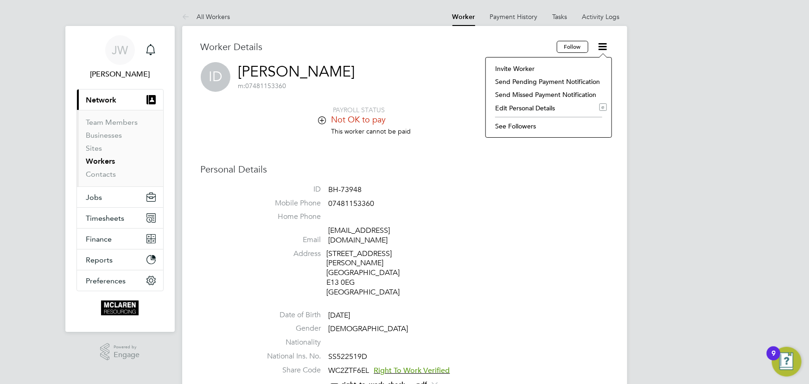
drag, startPoint x: 518, startPoint y: 69, endPoint x: 524, endPoint y: 69, distance: 6.5
click at [518, 69] on li "Invite Worker" at bounding box center [548, 68] width 116 height 13
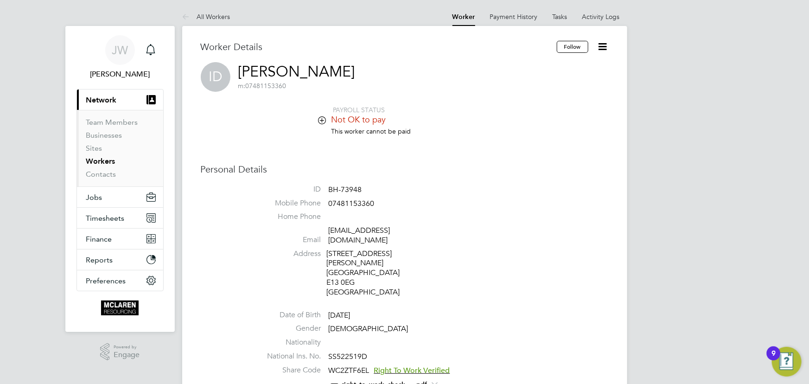
scroll to position [148, 260]
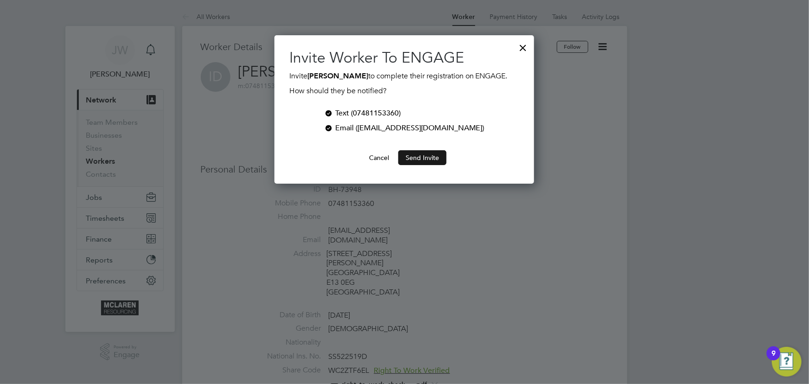
click at [422, 155] on button "Send Invite" at bounding box center [422, 157] width 48 height 15
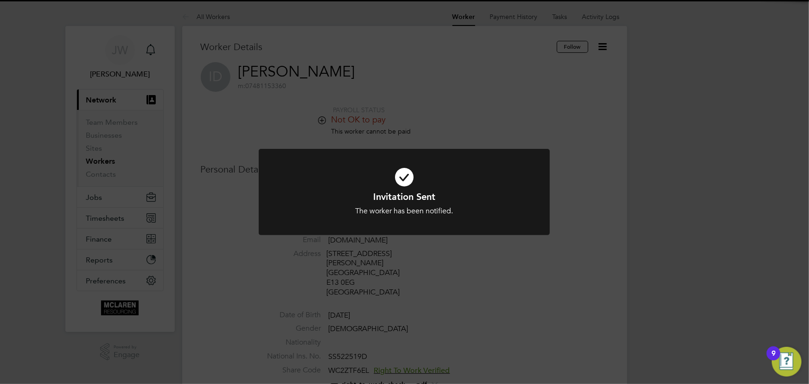
drag, startPoint x: 728, startPoint y: 139, endPoint x: 729, endPoint y: 144, distance: 5.0
click at [728, 139] on div "Invitation Sent The worker has been notified. Cancel Okay" at bounding box center [404, 192] width 809 height 384
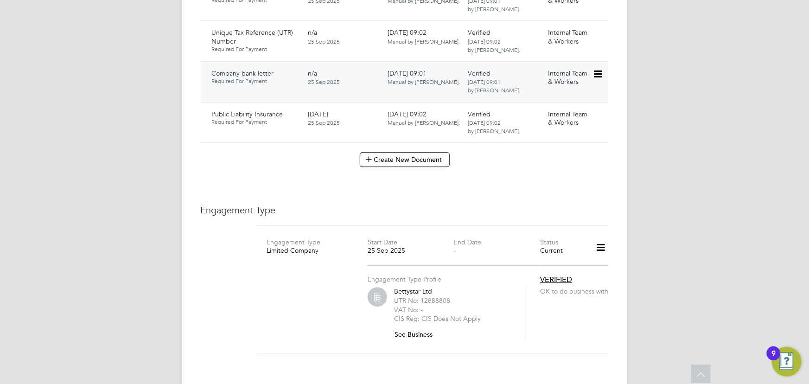
scroll to position [1348, 0]
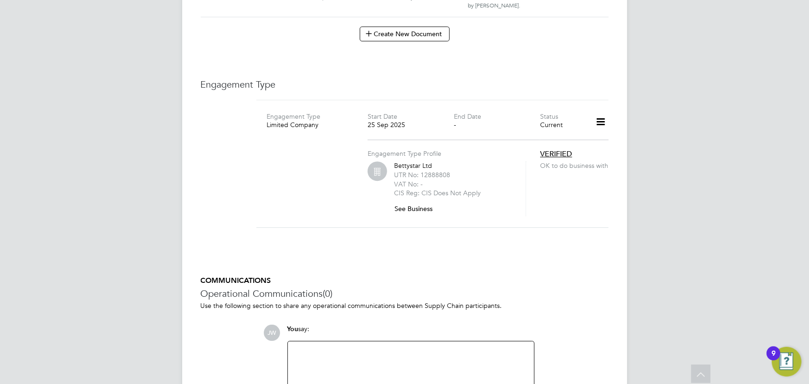
click at [411, 201] on button "See Business" at bounding box center [417, 208] width 46 height 15
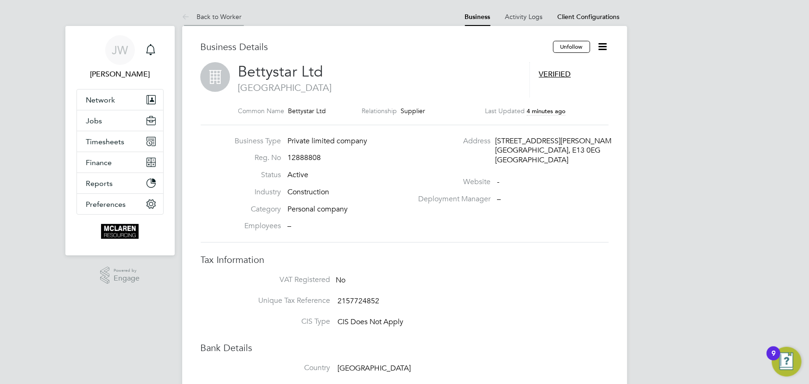
click at [228, 19] on link "Back to Worker" at bounding box center [212, 17] width 60 height 8
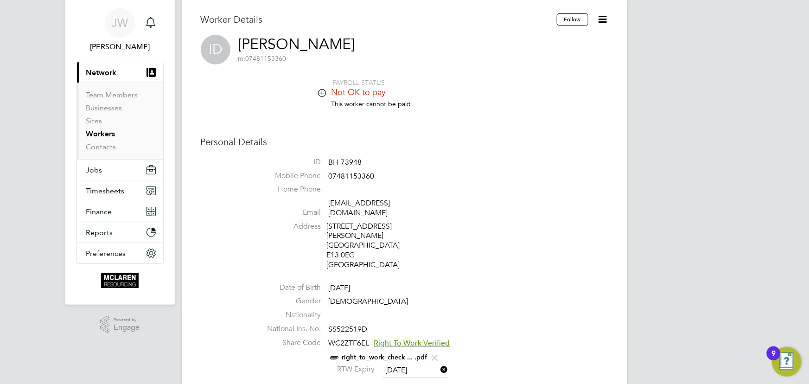
scroll to position [42, 0]
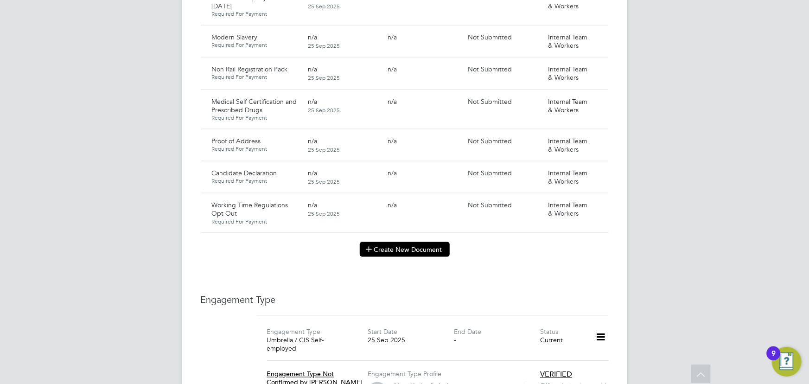
scroll to position [632, 0]
click at [411, 242] on button "Create New Document" at bounding box center [405, 249] width 90 height 15
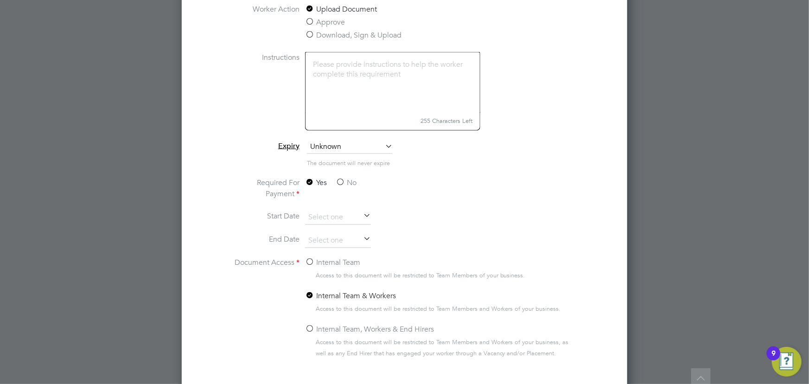
scroll to position [800, 0]
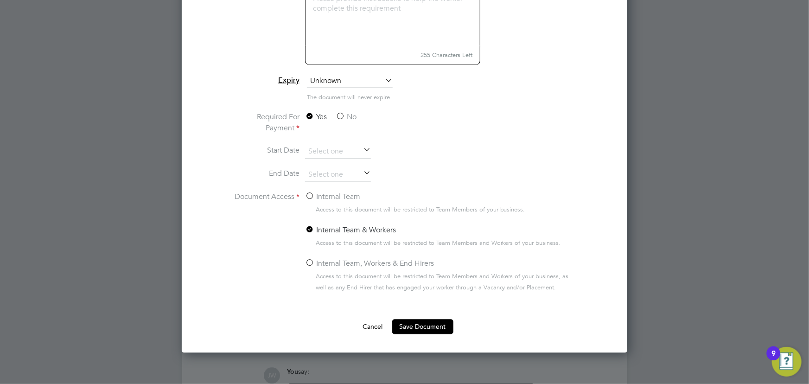
type input "key information document Enrgy [DATE]"
click at [352, 111] on li "The document will never expire" at bounding box center [404, 102] width 349 height 19
click at [348, 194] on label "Internal Team" at bounding box center [332, 196] width 55 height 11
click at [0, 0] on input "Internal Team" at bounding box center [0, 0] width 0 height 0
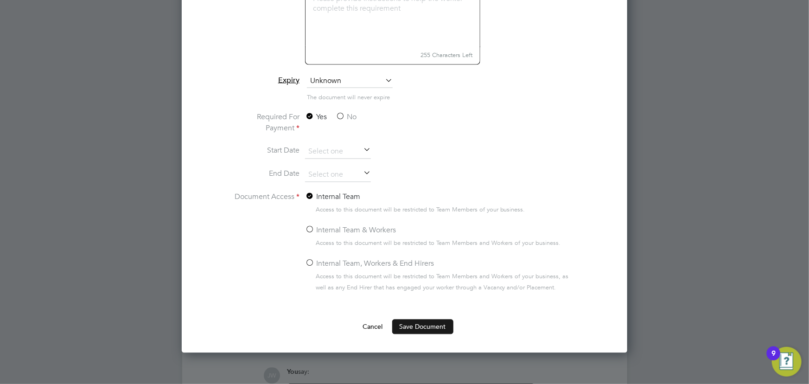
click at [427, 330] on button "Save Document" at bounding box center [422, 326] width 61 height 15
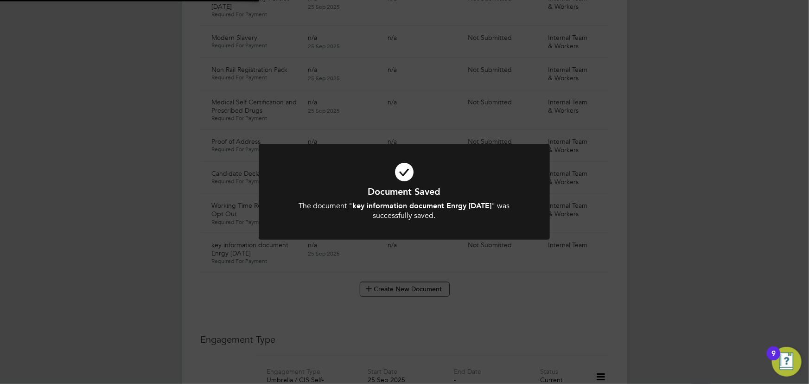
click at [670, 281] on div "Document Saved The document " key information document Enrgy 25.09.25 " was suc…" at bounding box center [404, 192] width 809 height 384
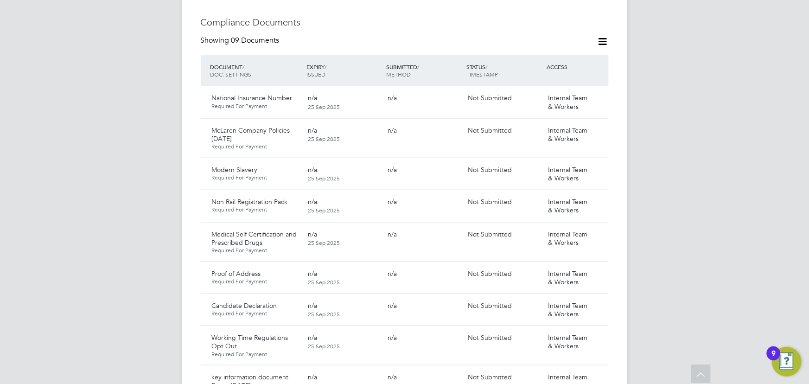
scroll to position [632, 0]
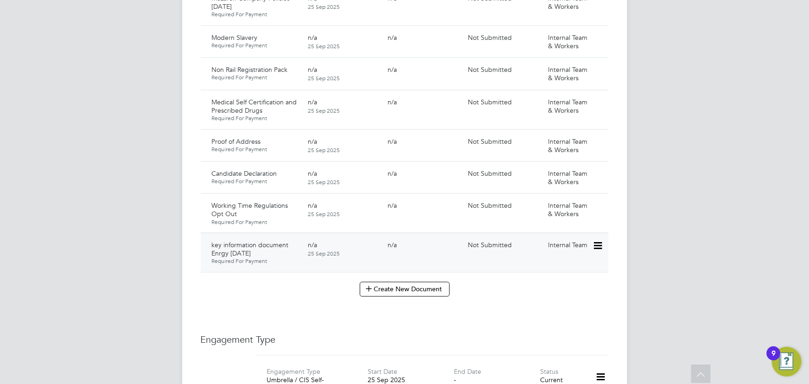
click at [600, 240] on icon at bounding box center [596, 245] width 9 height 11
click at [564, 273] on li "Submit Document" at bounding box center [569, 271] width 65 height 13
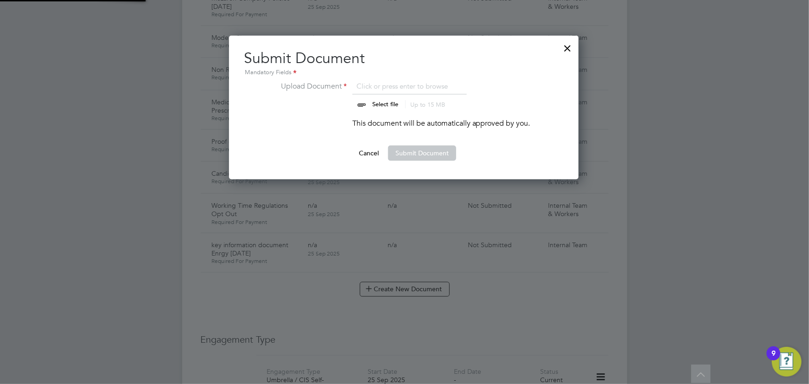
scroll to position [144, 350]
click at [386, 101] on input "file" at bounding box center [394, 95] width 146 height 28
type input "C:\fakepath\Key Information Document (Self Employed-CIS) 3 Daniel McNeill Enrgy…"
drag, startPoint x: 424, startPoint y: 149, endPoint x: 640, endPoint y: 171, distance: 217.6
click at [425, 149] on button "Submit Document" at bounding box center [422, 153] width 68 height 15
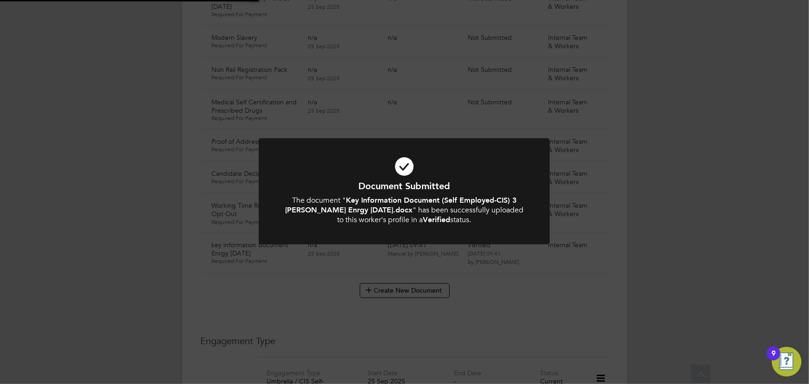
drag, startPoint x: 711, startPoint y: 188, endPoint x: 713, endPoint y: 226, distance: 38.5
click at [711, 189] on div "Document Submitted The document " Key Information Document (Self Employed-CIS) …" at bounding box center [404, 192] width 809 height 384
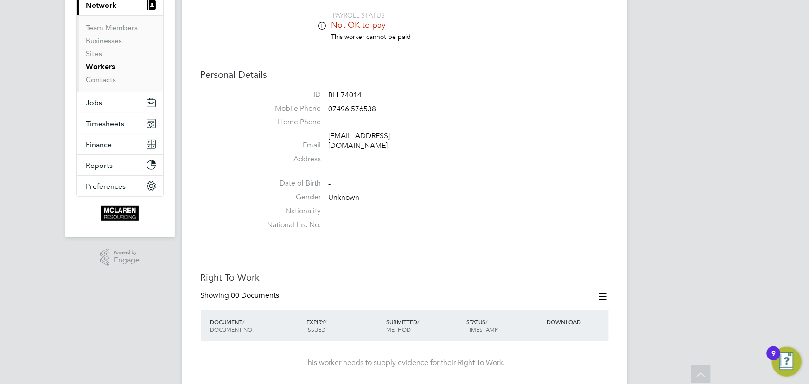
scroll to position [0, 0]
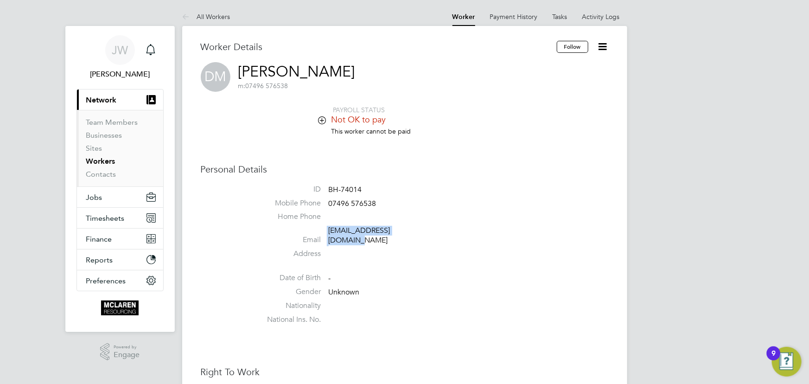
drag, startPoint x: 327, startPoint y: 234, endPoint x: 407, endPoint y: 233, distance: 80.2
click at [444, 233] on li "Email danielmaffy54@gmail.com" at bounding box center [432, 237] width 352 height 23
copy li "danielmaffy54@gmail.com"
drag, startPoint x: 108, startPoint y: 176, endPoint x: 106, endPoint y: 171, distance: 5.6
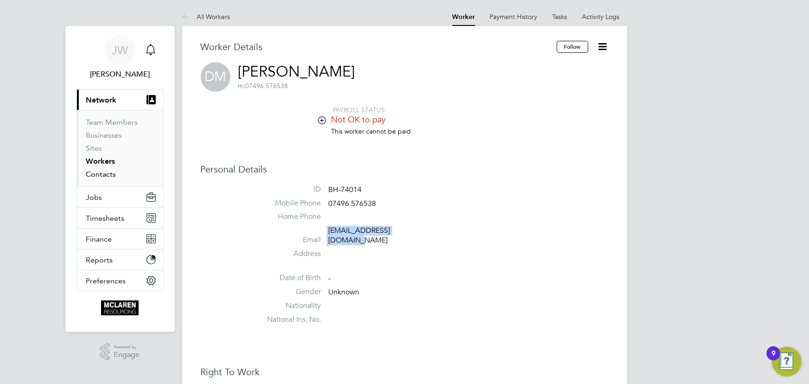
click at [108, 176] on link "Contacts" at bounding box center [101, 174] width 30 height 9
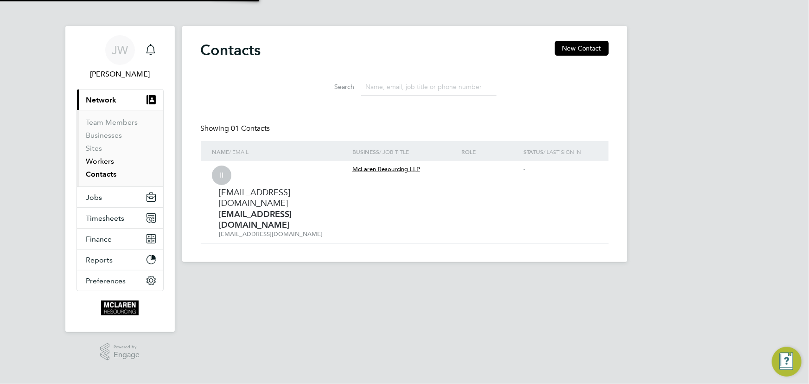
click at [103, 158] on link "Workers" at bounding box center [100, 161] width 28 height 9
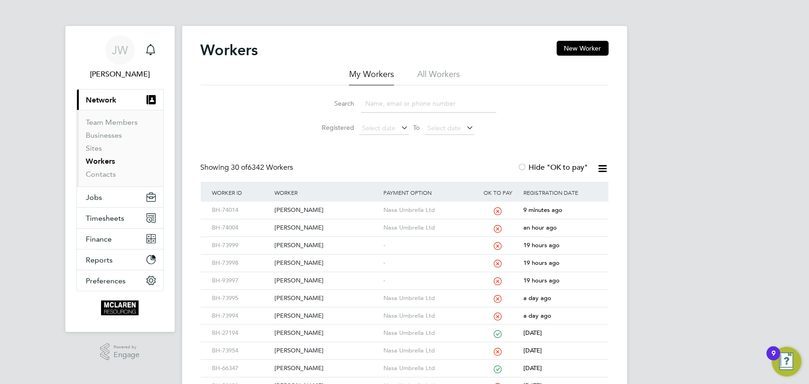
click at [375, 102] on input at bounding box center [428, 104] width 135 height 18
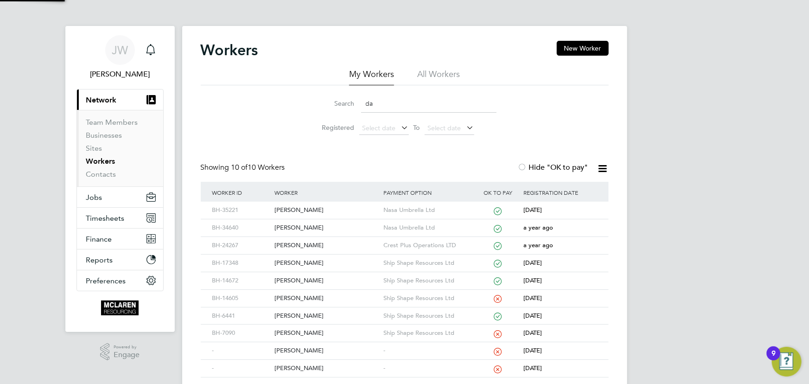
type input "d"
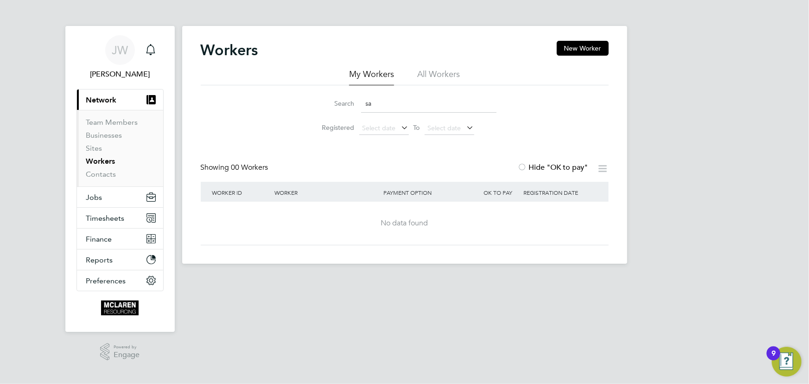
type input "s"
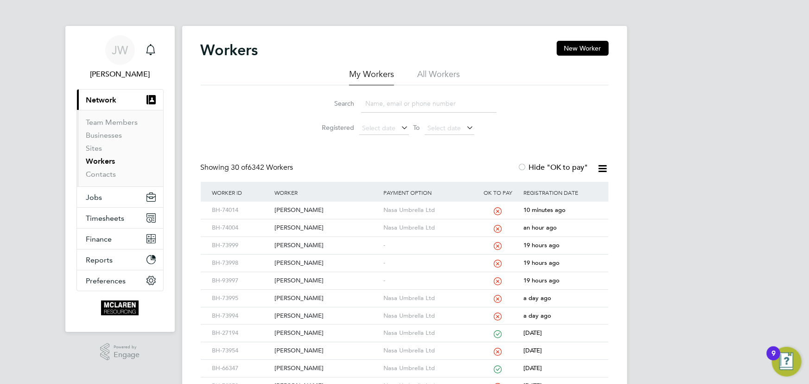
click at [417, 106] on input at bounding box center [428, 104] width 135 height 18
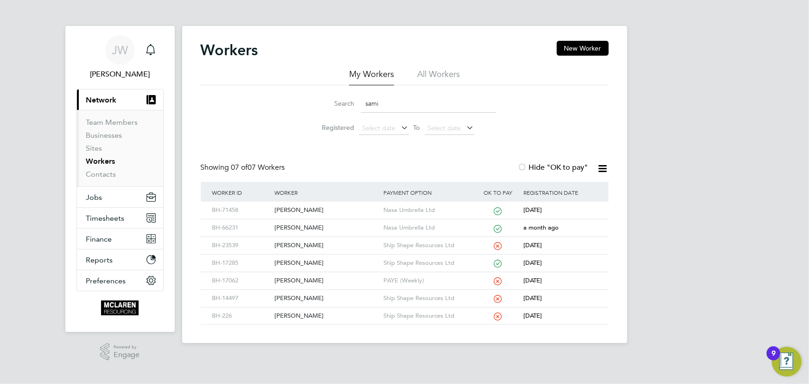
type input "sami"
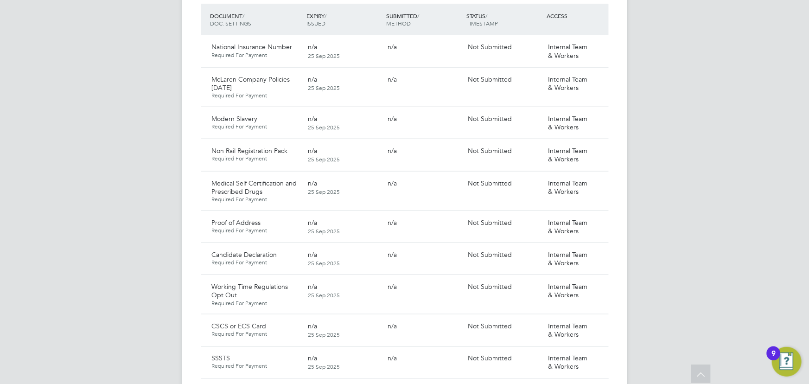
scroll to position [674, 0]
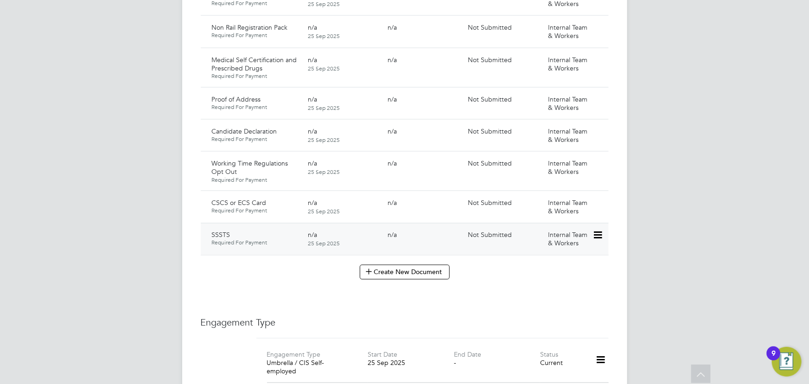
click at [592, 230] on icon at bounding box center [596, 235] width 9 height 11
click at [561, 256] on li "Submit Document" at bounding box center [567, 260] width 69 height 13
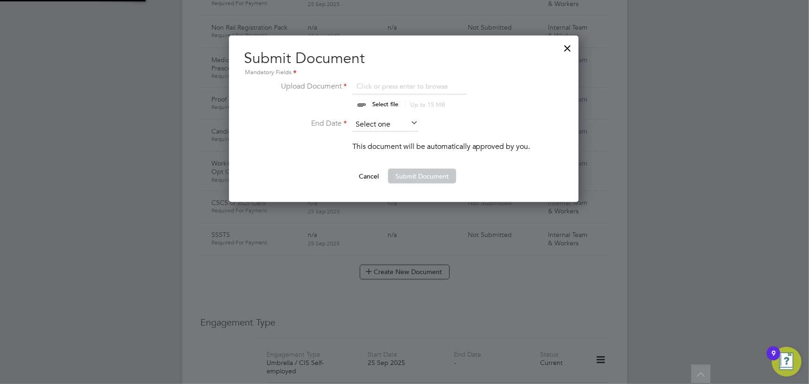
scroll to position [166, 350]
click at [389, 100] on input "file" at bounding box center [394, 95] width 146 height 28
type input "C:\fakepath\Sami Imam SSSTS.PDF"
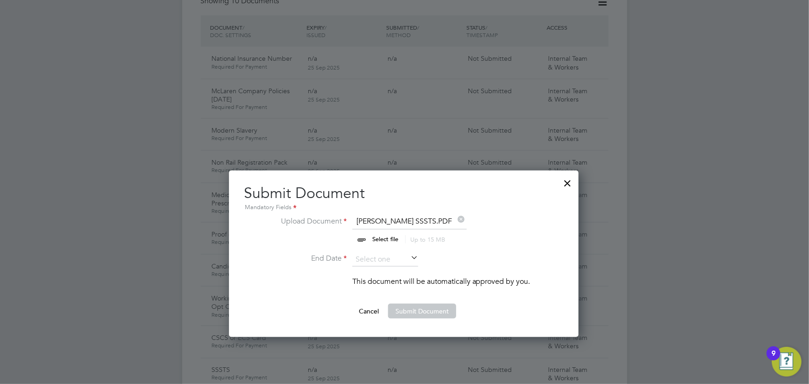
scroll to position [505, 0]
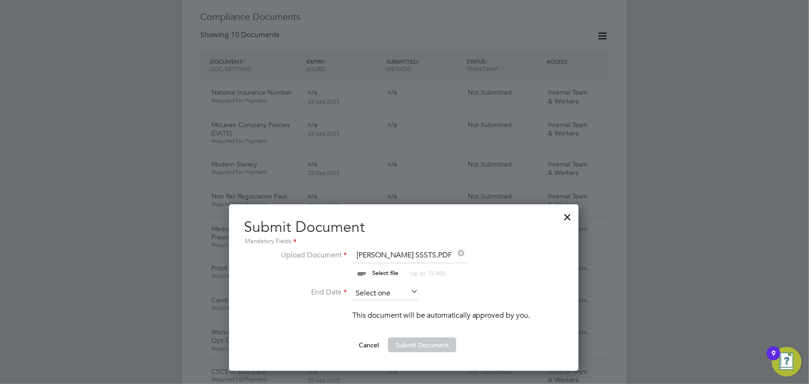
click at [407, 291] on input at bounding box center [385, 293] width 66 height 14
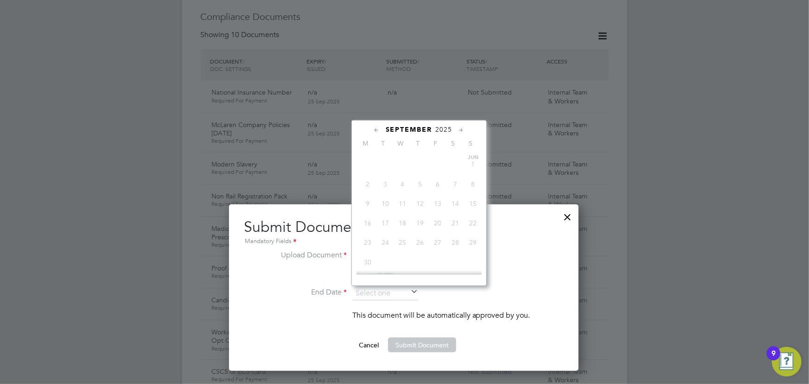
scroll to position [335, 0]
click at [445, 130] on span "2025" at bounding box center [444, 130] width 17 height 8
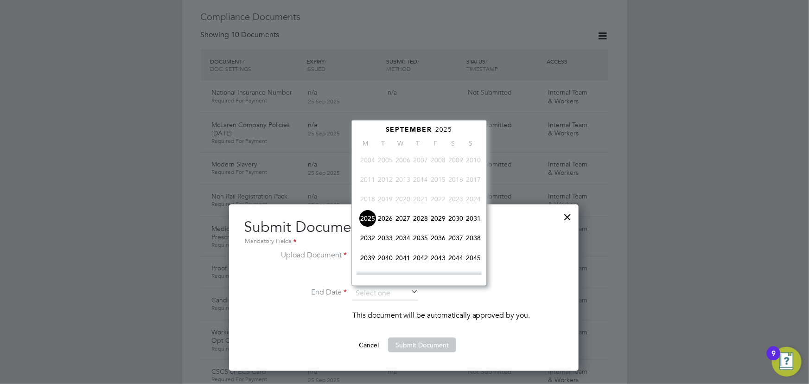
click at [380, 216] on span "2026" at bounding box center [385, 218] width 18 height 18
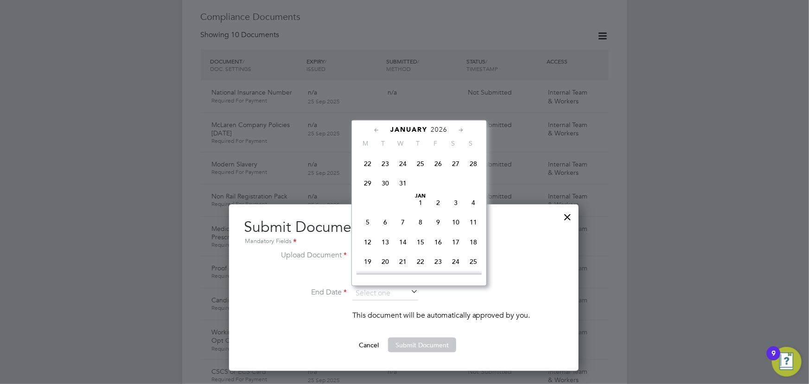
scroll to position [170, 0]
click at [456, 270] on div at bounding box center [418, 272] width 125 height 4
click at [454, 267] on span "31" at bounding box center [456, 269] width 18 height 18
type input "[DATE]"
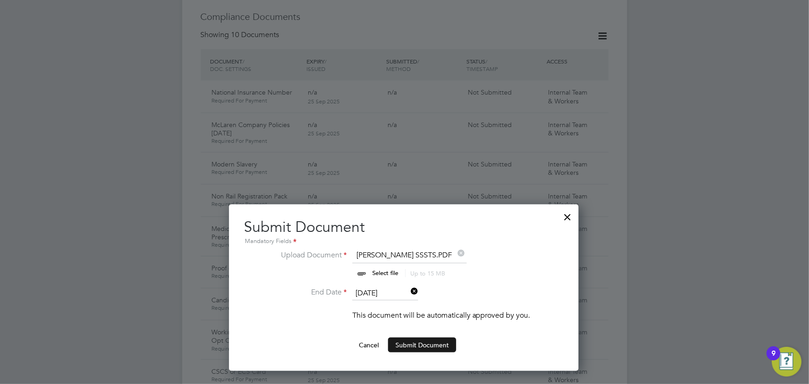
click at [412, 345] on button "Submit Document" at bounding box center [422, 344] width 68 height 15
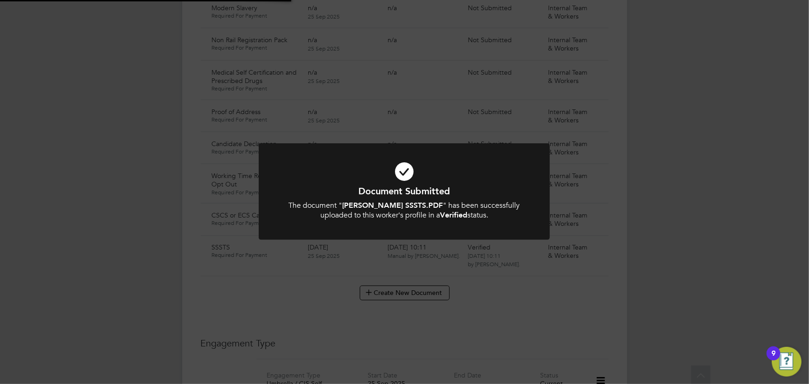
scroll to position [674, 0]
click at [679, 235] on div "Document Submitted The document " Sami Imam SSSTS.PDF " has been successfully u…" at bounding box center [404, 192] width 809 height 384
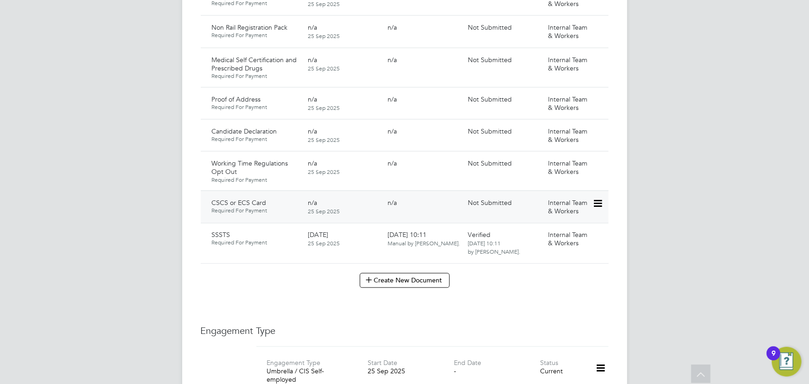
click at [602, 198] on icon at bounding box center [596, 203] width 9 height 11
click at [564, 226] on li "Submit Document" at bounding box center [567, 228] width 69 height 13
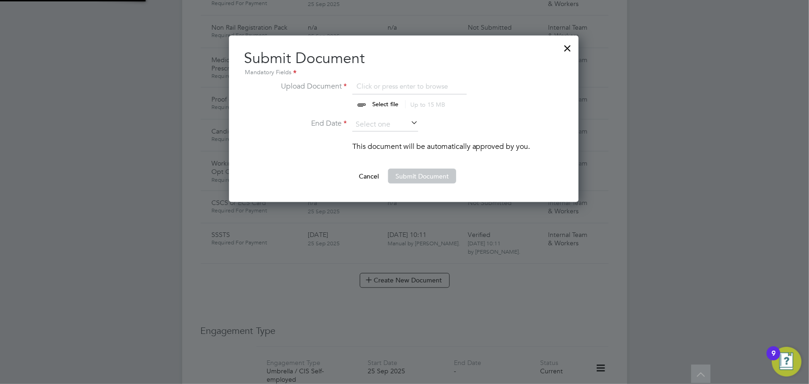
scroll to position [166, 350]
click at [388, 100] on input "file" at bounding box center [394, 95] width 146 height 28
type input "C:\fakepath\sami ecs.jpeg"
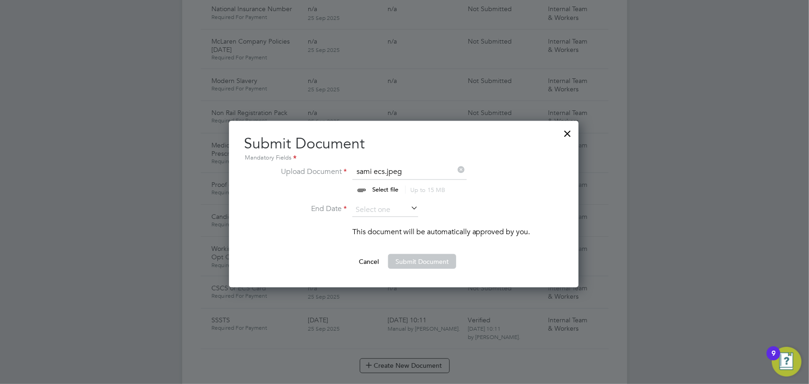
scroll to position [505, 0]
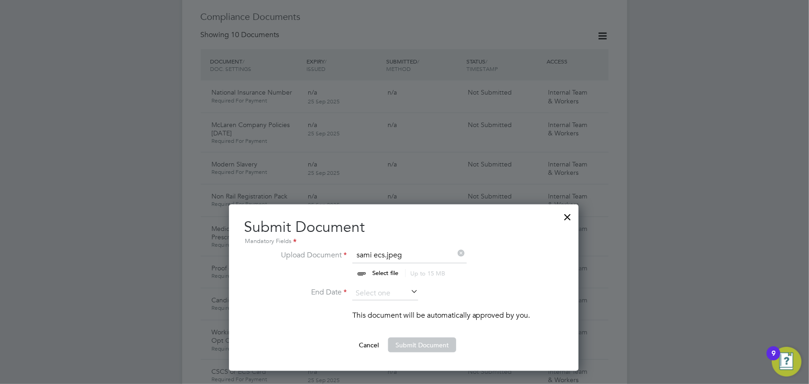
click at [409, 291] on icon at bounding box center [409, 291] width 0 height 13
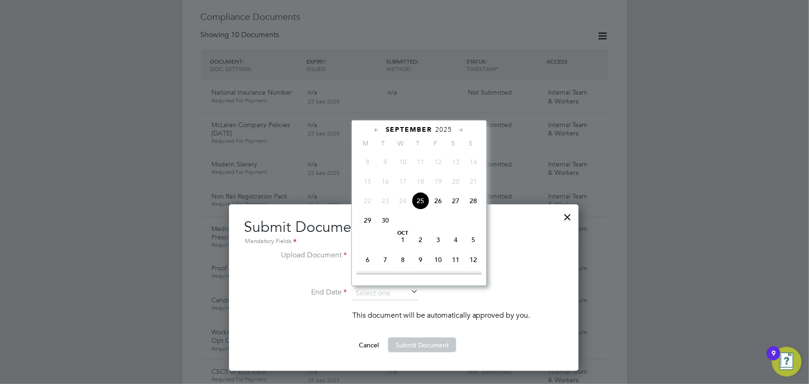
click at [447, 128] on span "2025" at bounding box center [444, 130] width 17 height 8
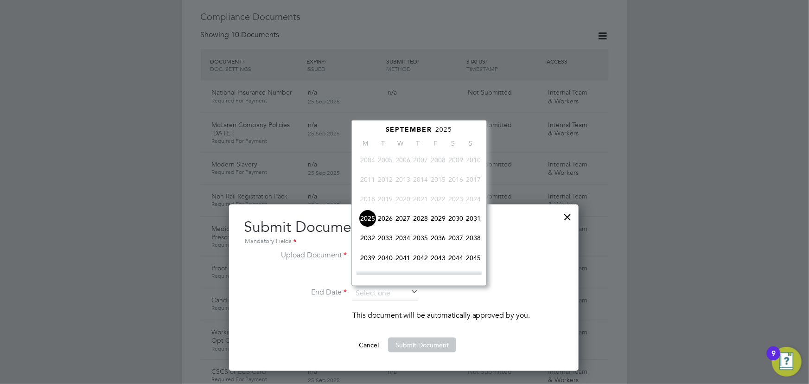
click at [423, 219] on span "2028" at bounding box center [421, 218] width 18 height 18
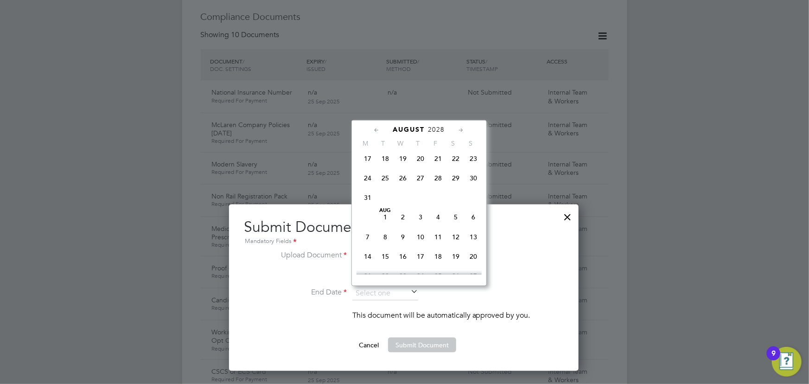
scroll to position [155, 0]
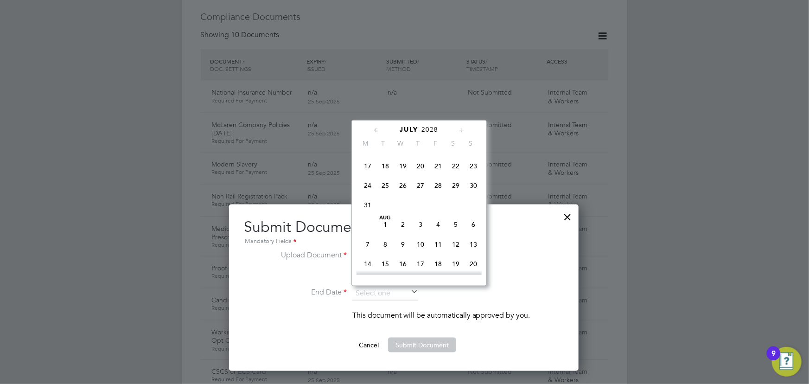
click at [453, 188] on span "29" at bounding box center [456, 186] width 18 height 18
type input "29 Jul 2028"
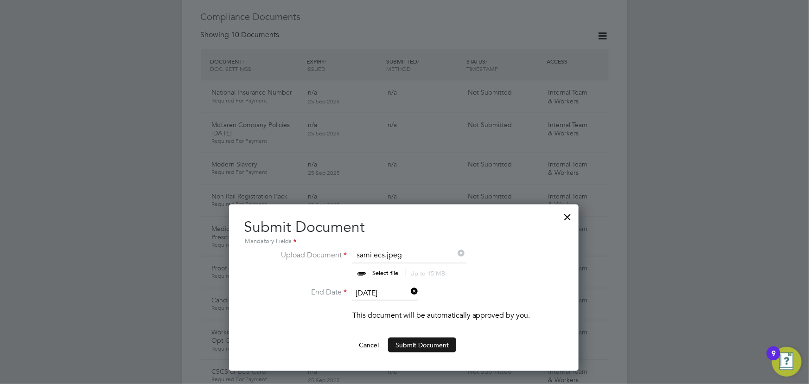
click at [414, 344] on button "Submit Document" at bounding box center [422, 344] width 68 height 15
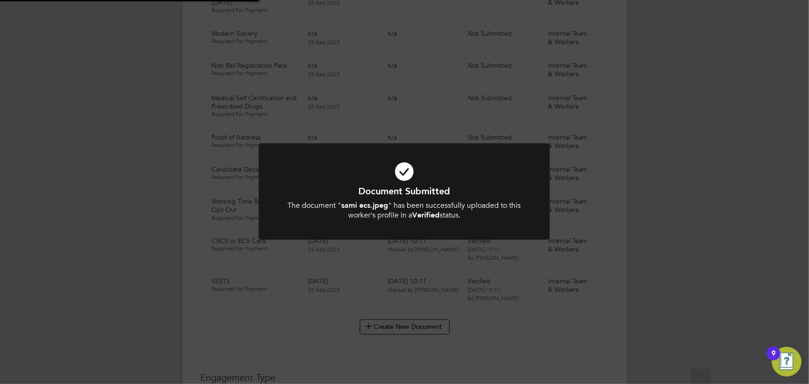
scroll to position [674, 0]
click at [718, 239] on div "Document Submitted The document " sami ecs.jpeg " has been successfully uploade…" at bounding box center [404, 192] width 809 height 384
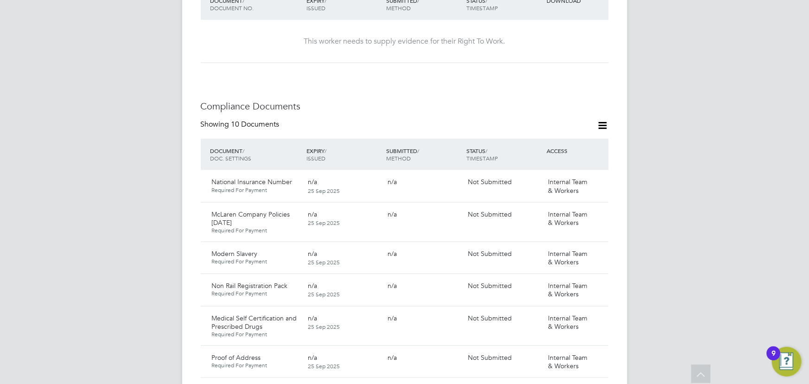
scroll to position [295, 0]
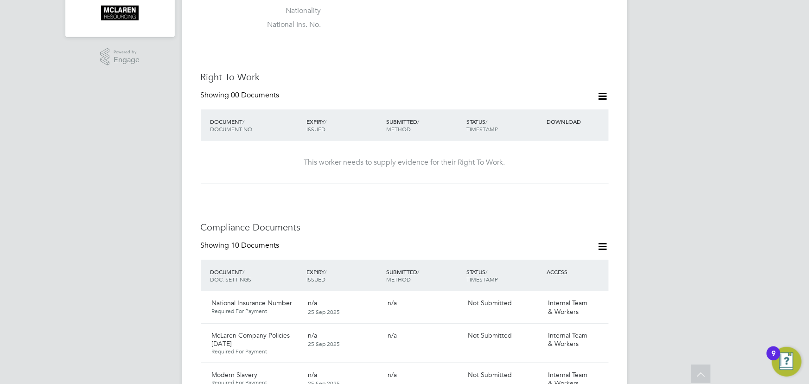
click at [604, 90] on icon at bounding box center [603, 96] width 12 height 12
click at [570, 114] on li "Add Right To Work Document" at bounding box center [551, 108] width 112 height 13
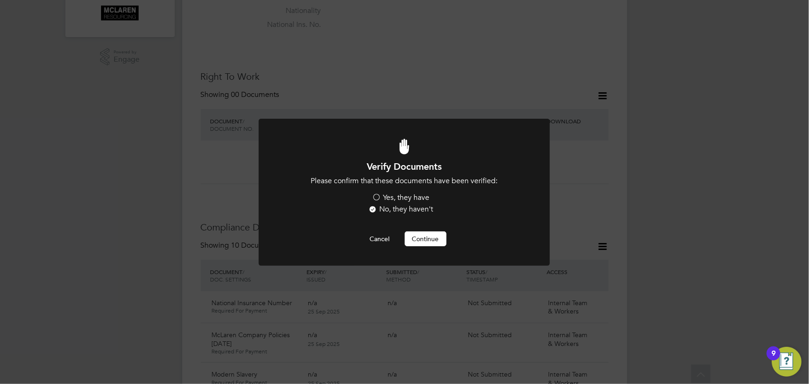
click at [403, 199] on label "Yes, they have" at bounding box center [400, 198] width 57 height 10
click at [0, 0] on input "Yes, they have" at bounding box center [0, 0] width 0 height 0
click at [426, 236] on button "Continue" at bounding box center [426, 238] width 42 height 15
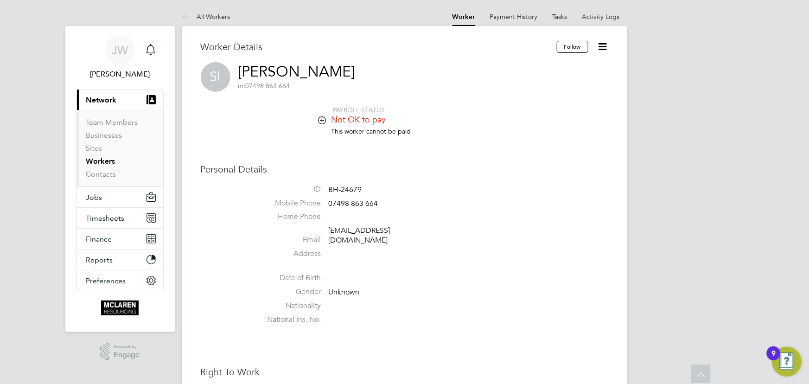
scroll to position [295, 0]
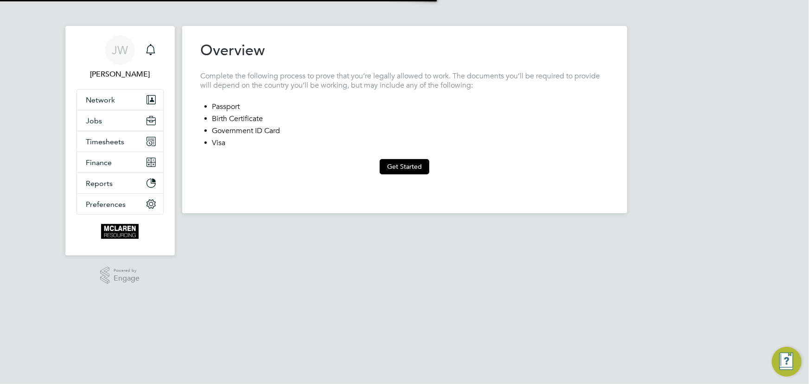
click at [400, 159] on button "Get Started" at bounding box center [405, 166] width 50 height 15
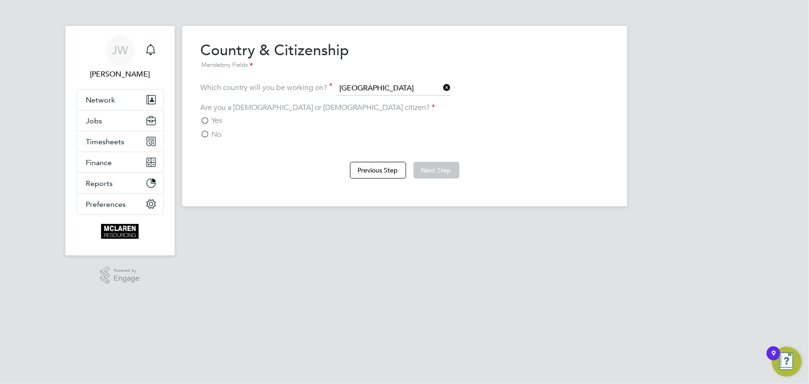
drag, startPoint x: 212, startPoint y: 120, endPoint x: 320, endPoint y: 120, distance: 108.0
click at [213, 120] on span "Yes" at bounding box center [217, 120] width 11 height 9
click at [0, 0] on input "Yes" at bounding box center [0, 0] width 0 height 0
click at [431, 166] on button "Next Step" at bounding box center [436, 170] width 46 height 17
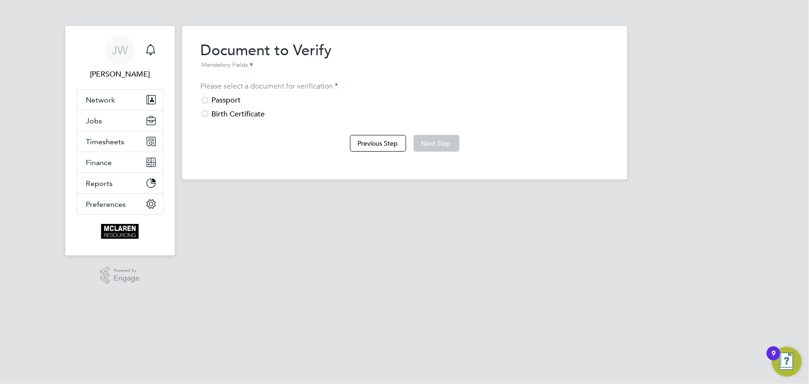
click at [230, 98] on div "Passport" at bounding box center [405, 100] width 408 height 10
click at [433, 139] on button "Next Step" at bounding box center [436, 143] width 46 height 17
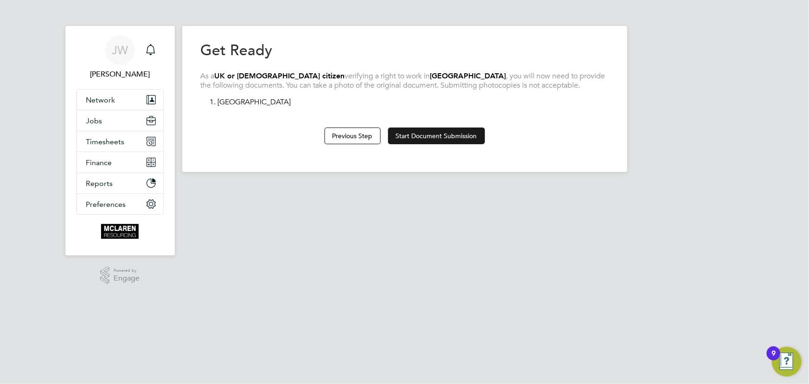
click at [420, 131] on button "Start Document Submission" at bounding box center [436, 135] width 97 height 17
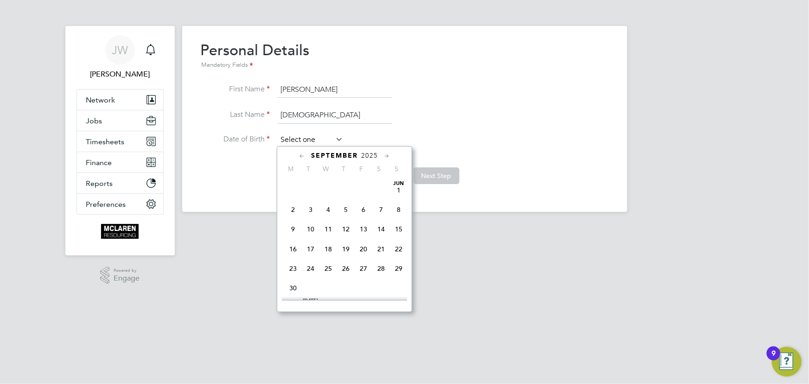
click at [324, 141] on input at bounding box center [311, 140] width 66 height 14
click at [369, 157] on span "2025" at bounding box center [369, 156] width 17 height 8
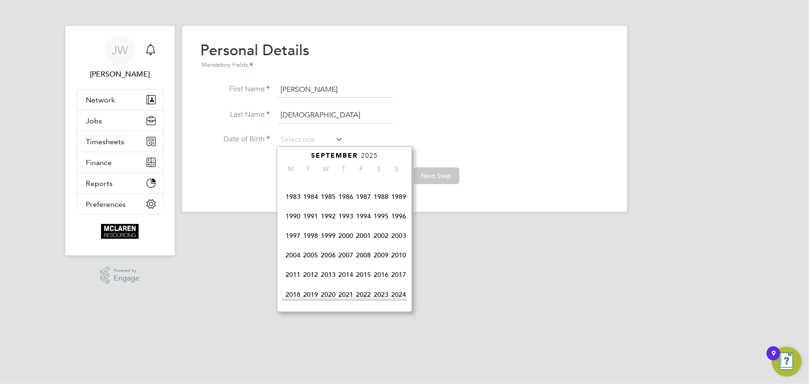
scroll to position [155, 0]
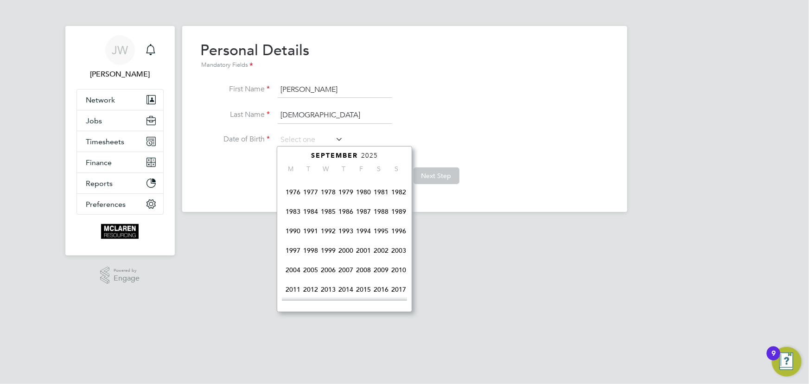
click at [349, 191] on span "1979" at bounding box center [346, 192] width 18 height 18
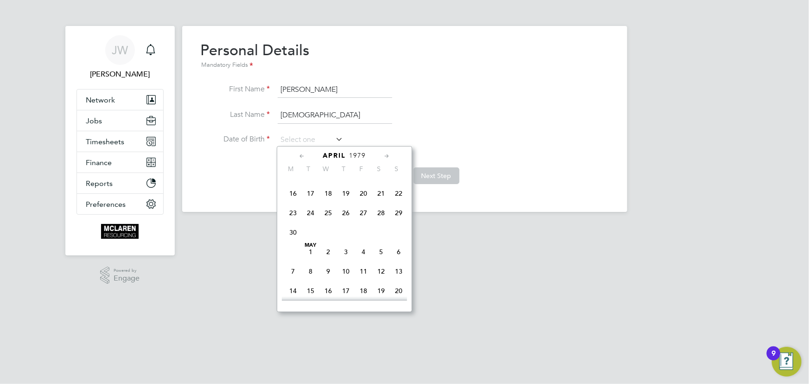
scroll to position [133, 0]
click at [313, 272] on span "May 1" at bounding box center [311, 273] width 18 height 18
type input "[DATE]"
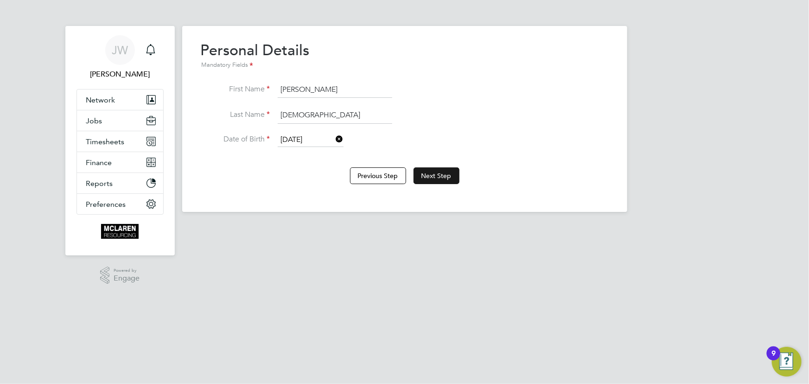
click at [427, 176] on button "Next Step" at bounding box center [436, 175] width 46 height 17
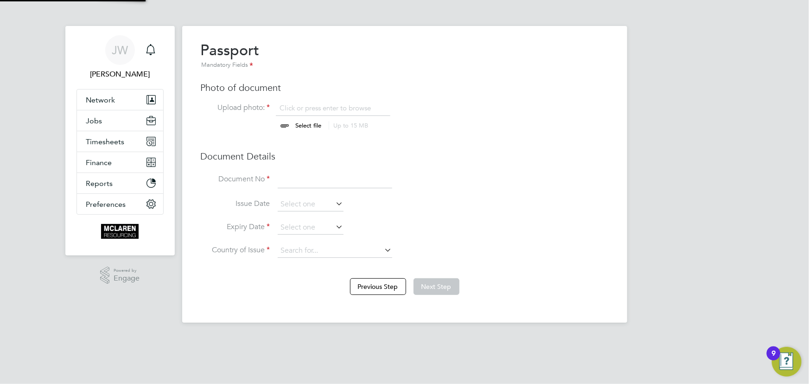
scroll to position [13, 115]
click at [315, 127] on input "file" at bounding box center [318, 117] width 146 height 28
type input "C:\fakepath\sami passport.jpeg"
click at [308, 177] on input at bounding box center [335, 179] width 114 height 17
type input "134131308"
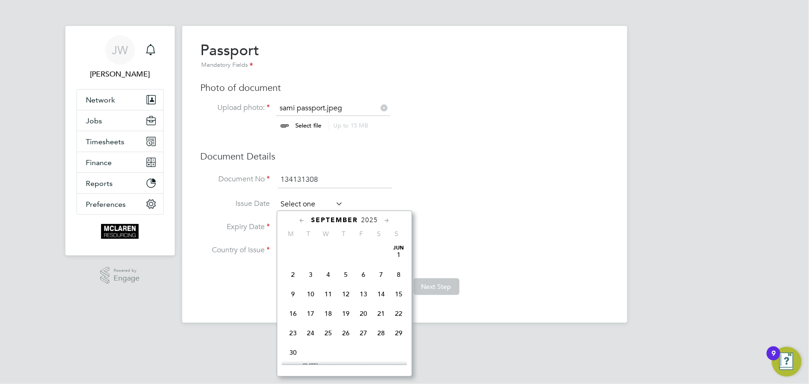
click at [319, 202] on input at bounding box center [311, 204] width 66 height 14
click at [367, 217] on span "2025" at bounding box center [369, 220] width 17 height 8
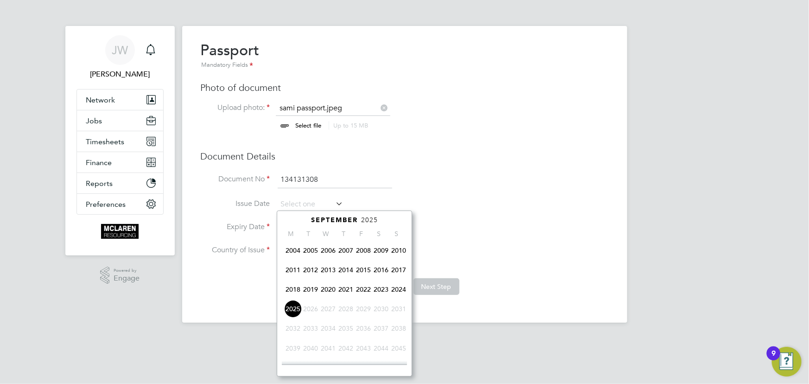
click at [367, 291] on span "2022" at bounding box center [364, 289] width 18 height 18
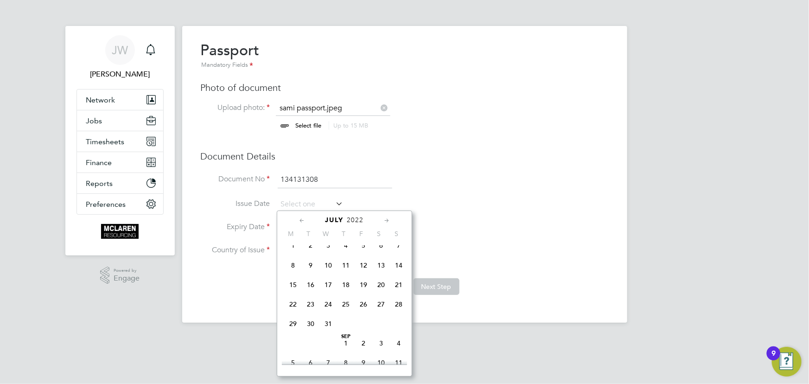
scroll to position [189, 0]
click at [310, 301] on span "5" at bounding box center [311, 301] width 18 height 18
type input "[DATE]"
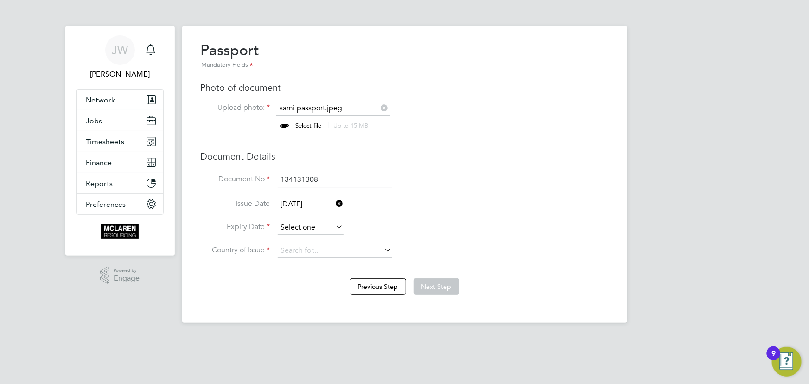
click at [308, 227] on input at bounding box center [311, 228] width 66 height 14
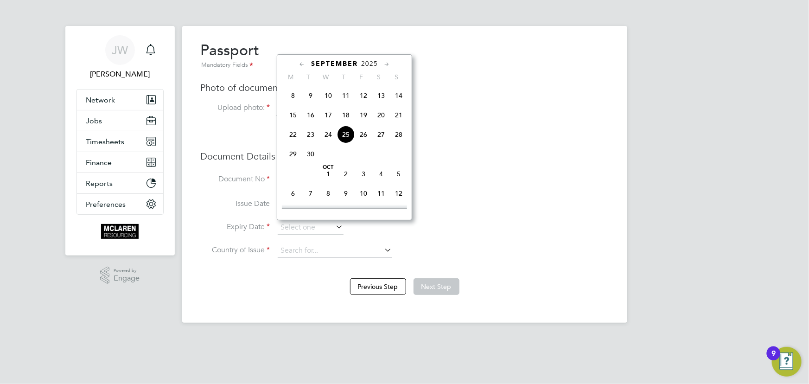
click at [371, 64] on span "2025" at bounding box center [369, 64] width 17 height 8
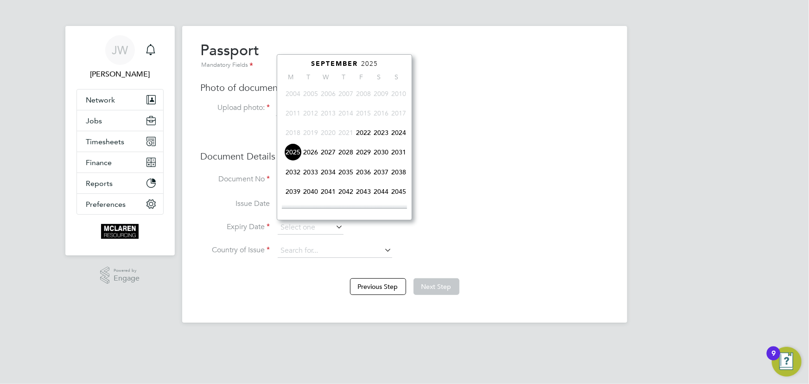
click at [291, 173] on span "2032" at bounding box center [293, 172] width 18 height 18
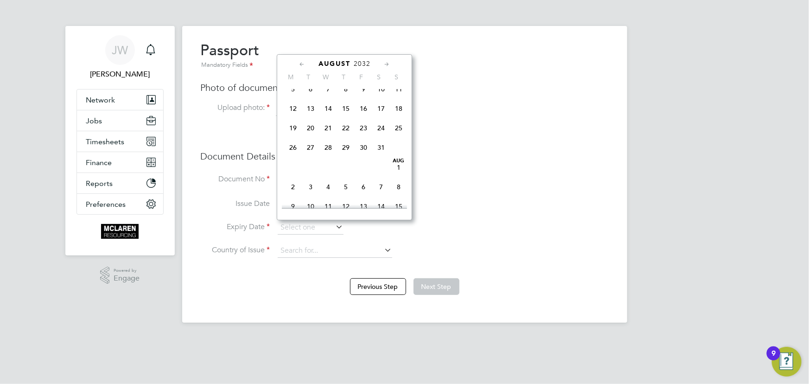
scroll to position [113, 0]
click at [292, 104] on span "5" at bounding box center [293, 103] width 18 height 18
type input "[DATE]"
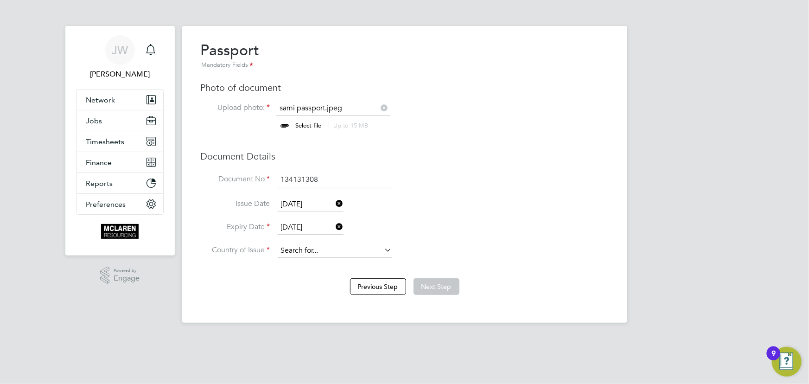
click at [332, 247] on input at bounding box center [335, 251] width 114 height 14
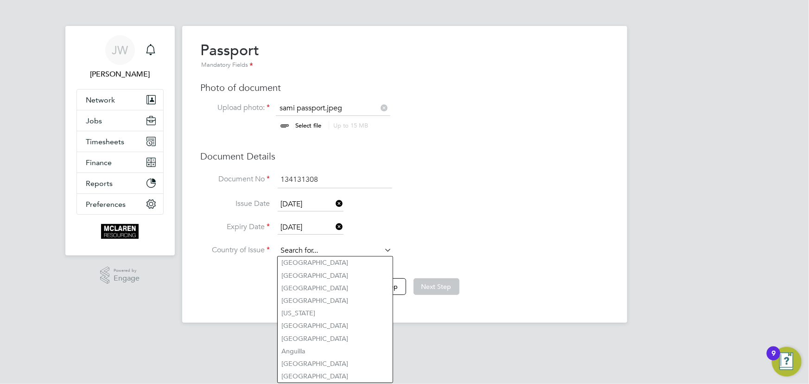
type input "United Kingdom"
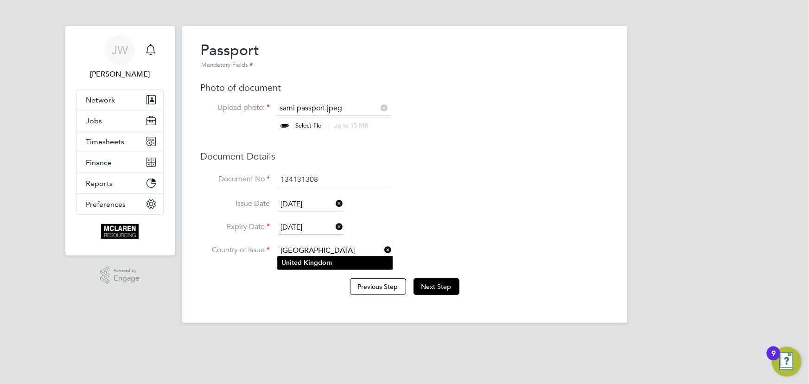
click at [315, 265] on b "Kingdom" at bounding box center [318, 263] width 28 height 8
click at [448, 282] on button "Next Step" at bounding box center [436, 286] width 46 height 17
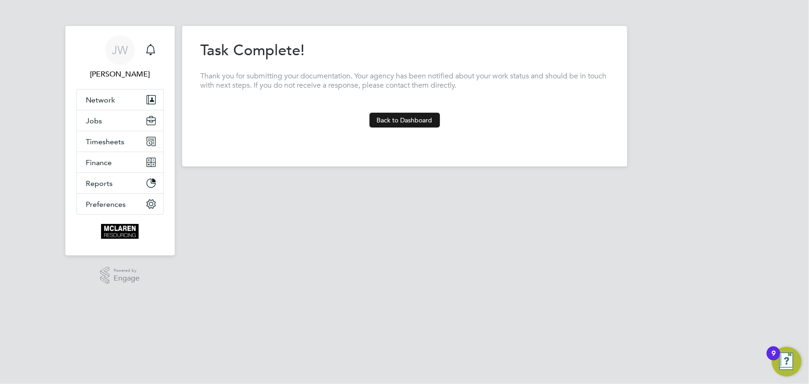
click at [398, 119] on button "Back to Dashboard" at bounding box center [404, 120] width 70 height 15
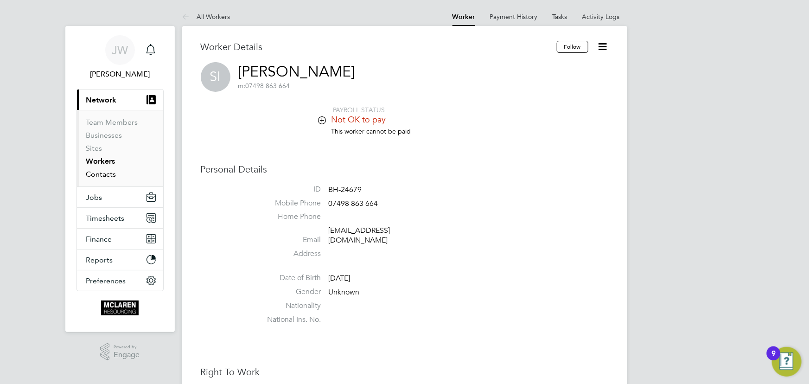
click at [106, 170] on link "Contacts" at bounding box center [101, 174] width 30 height 9
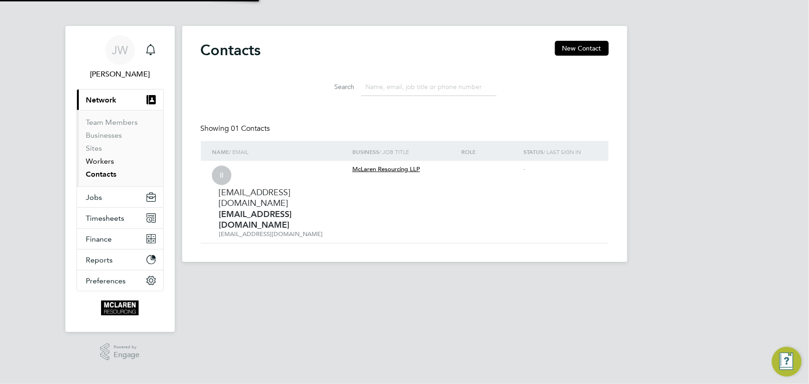
click at [106, 159] on link "Workers" at bounding box center [100, 161] width 28 height 9
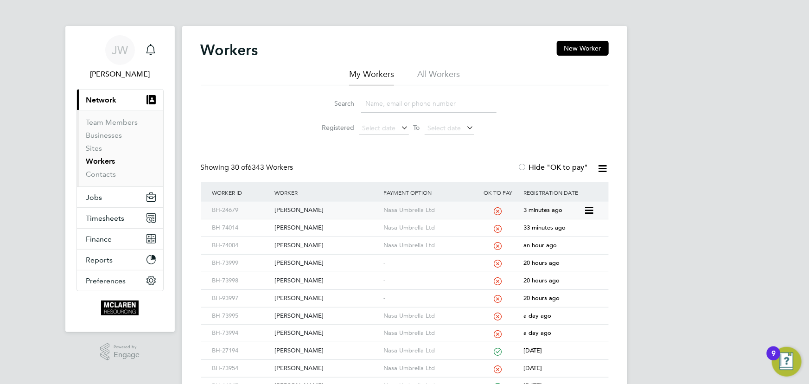
click at [286, 210] on div "[PERSON_NAME]" at bounding box center [326, 210] width 109 height 17
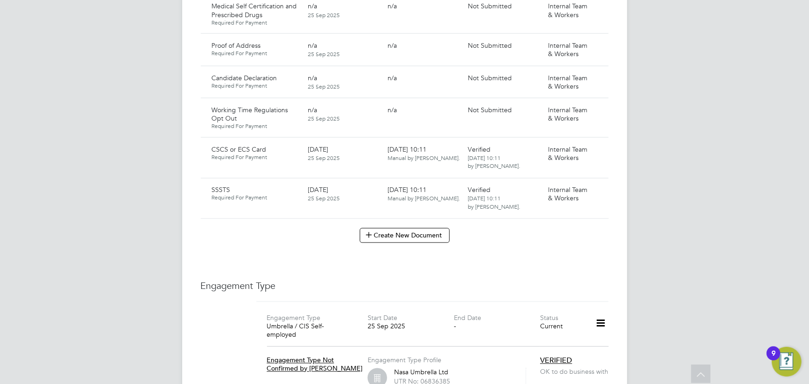
scroll to position [800, 0]
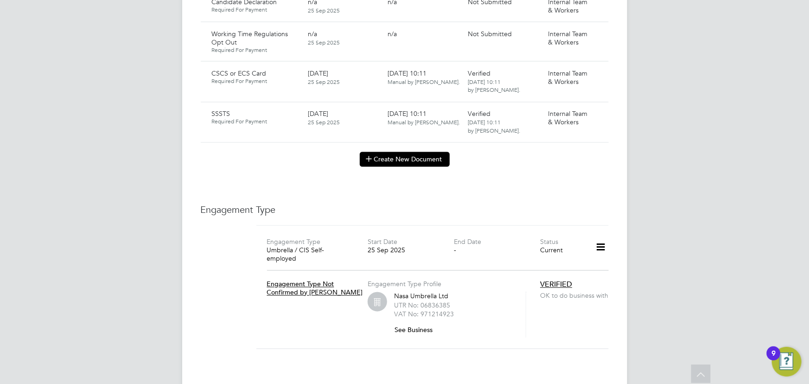
click at [385, 154] on button "Create New Document" at bounding box center [405, 159] width 90 height 15
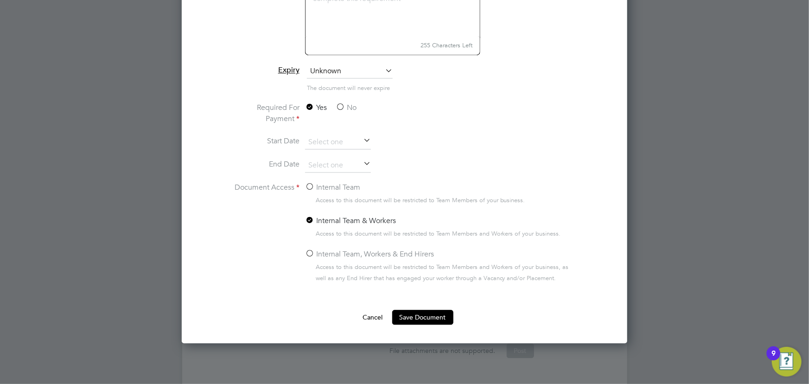
scroll to position [985, 0]
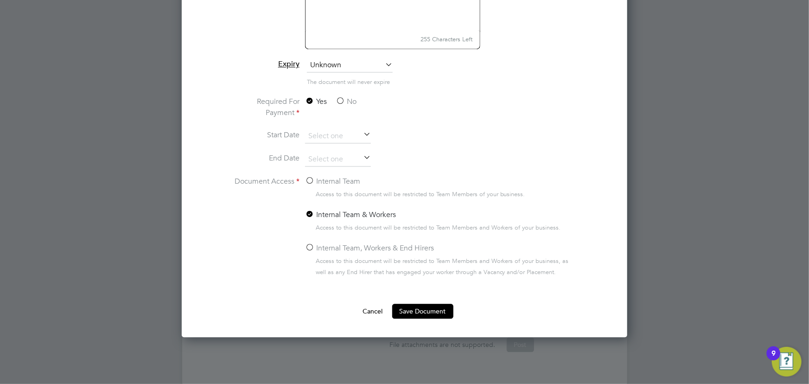
type input "key information document NBB Rail [DATE]"
click at [352, 98] on label "No" at bounding box center [346, 101] width 21 height 11
click at [0, 0] on input "No" at bounding box center [0, 0] width 0 height 0
click at [334, 180] on label "Internal Team" at bounding box center [332, 181] width 55 height 11
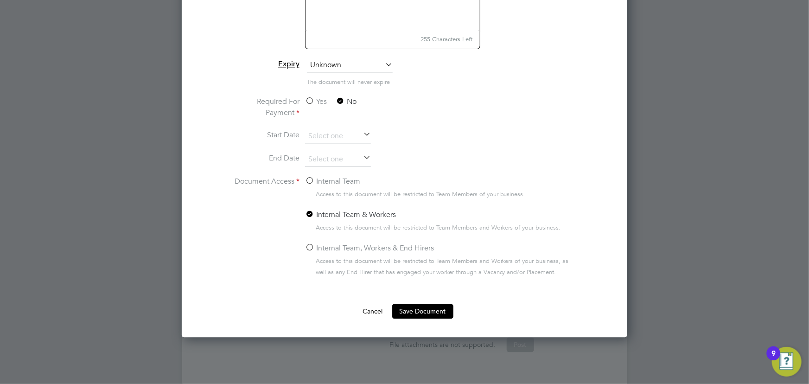
click at [0, 0] on input "Internal Team" at bounding box center [0, 0] width 0 height 0
click at [412, 306] on button "Save Document" at bounding box center [422, 311] width 61 height 15
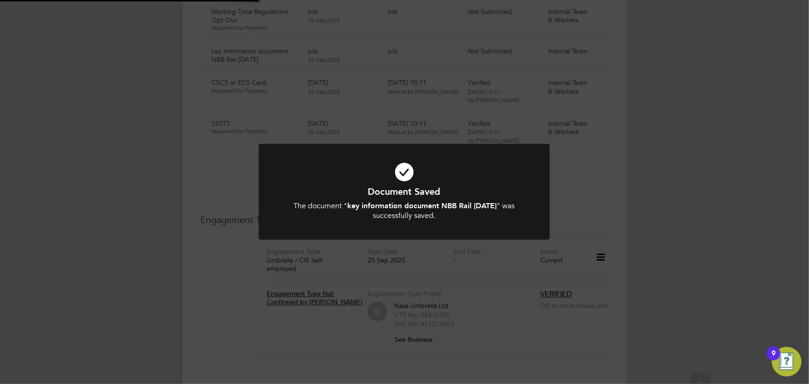
scroll to position [800, 0]
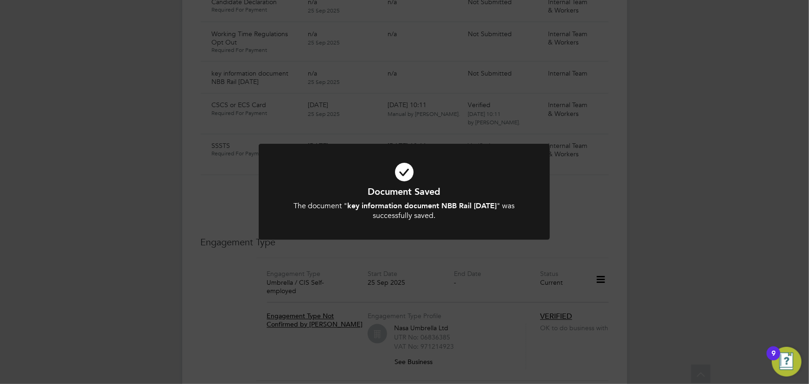
click at [750, 269] on div "Document Saved The document " key information document NBB Rail [DATE] " was su…" at bounding box center [404, 192] width 809 height 384
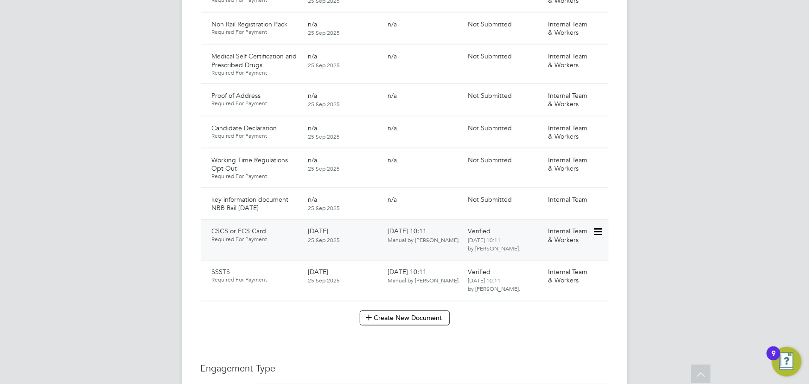
scroll to position [674, 0]
click at [598, 195] on icon at bounding box center [596, 200] width 9 height 11
click at [563, 222] on li "Submit Document" at bounding box center [569, 226] width 65 height 13
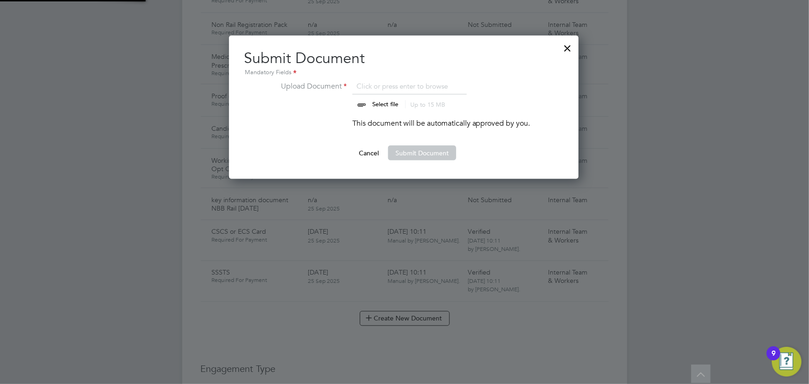
scroll to position [144, 350]
click at [378, 97] on input "file" at bounding box center [394, 95] width 146 height 28
type input "C:\fakepath\Key Information Document (Self Employed-CIS) 3 Sami Imam NBB Rail […"
click at [435, 158] on button "Submit Document" at bounding box center [422, 153] width 68 height 15
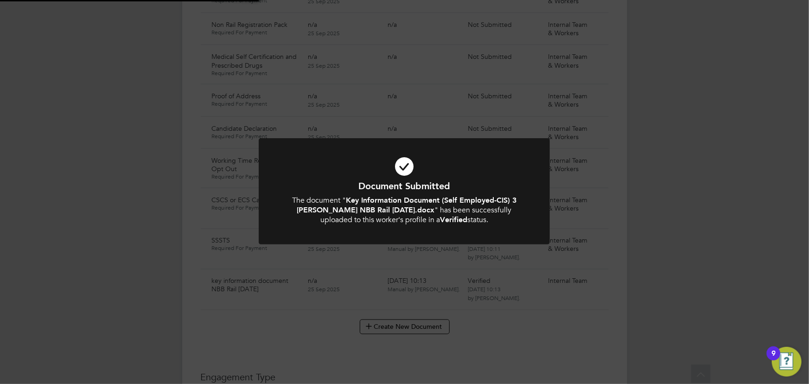
click at [681, 156] on div "Document Submitted The document " Key Information Document (Self Employed-CIS) …" at bounding box center [404, 192] width 809 height 384
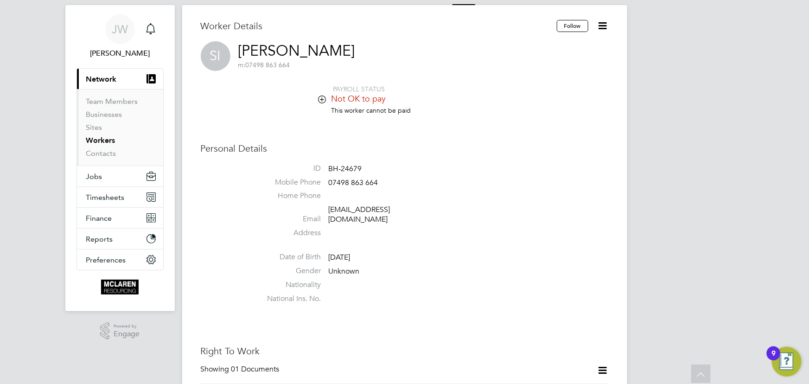
scroll to position [0, 0]
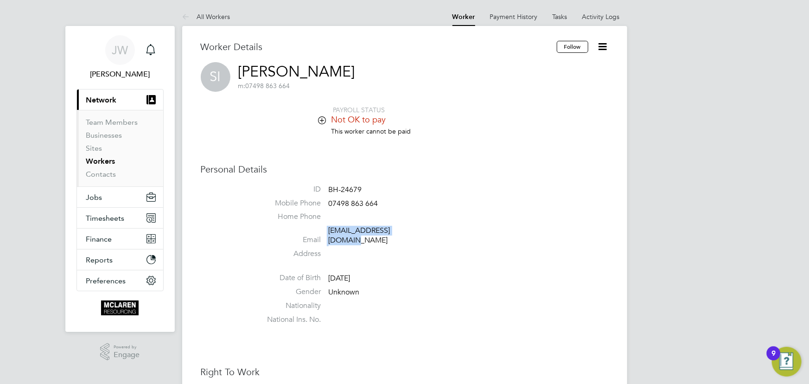
drag, startPoint x: 330, startPoint y: 231, endPoint x: 428, endPoint y: 229, distance: 98.3
click at [428, 229] on li "Email samiimam@hotmail.co.uk" at bounding box center [432, 237] width 352 height 23
copy li "samiimam@hotmail.co.uk"
click at [103, 173] on link "Contacts" at bounding box center [101, 174] width 30 height 9
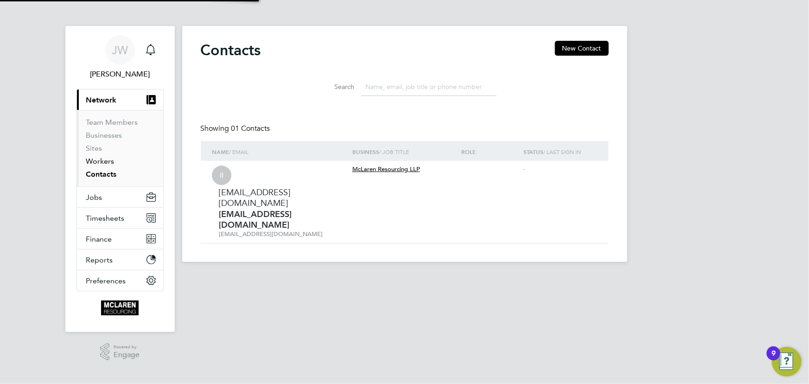
click at [104, 159] on link "Workers" at bounding box center [100, 161] width 28 height 9
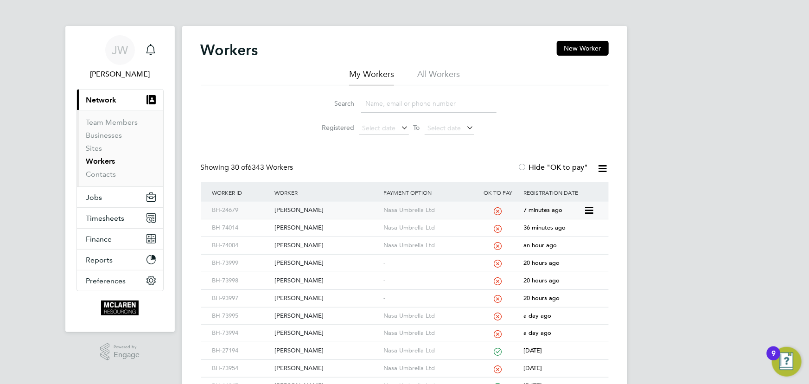
click at [294, 209] on div "Sami Imam" at bounding box center [326, 210] width 109 height 17
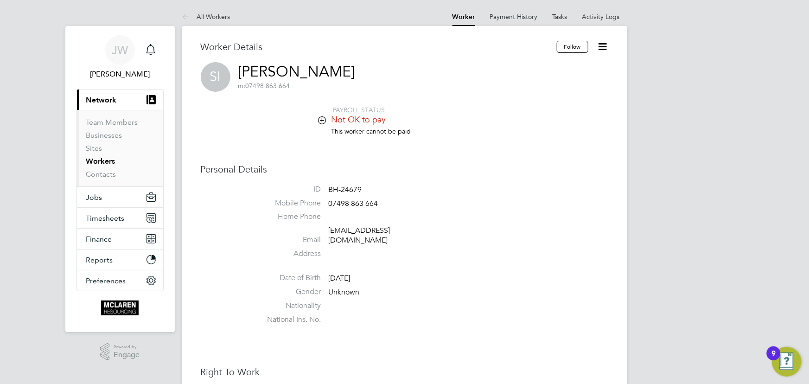
drag, startPoint x: 603, startPoint y: 18, endPoint x: 639, endPoint y: 37, distance: 40.8
click at [603, 18] on link "Activity Logs" at bounding box center [601, 17] width 38 height 8
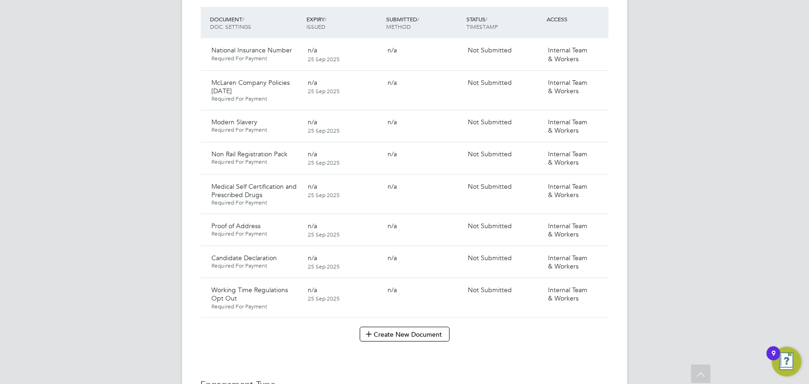
scroll to position [632, 0]
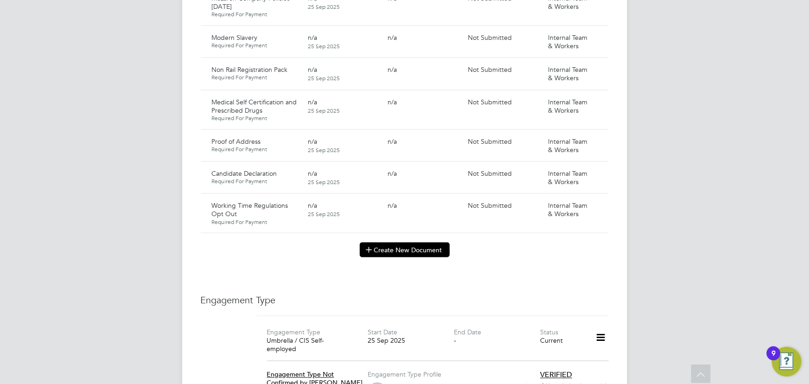
click at [371, 246] on icon at bounding box center [369, 249] width 7 height 7
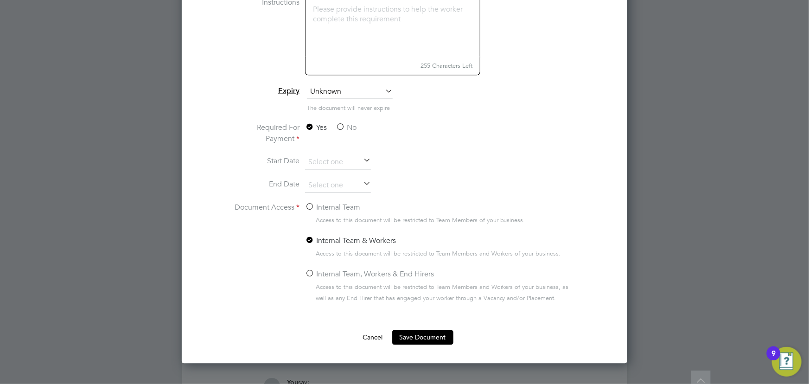
scroll to position [800, 0]
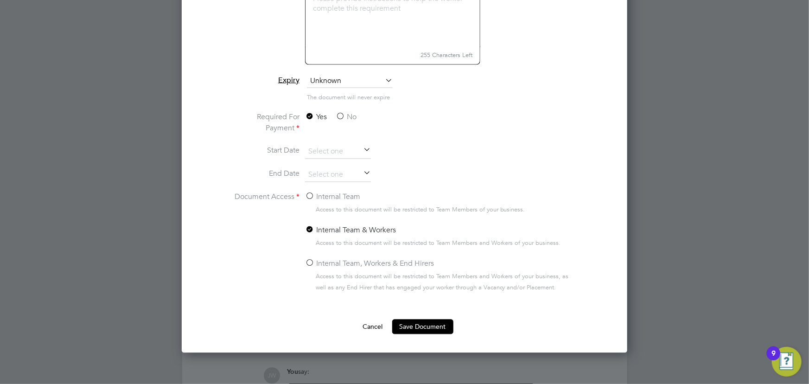
type input "key information document EDS continental [DATE]"
click at [347, 113] on label "No" at bounding box center [346, 117] width 21 height 11
click at [0, 0] on input "No" at bounding box center [0, 0] width 0 height 0
click at [347, 193] on label "Internal Team" at bounding box center [332, 196] width 55 height 11
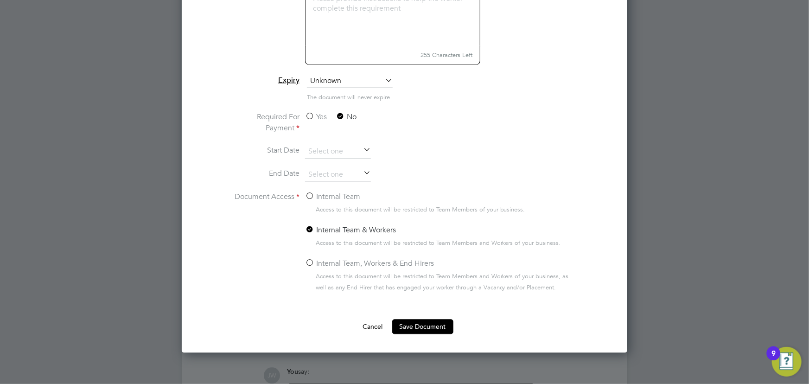
click at [0, 0] on input "Internal Team" at bounding box center [0, 0] width 0 height 0
click at [420, 320] on button "Save Document" at bounding box center [422, 326] width 61 height 15
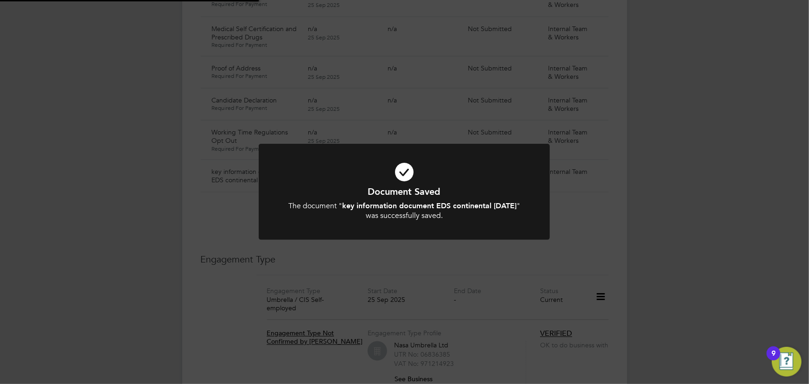
scroll to position [632, 0]
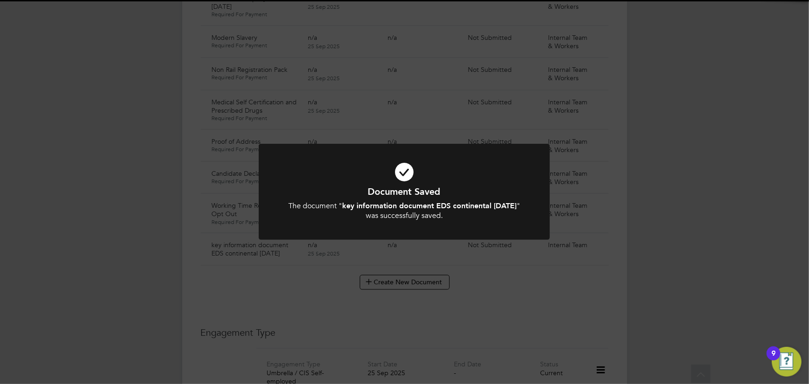
click at [700, 231] on div "Document Saved The document " key information document EDS continental [DATE] "…" at bounding box center [404, 192] width 809 height 384
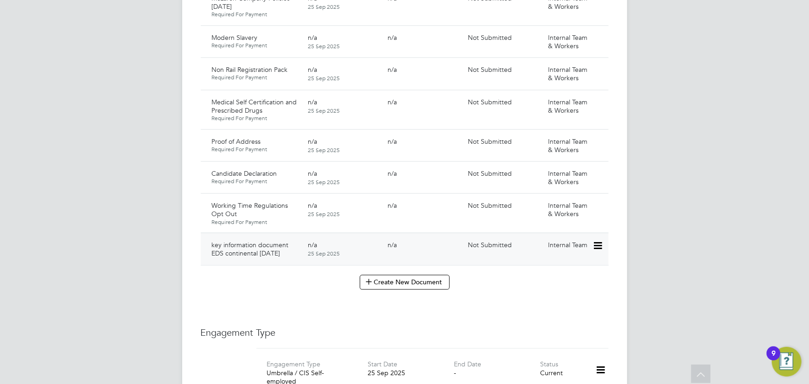
click at [599, 240] on icon at bounding box center [596, 245] width 9 height 11
click at [550, 269] on li "Submit Document" at bounding box center [569, 271] width 65 height 13
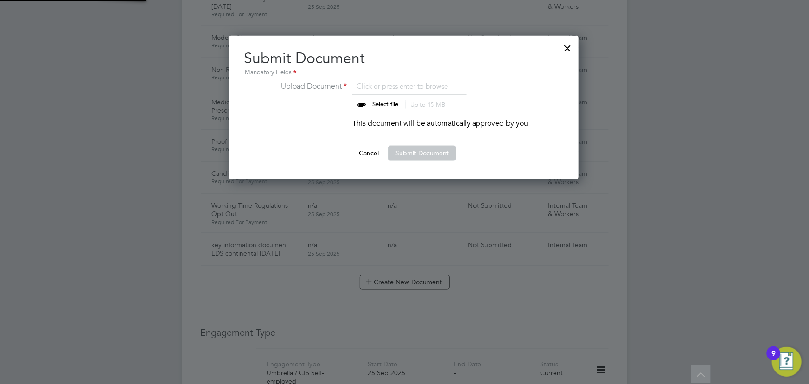
scroll to position [144, 350]
click at [390, 100] on input "file" at bounding box center [394, 95] width 146 height 28
type input "C:\fakepath\Key Information Document (Self Employed-CIS) 3 Rio Ocak EDS Contine…"
click at [458, 155] on div "Cancel Submit Document" at bounding box center [404, 153] width 320 height 15
click at [454, 154] on button "Submit Document" at bounding box center [422, 153] width 68 height 15
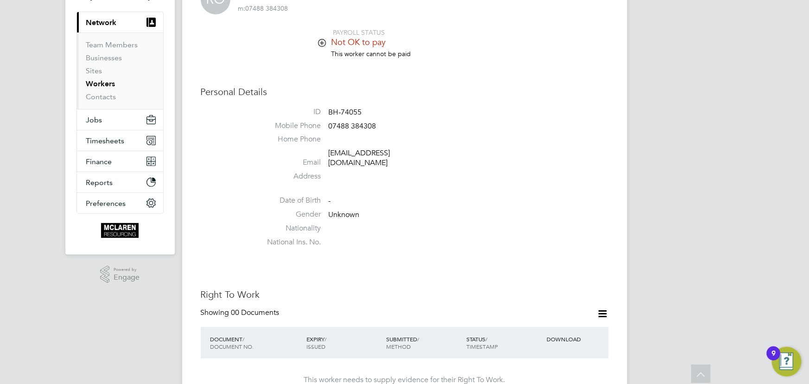
scroll to position [0, 0]
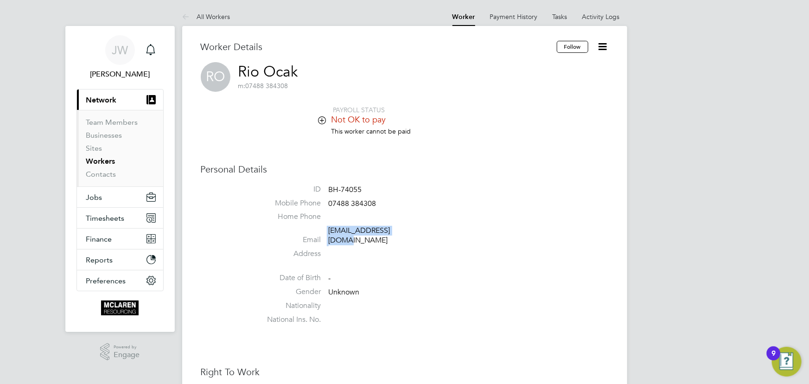
drag, startPoint x: 322, startPoint y: 232, endPoint x: 408, endPoint y: 230, distance: 86.7
click at [408, 230] on li "Email [EMAIL_ADDRESS][DOMAIN_NAME]" at bounding box center [432, 237] width 352 height 23
copy li "[EMAIL_ADDRESS][DOMAIN_NAME]"
drag, startPoint x: 330, startPoint y: 231, endPoint x: 529, endPoint y: 152, distance: 213.8
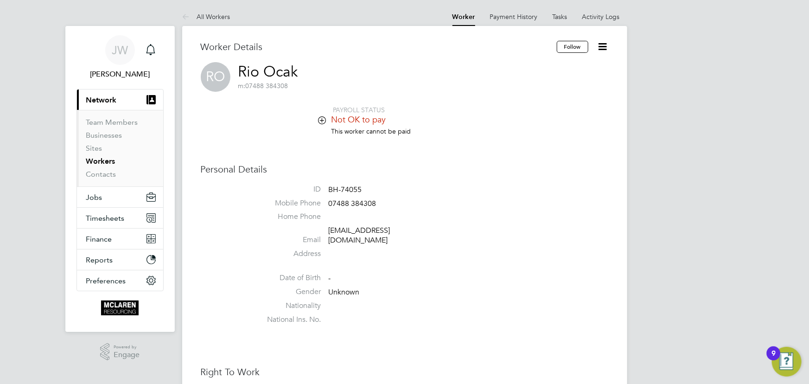
drag, startPoint x: 329, startPoint y: 199, endPoint x: 402, endPoint y: 202, distance: 73.7
click at [402, 202] on li "Mobile Phone [PHONE_NUMBER]" at bounding box center [432, 205] width 352 height 14
drag, startPoint x: 382, startPoint y: 203, endPoint x: 360, endPoint y: 192, distance: 24.7
click at [402, 181] on div "Personal Details ID BH-74055 Mobile Phone [PHONE_NUMBER] Home Phone Email [EMAI…" at bounding box center [405, 245] width 408 height 165
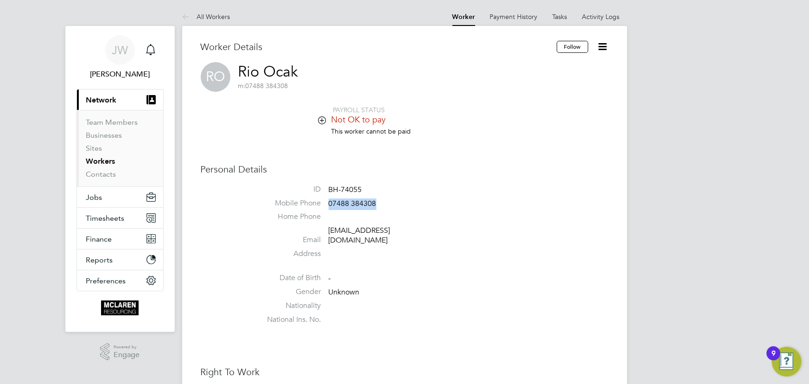
drag, startPoint x: 329, startPoint y: 202, endPoint x: 406, endPoint y: 202, distance: 76.5
click at [406, 202] on li "Mobile Phone [PHONE_NUMBER]" at bounding box center [432, 205] width 352 height 14
copy span "07488 384308"
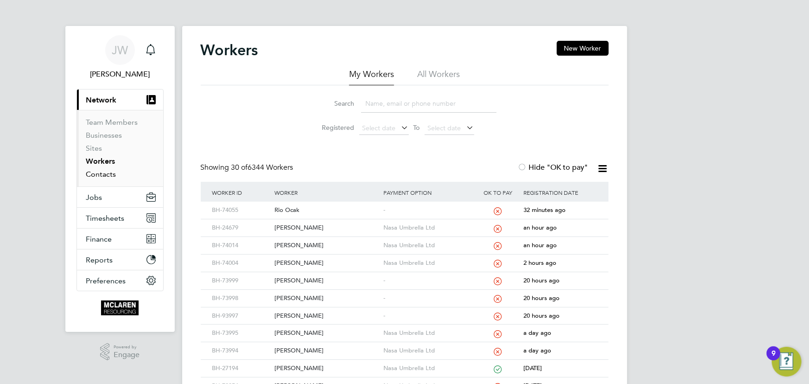
click at [106, 174] on link "Contacts" at bounding box center [101, 174] width 30 height 9
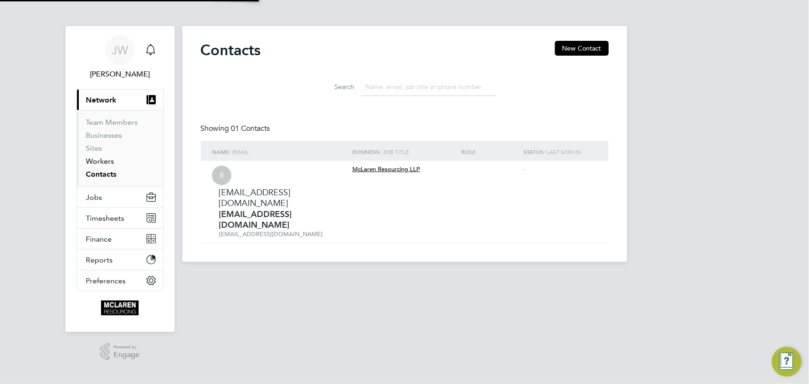
click at [105, 161] on link "Workers" at bounding box center [100, 161] width 28 height 9
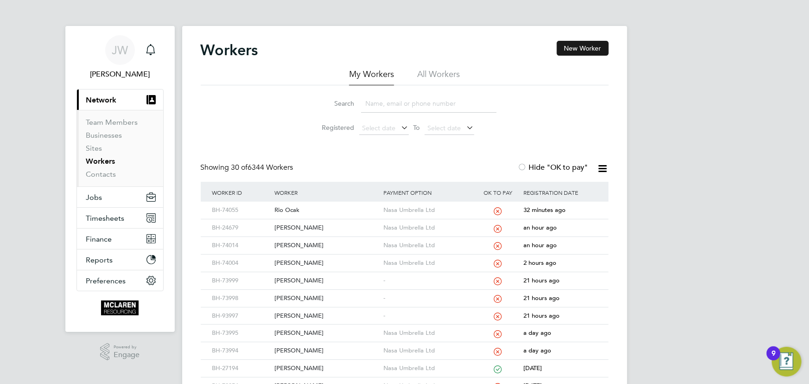
click at [573, 48] on button "New Worker" at bounding box center [583, 48] width 52 height 15
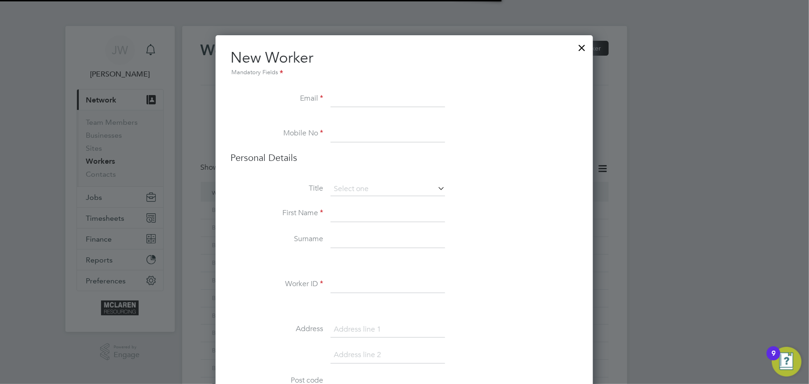
scroll to position [5, 5]
paste input "[EMAIL_ADDRESS][DOMAIN_NAME]"
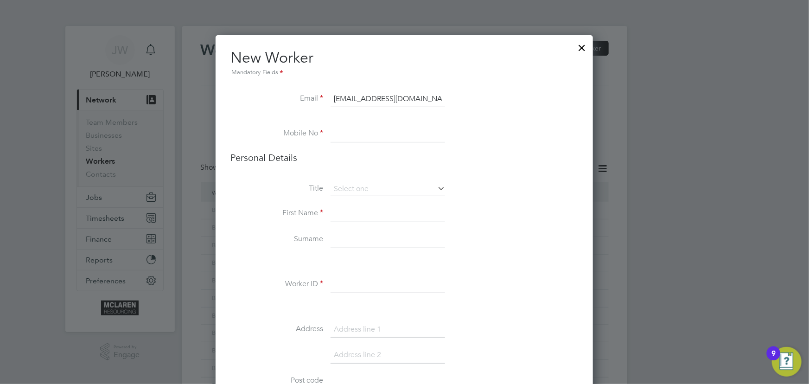
type input "[EMAIL_ADDRESS][DOMAIN_NAME]"
click at [353, 216] on input at bounding box center [387, 213] width 114 height 17
paste input "07956566373"
type input "07956566373"
click at [353, 216] on input at bounding box center [387, 213] width 114 height 17
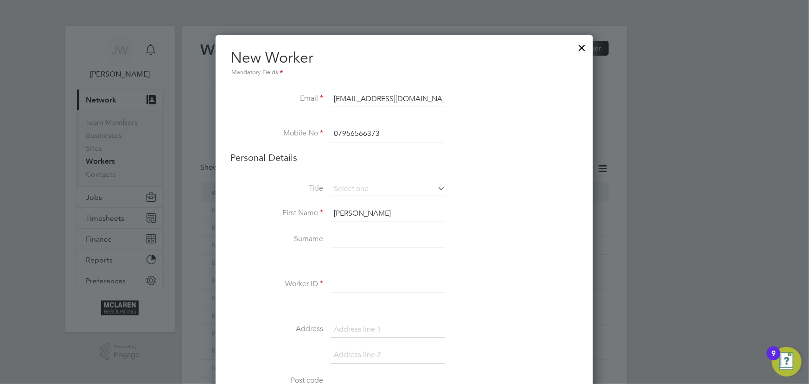
type input "[PERSON_NAME]"
click at [339, 241] on input at bounding box center [387, 239] width 114 height 17
type input "[PERSON_NAME]"
click at [360, 286] on input at bounding box center [387, 284] width 114 height 17
type input "BH-70846"
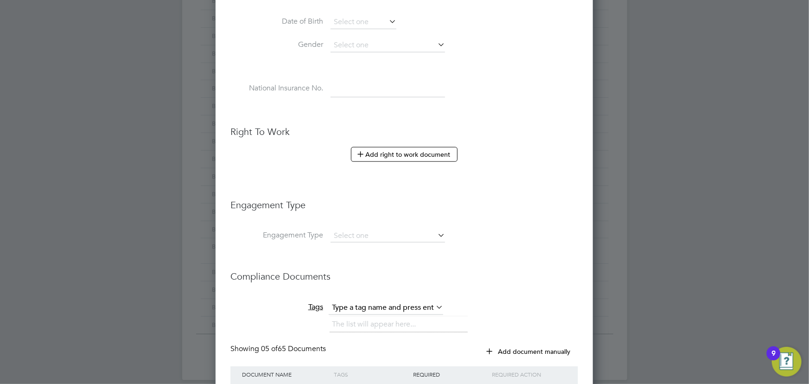
scroll to position [505, 0]
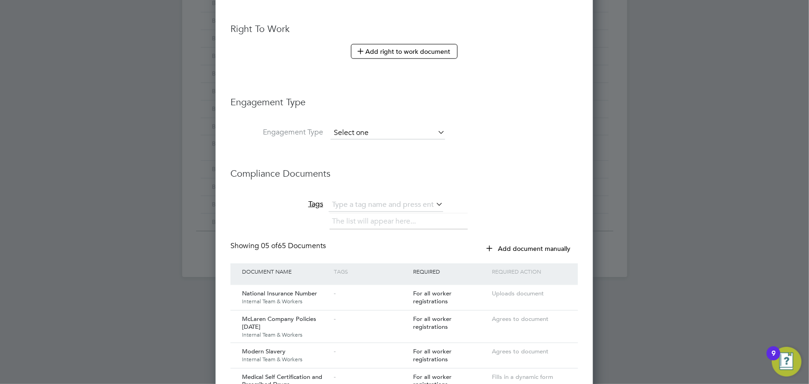
click at [349, 132] on input at bounding box center [387, 133] width 114 height 13
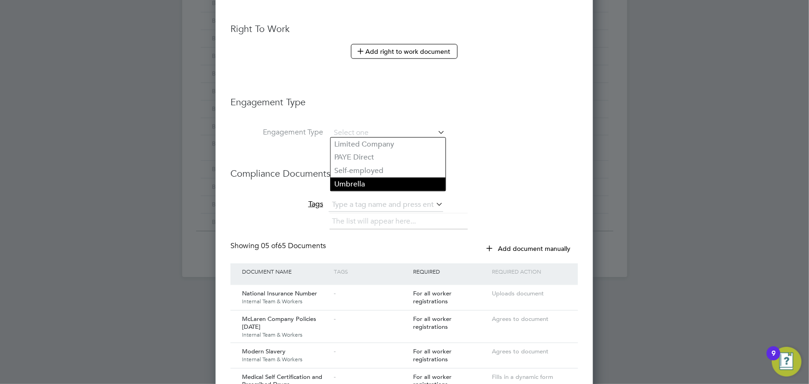
click at [349, 180] on li "Umbrella" at bounding box center [387, 183] width 115 height 13
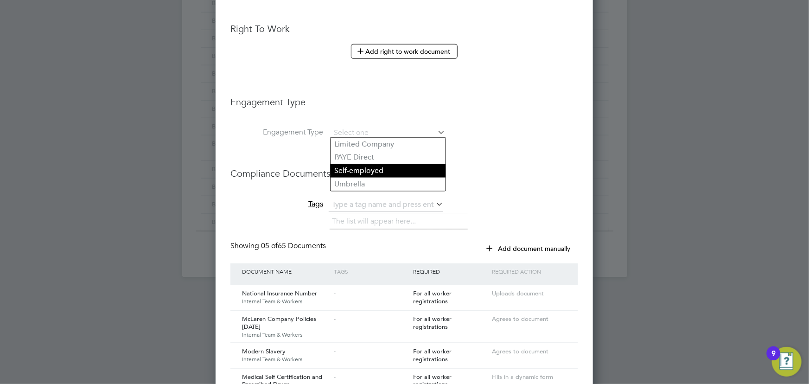
type input "Umbrella"
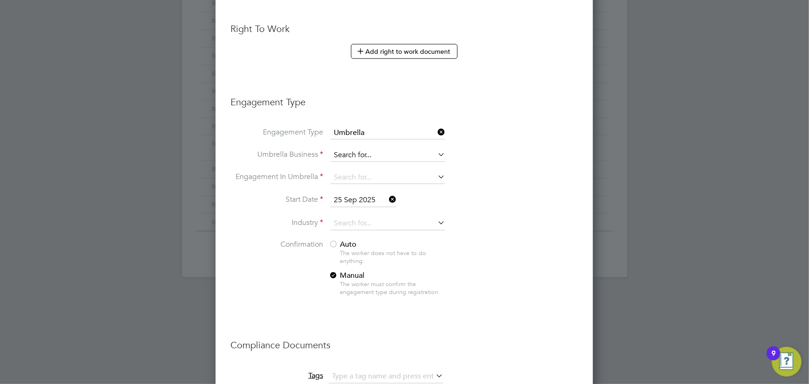
click at [347, 158] on input at bounding box center [387, 155] width 114 height 13
click at [352, 165] on li "Nasa Umbrella Ltd" at bounding box center [387, 166] width 115 height 13
type input "Nasa Umbrella Ltd"
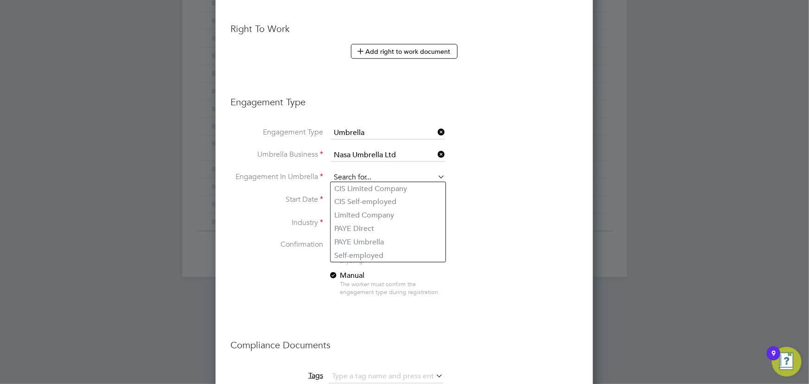
click at [350, 172] on input at bounding box center [387, 177] width 114 height 13
click at [361, 199] on li "CIS Self-employed" at bounding box center [387, 201] width 115 height 13
type input "CIS Self-employed"
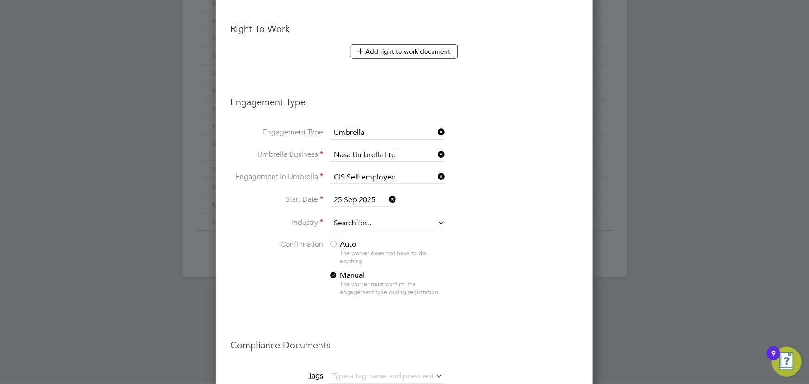
click at [344, 217] on input at bounding box center [387, 223] width 114 height 14
click at [358, 298] on li "Construction" at bounding box center [387, 297] width 115 height 13
type input "Construction"
click at [352, 240] on span "Auto" at bounding box center [343, 244] width 28 height 9
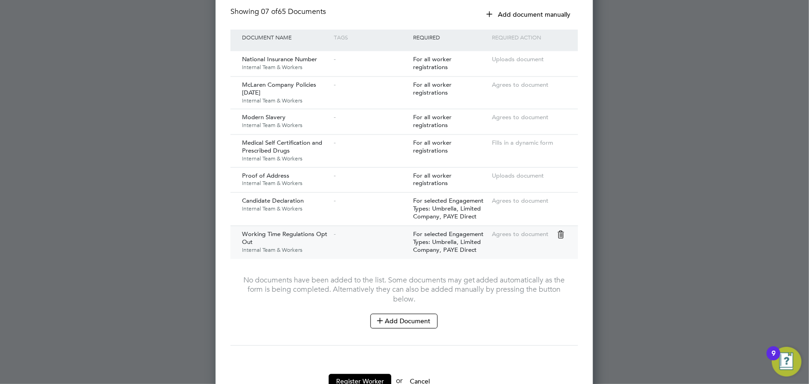
scroll to position [937, 0]
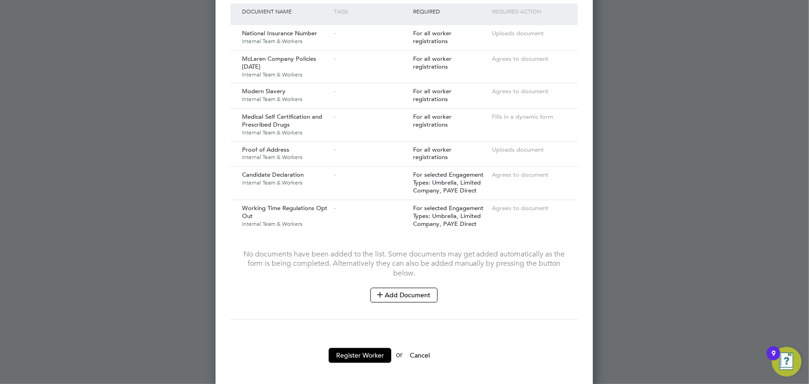
drag, startPoint x: 409, startPoint y: 287, endPoint x: 417, endPoint y: 272, distance: 17.2
click at [409, 287] on button "Add Document" at bounding box center [403, 294] width 67 height 15
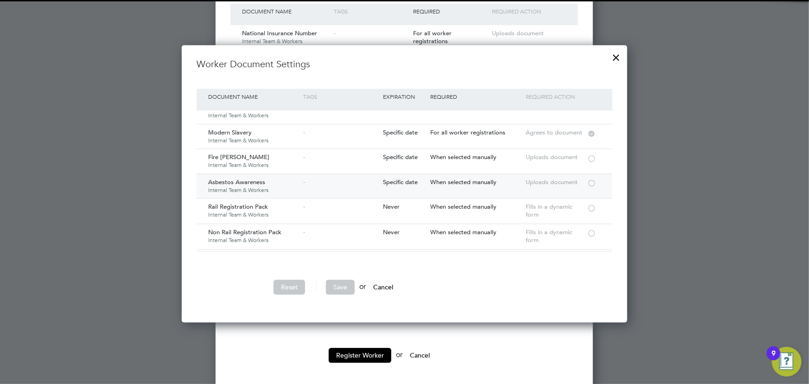
scroll to position [84, 0]
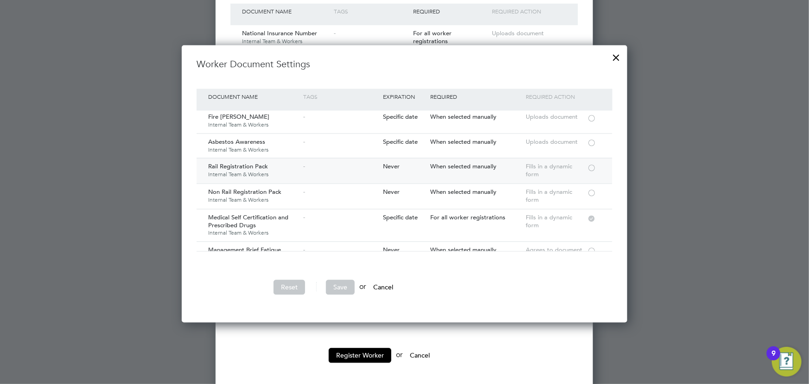
click at [594, 165] on div at bounding box center [591, 167] width 9 height 7
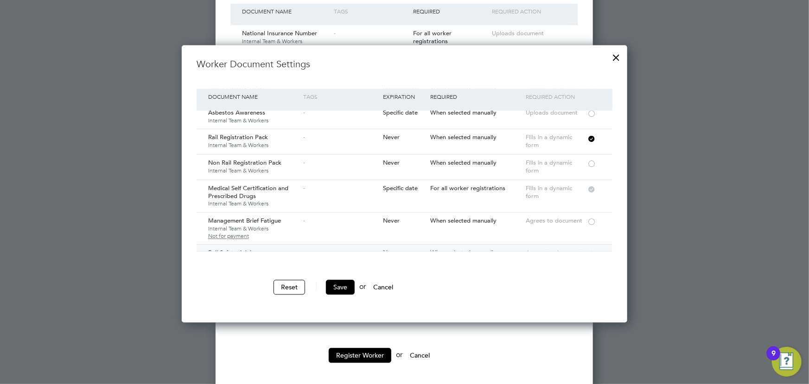
scroll to position [168, 0]
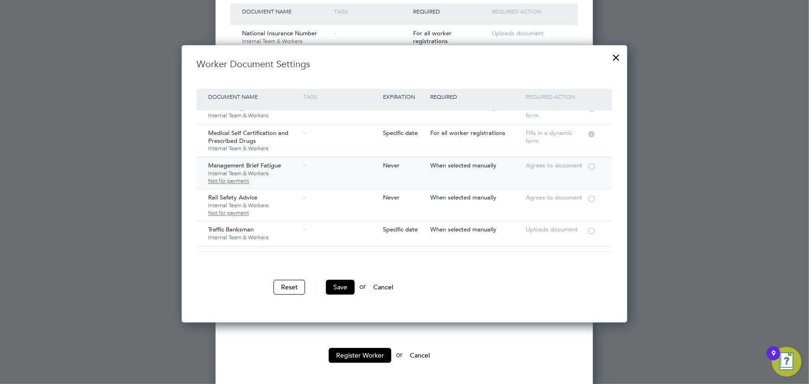
click at [589, 163] on div at bounding box center [591, 165] width 9 height 7
click at [589, 199] on div at bounding box center [591, 198] width 9 height 7
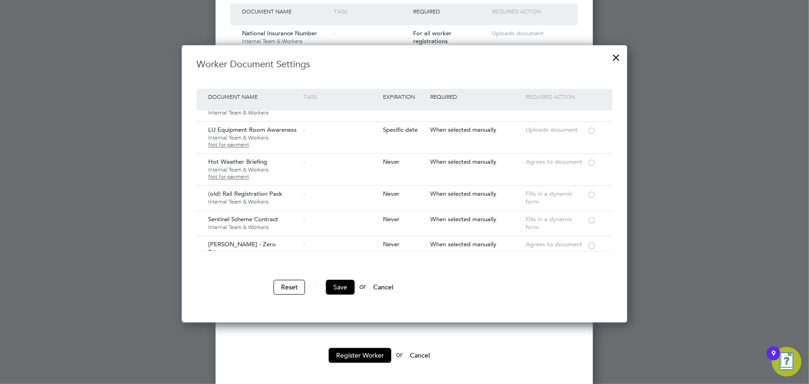
scroll to position [295, 0]
click at [593, 217] on div at bounding box center [591, 217] width 9 height 7
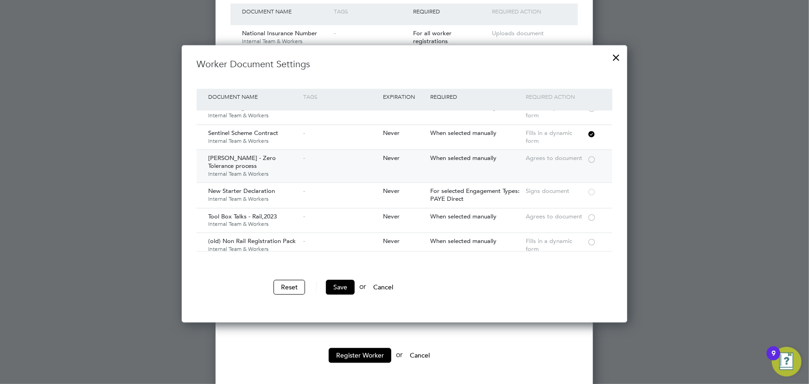
scroll to position [463, 0]
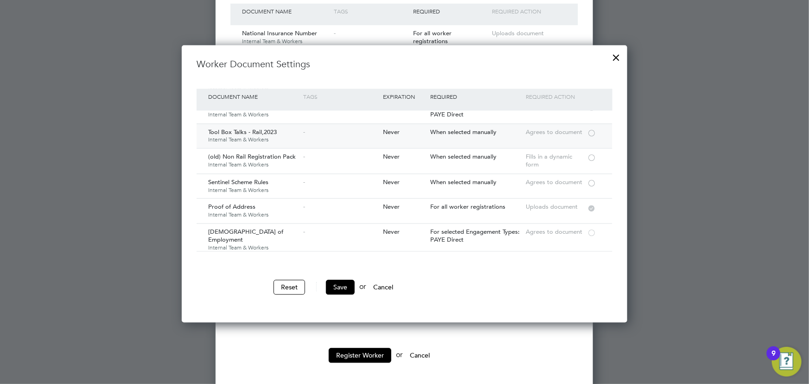
click at [589, 132] on div at bounding box center [591, 132] width 9 height 7
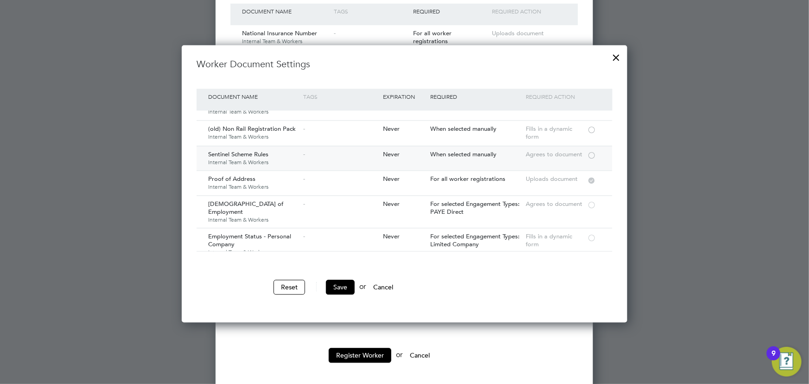
scroll to position [505, 0]
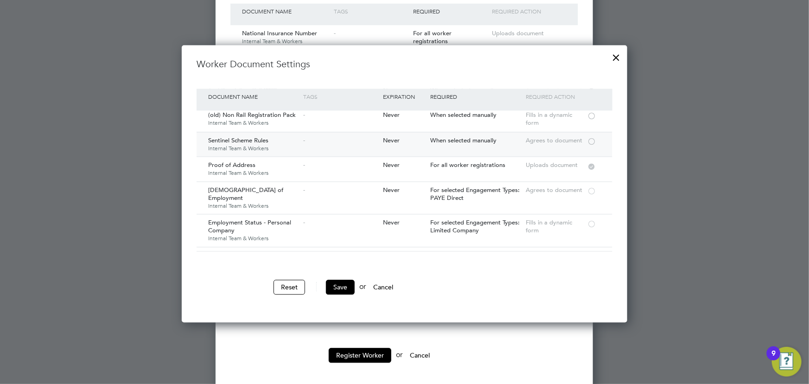
click at [590, 143] on div at bounding box center [591, 140] width 9 height 7
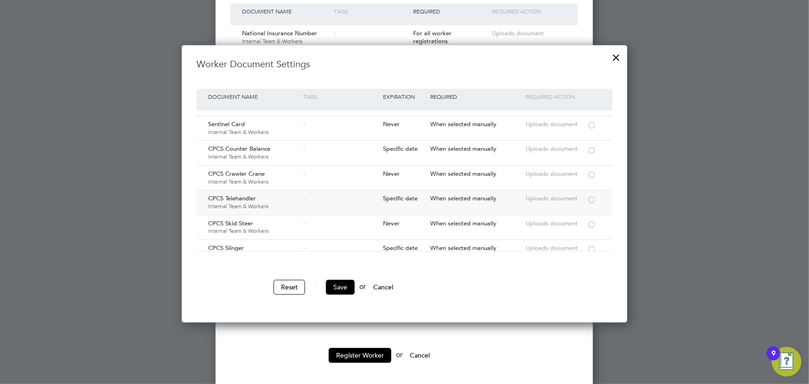
scroll to position [1559, 0]
click at [592, 120] on div at bounding box center [591, 123] width 9 height 7
click at [344, 285] on button "Save" at bounding box center [340, 286] width 29 height 15
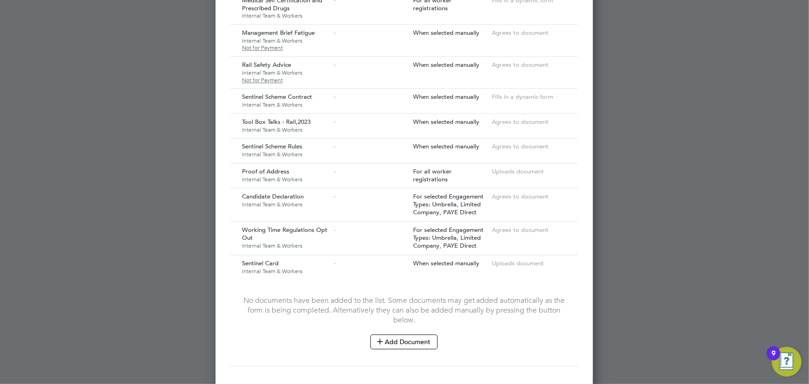
scroll to position [1124, 0]
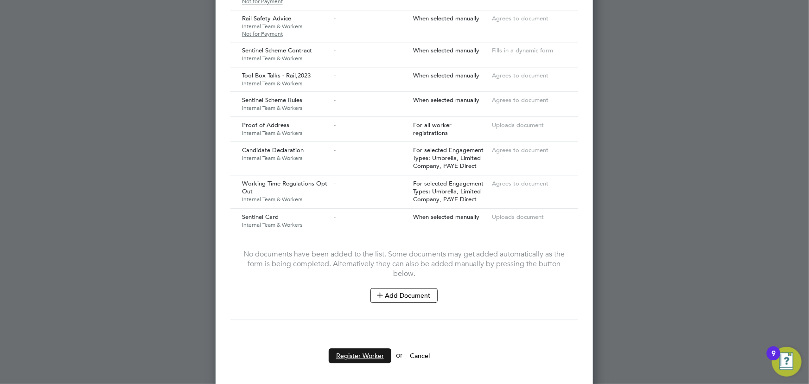
click at [359, 348] on button "Register Worker" at bounding box center [360, 355] width 63 height 15
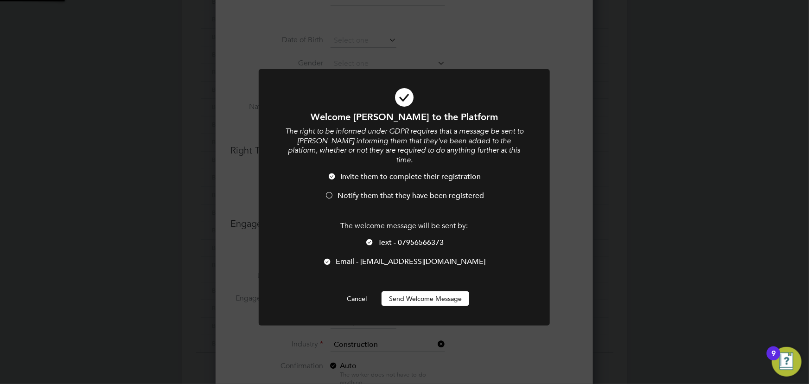
scroll to position [0, 0]
click at [443, 291] on button "Send Welcome Message" at bounding box center [425, 298] width 88 height 15
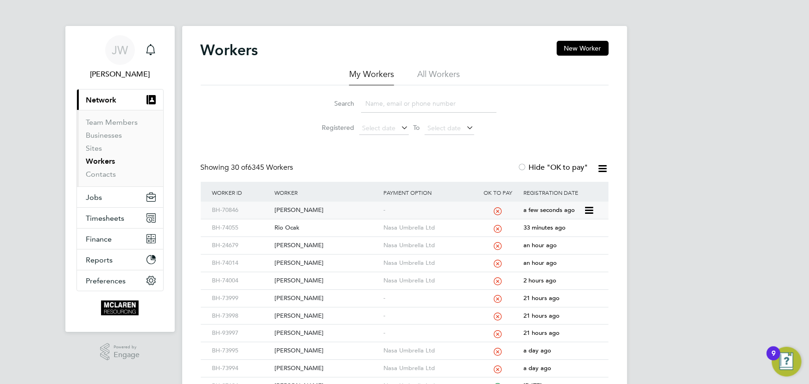
click at [311, 209] on div "[PERSON_NAME]" at bounding box center [326, 210] width 109 height 17
drag, startPoint x: 390, startPoint y: 106, endPoint x: 387, endPoint y: 102, distance: 5.0
click at [390, 106] on input at bounding box center [428, 104] width 135 height 18
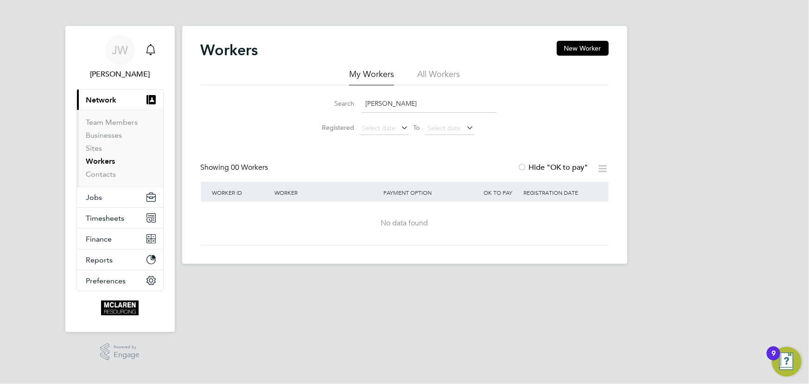
type input "[PERSON_NAME]"
click at [105, 173] on link "Contacts" at bounding box center [101, 174] width 30 height 9
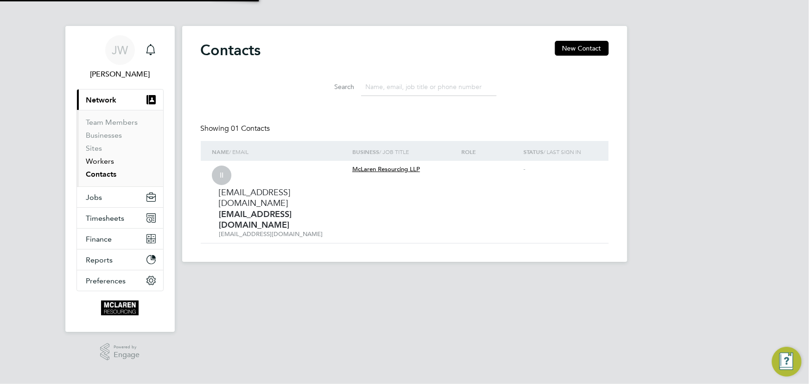
click at [104, 160] on link "Workers" at bounding box center [100, 161] width 28 height 9
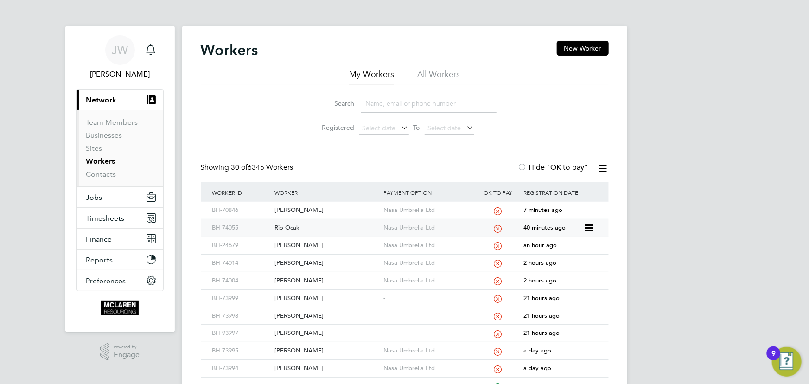
click at [293, 224] on div "Rio Ocak" at bounding box center [326, 227] width 109 height 17
click at [398, 109] on input at bounding box center [428, 104] width 135 height 18
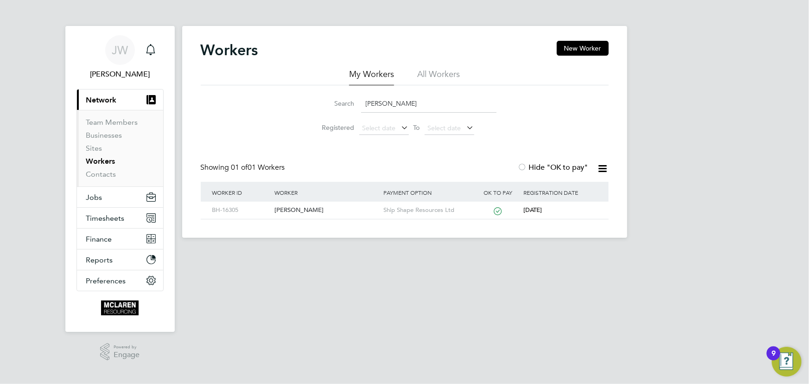
type input "[PERSON_NAME]"
click at [109, 172] on link "Contacts" at bounding box center [101, 174] width 30 height 9
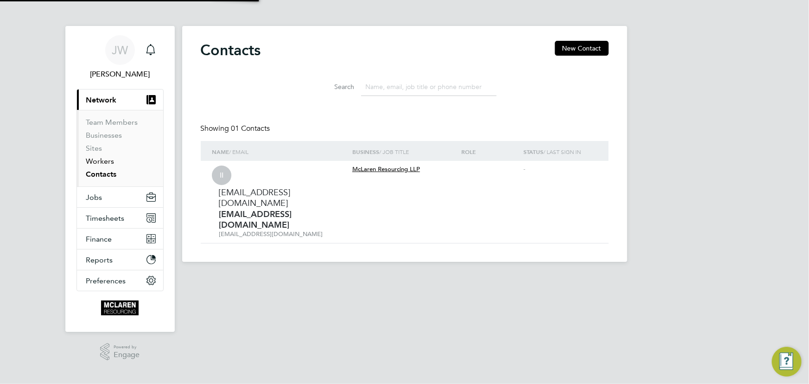
click at [107, 162] on link "Workers" at bounding box center [100, 161] width 28 height 9
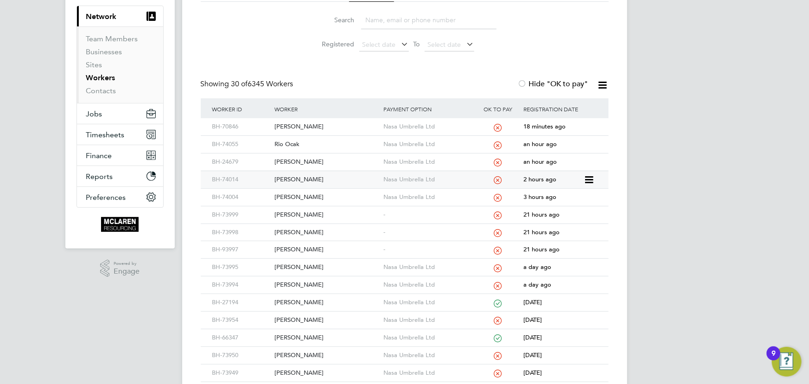
scroll to position [84, 0]
click at [302, 232] on div "[PERSON_NAME]" at bounding box center [326, 231] width 109 height 17
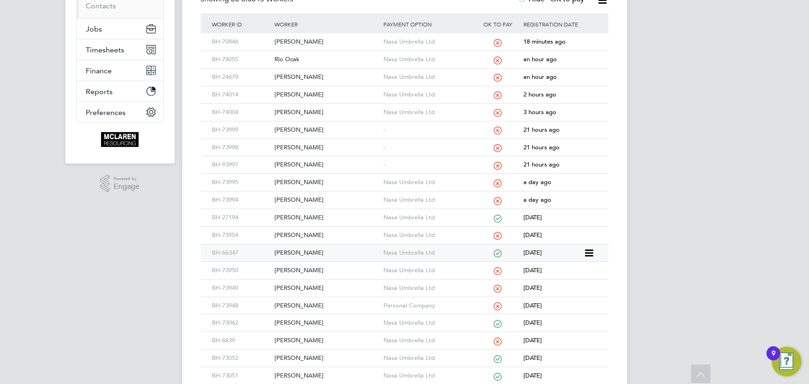
scroll to position [0, 0]
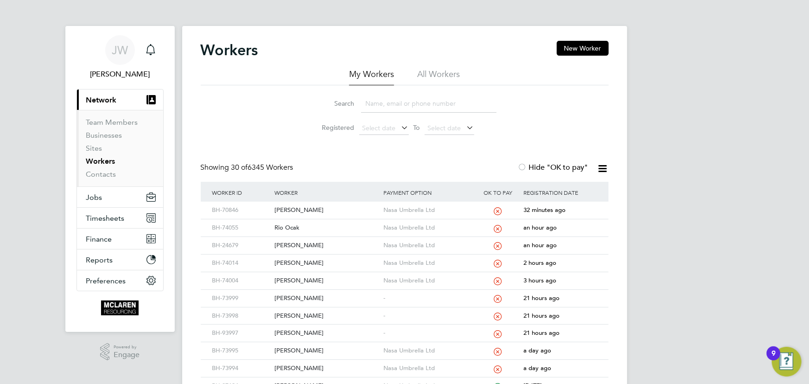
click at [389, 105] on input at bounding box center [428, 104] width 135 height 18
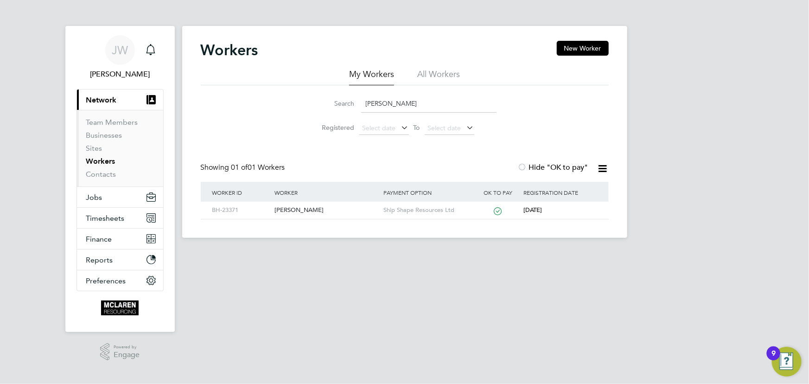
type input "[PERSON_NAME]"
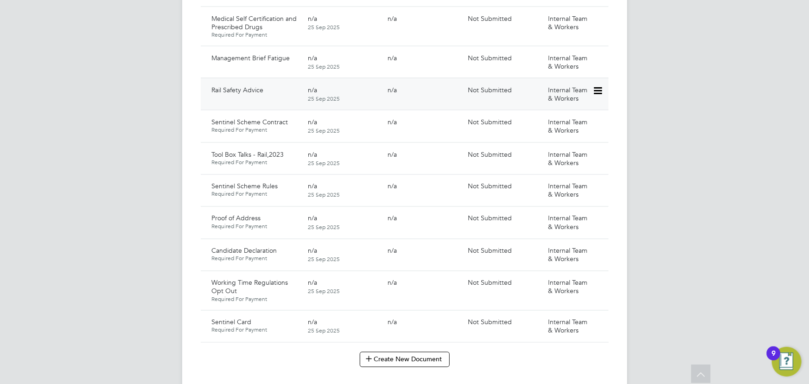
scroll to position [843, 0]
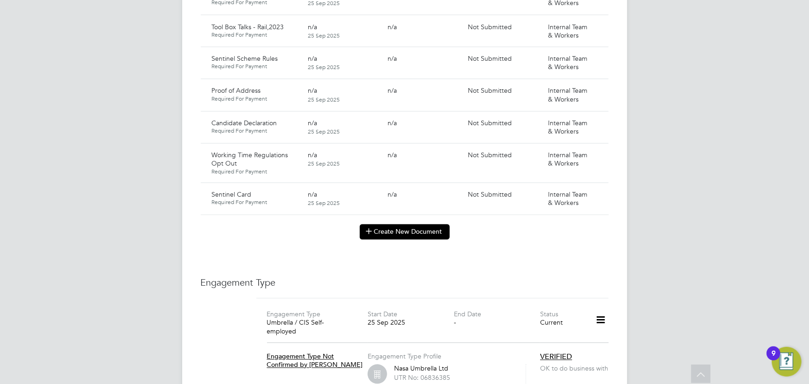
click at [419, 224] on button "Create New Document" at bounding box center [405, 231] width 90 height 15
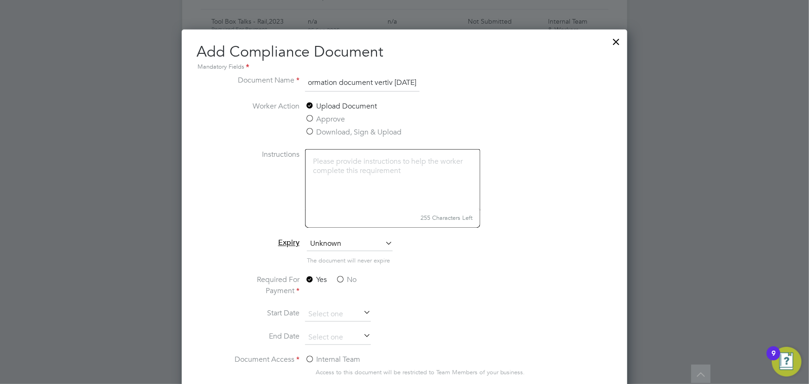
scroll to position [1053, 0]
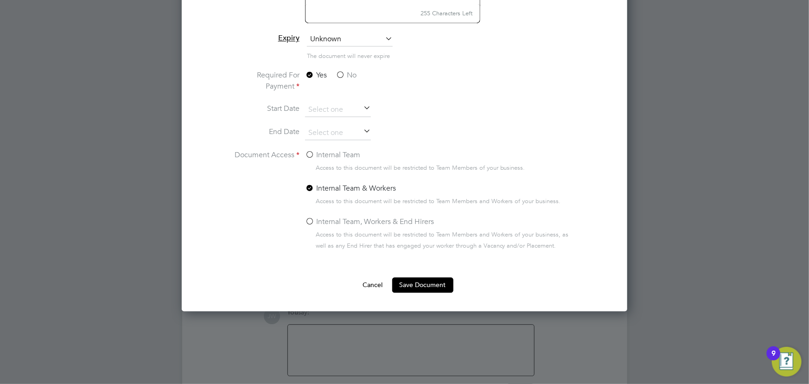
type input "key information document vertiv [DATE]"
click at [352, 71] on label "No" at bounding box center [346, 75] width 21 height 11
click at [0, 0] on input "No" at bounding box center [0, 0] width 0 height 0
click at [347, 152] on label "Internal Team" at bounding box center [332, 154] width 55 height 11
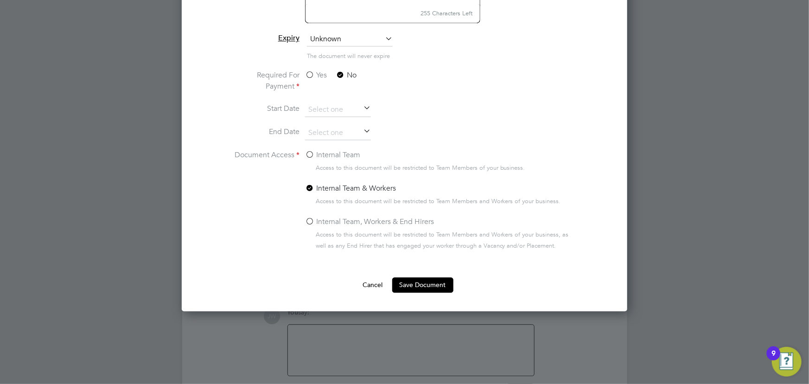
click at [0, 0] on input "Internal Team" at bounding box center [0, 0] width 0 height 0
drag, startPoint x: 397, startPoint y: 288, endPoint x: 589, endPoint y: 273, distance: 192.5
click at [397, 288] on button "Save Document" at bounding box center [422, 284] width 61 height 15
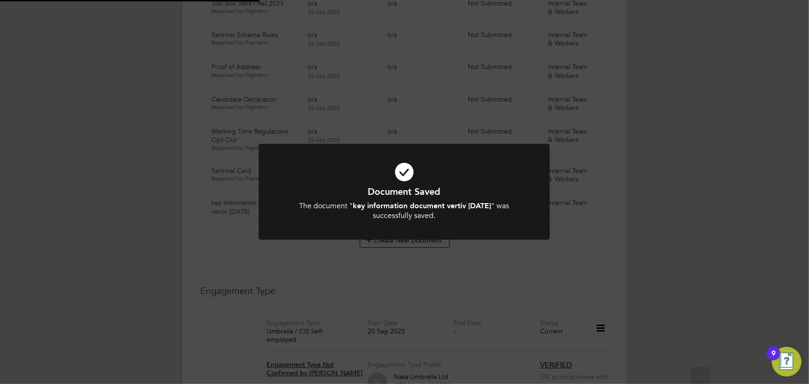
scroll to position [843, 0]
click at [642, 261] on div "Document Saved The document " key information document vertiv [DATE] " was succ…" at bounding box center [404, 192] width 809 height 384
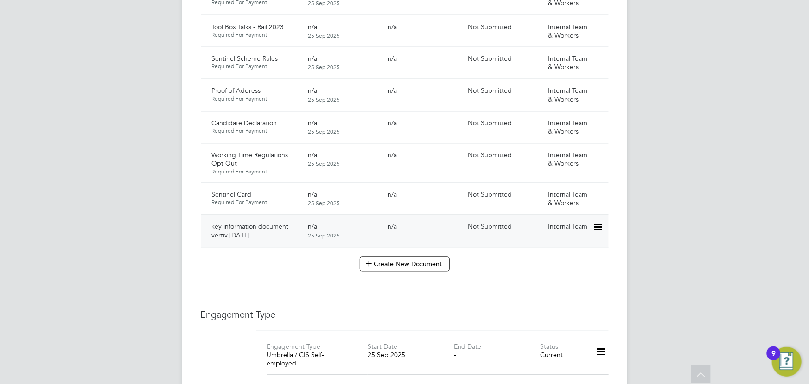
click at [592, 217] on div "key information document vertiv [DATE] n/a [DATE] n/a Not Submitted Internal Te…" at bounding box center [405, 231] width 408 height 32
click at [596, 222] on icon at bounding box center [596, 227] width 9 height 11
click at [572, 251] on li "Submit Document" at bounding box center [569, 253] width 65 height 13
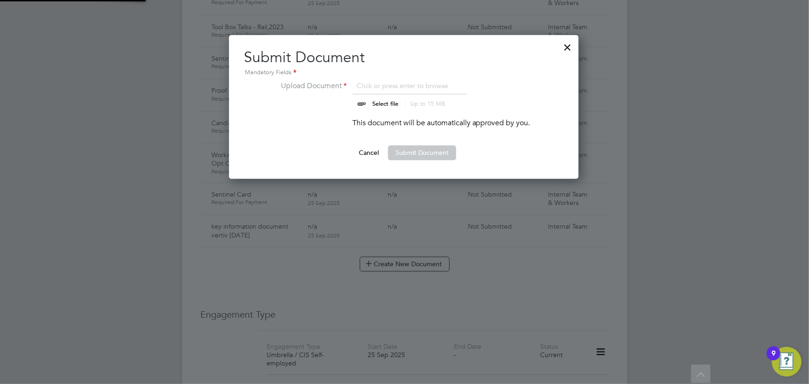
scroll to position [144, 350]
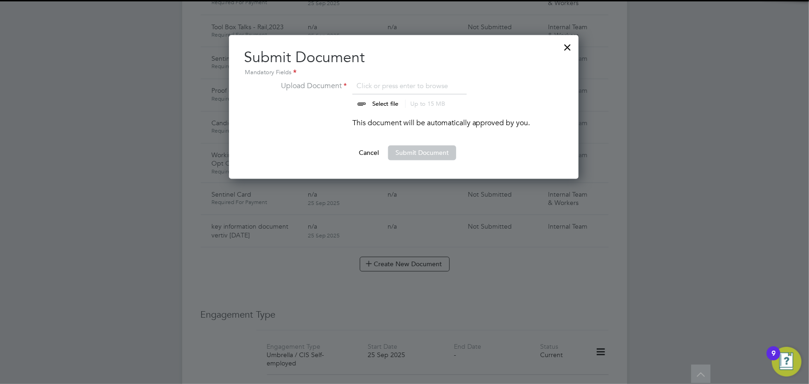
click at [388, 105] on input "file" at bounding box center [394, 95] width 146 height 28
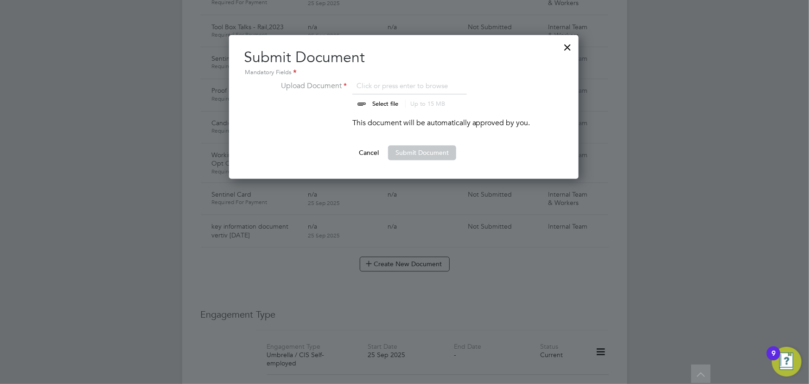
type input "C:\fakepath\Candidate Terms CIS [PERSON_NAME] Vertiv [DATE].DOCX"
click at [459, 83] on icon at bounding box center [461, 84] width 10 height 10
click at [393, 102] on input "file" at bounding box center [394, 95] width 146 height 28
type input "C:\fakepath\Key Information Document (Self Employed-CIS) 3 [PERSON_NAME] Vertiv…"
drag, startPoint x: 412, startPoint y: 158, endPoint x: 663, endPoint y: 175, distance: 252.2
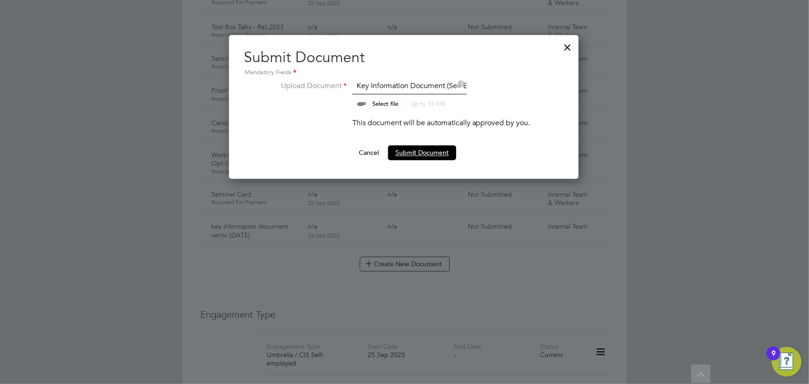
click at [412, 158] on button "Submit Document" at bounding box center [422, 153] width 68 height 15
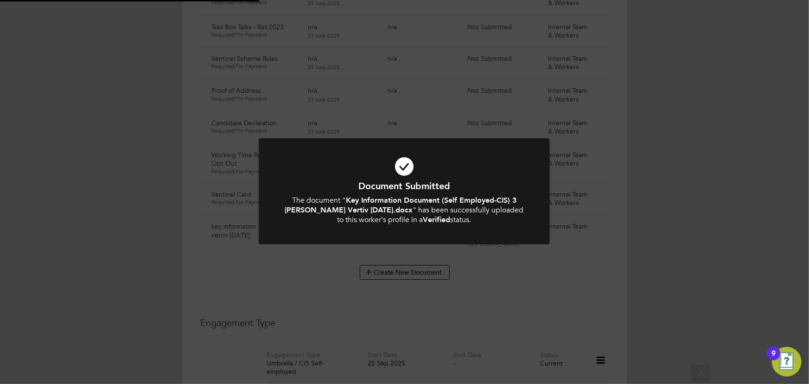
click at [720, 178] on div "Document Submitted The document " Key Information Document (Self Employed-CIS) …" at bounding box center [404, 192] width 809 height 384
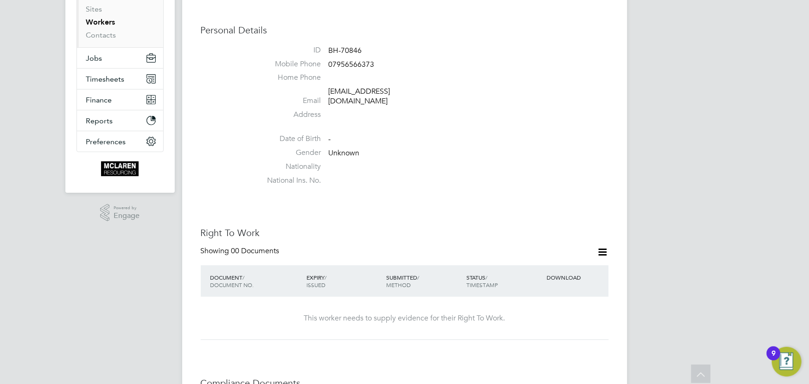
scroll to position [126, 0]
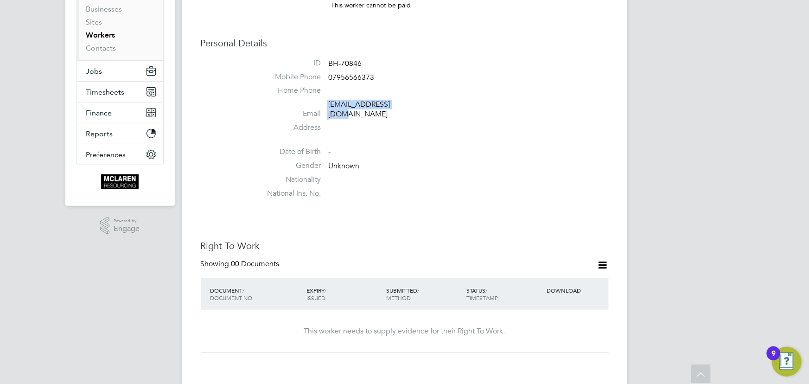
drag, startPoint x: 325, startPoint y: 105, endPoint x: 406, endPoint y: 107, distance: 81.1
click at [406, 107] on li "Email [EMAIL_ADDRESS][DOMAIN_NAME]" at bounding box center [432, 111] width 352 height 23
copy li "[EMAIL_ADDRESS][DOMAIN_NAME]"
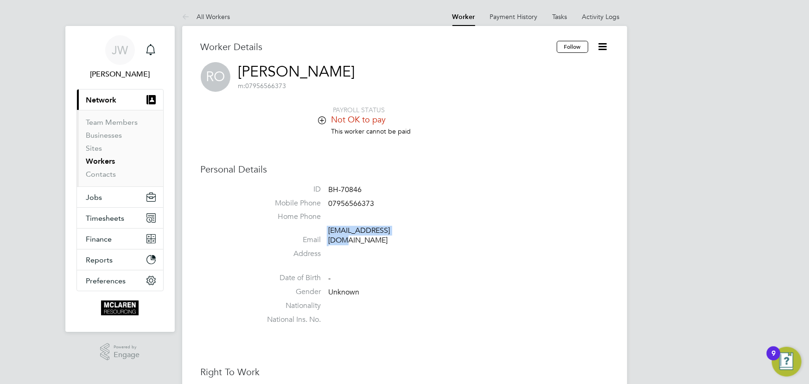
copy li "[EMAIL_ADDRESS][DOMAIN_NAME]"
drag, startPoint x: 327, startPoint y: 204, endPoint x: 403, endPoint y: 200, distance: 76.1
click at [403, 200] on li "Mobile Phone 07956566373" at bounding box center [432, 205] width 352 height 14
copy li "07956566373"
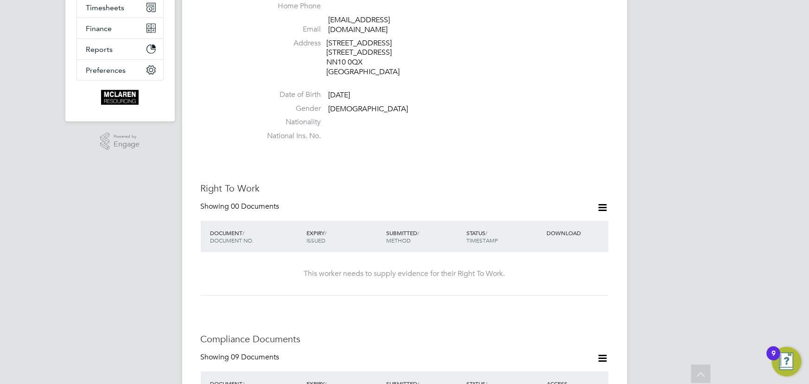
scroll to position [379, 0]
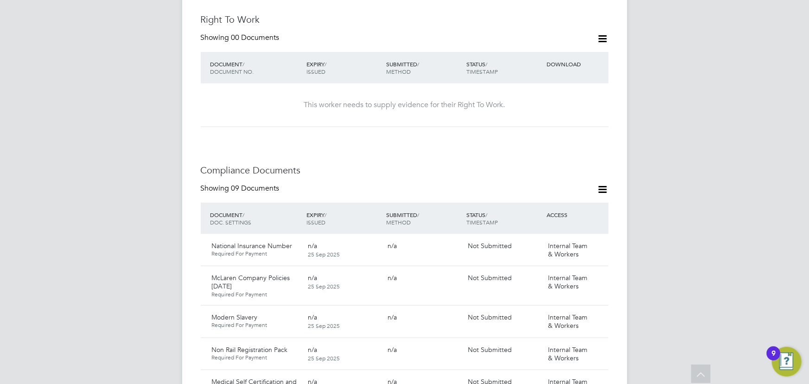
click at [603, 33] on icon at bounding box center [603, 39] width 12 height 12
click at [560, 52] on li "Add Right To Work Document" at bounding box center [551, 51] width 112 height 13
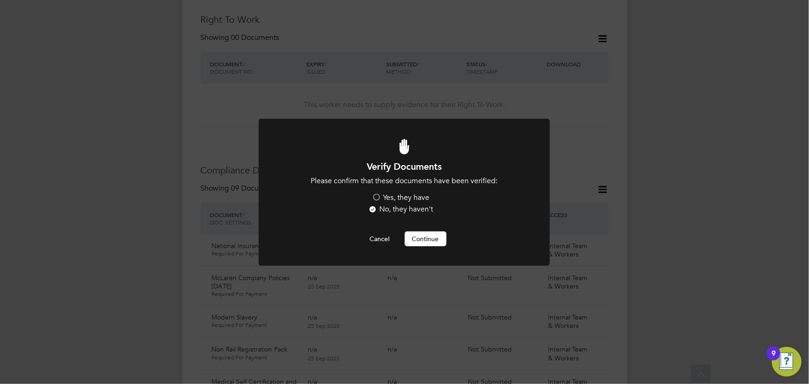
click at [400, 198] on label "Yes, they have" at bounding box center [400, 198] width 57 height 10
click at [0, 0] on input "Yes, they have" at bounding box center [0, 0] width 0 height 0
click at [426, 234] on button "Continue" at bounding box center [426, 238] width 42 height 15
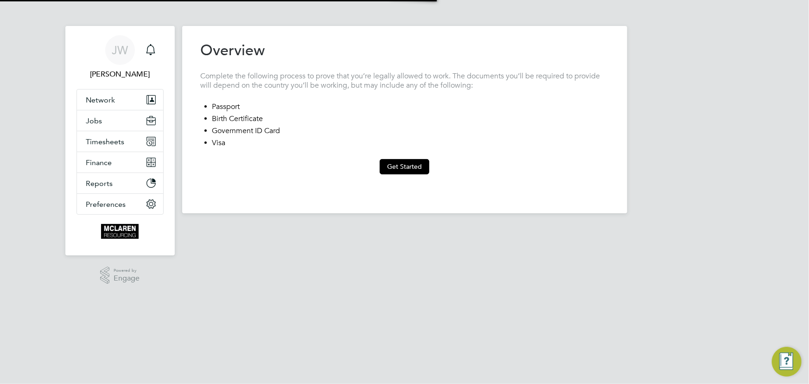
click at [411, 162] on button "Get Started" at bounding box center [405, 166] width 50 height 15
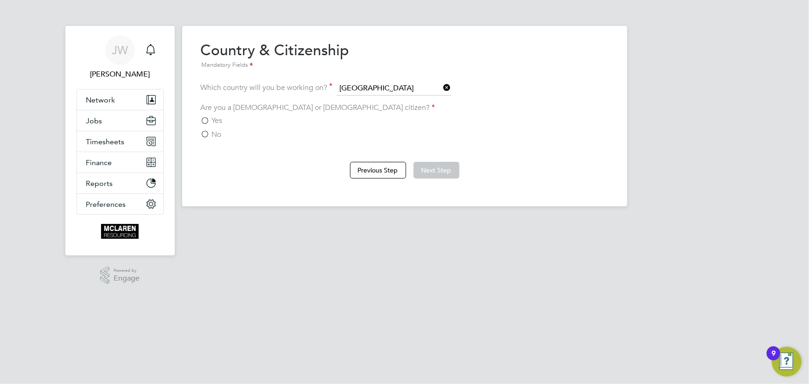
click at [213, 123] on span "Yes" at bounding box center [217, 120] width 11 height 9
click at [0, 0] on input "Yes" at bounding box center [0, 0] width 0 height 0
click at [444, 173] on button "Next Step" at bounding box center [436, 170] width 46 height 17
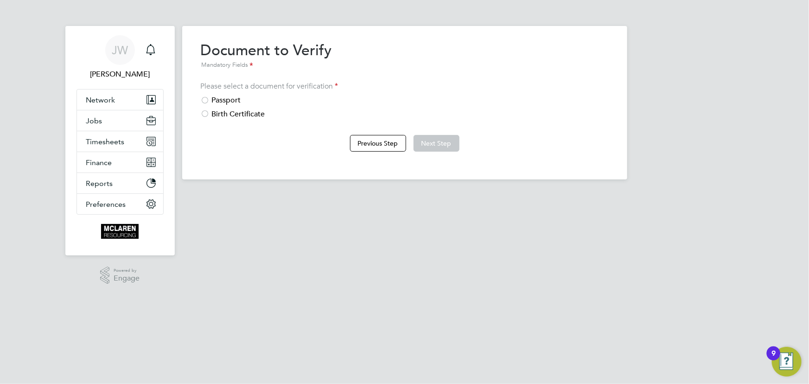
click at [227, 100] on div "Passport" at bounding box center [405, 100] width 408 height 10
click at [441, 143] on button "Next Step" at bounding box center [436, 143] width 46 height 17
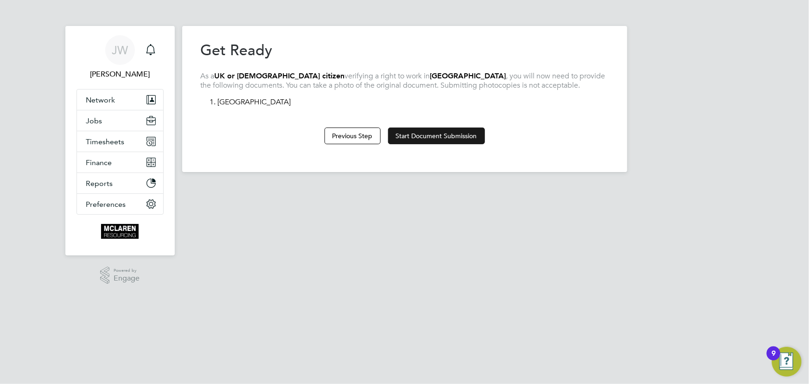
click at [447, 136] on button "Start Document Submission" at bounding box center [436, 135] width 97 height 17
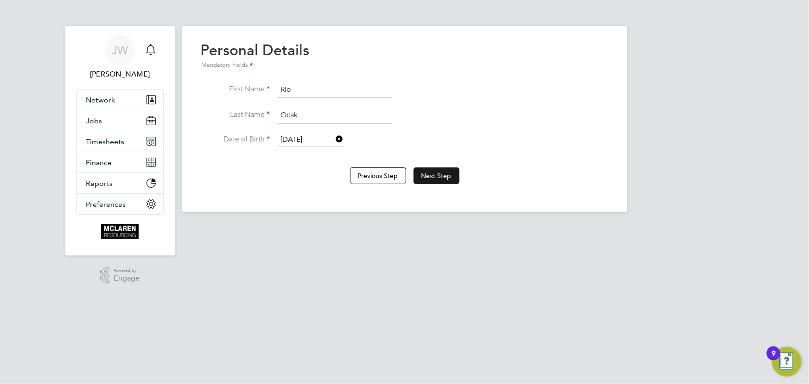
click at [437, 172] on button "Next Step" at bounding box center [436, 175] width 46 height 17
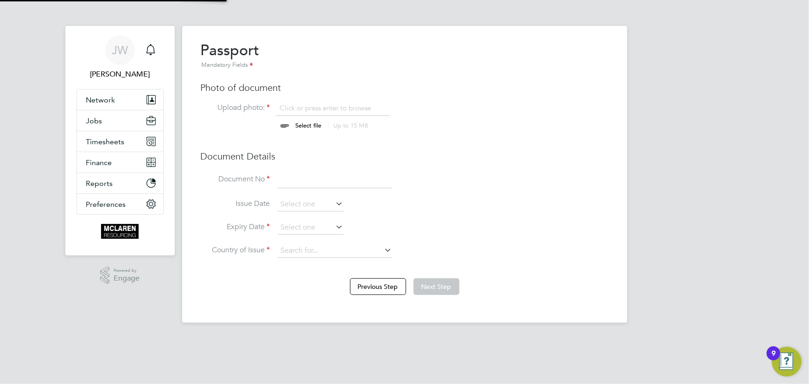
scroll to position [13, 115]
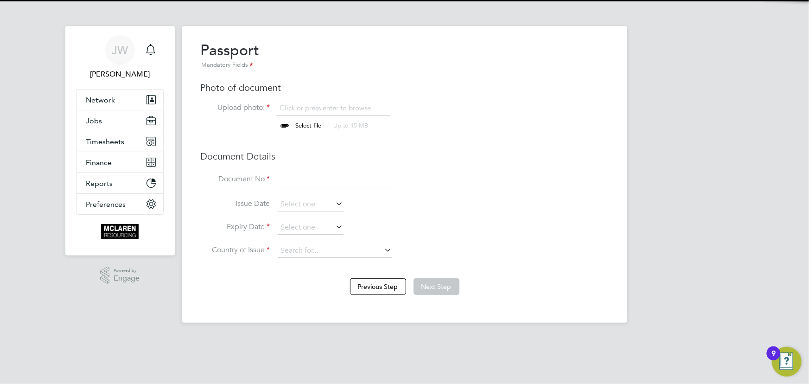
click at [311, 122] on input "file" at bounding box center [318, 117] width 146 height 28
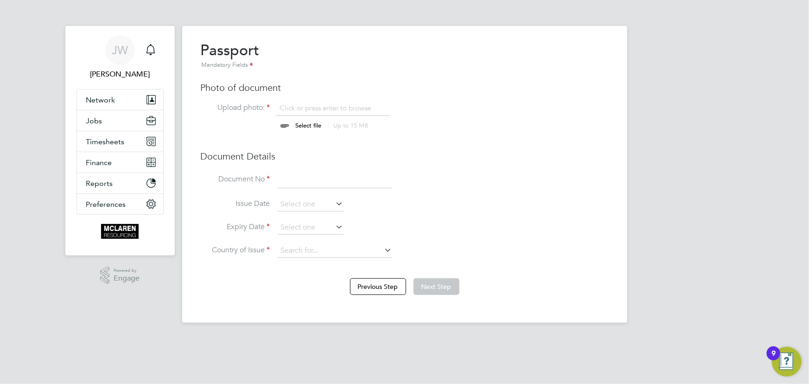
type input "C:\fakepath\riok passport.jpg"
click at [333, 177] on input at bounding box center [335, 179] width 114 height 17
click at [307, 184] on input at bounding box center [335, 179] width 114 height 17
type input "147378804"
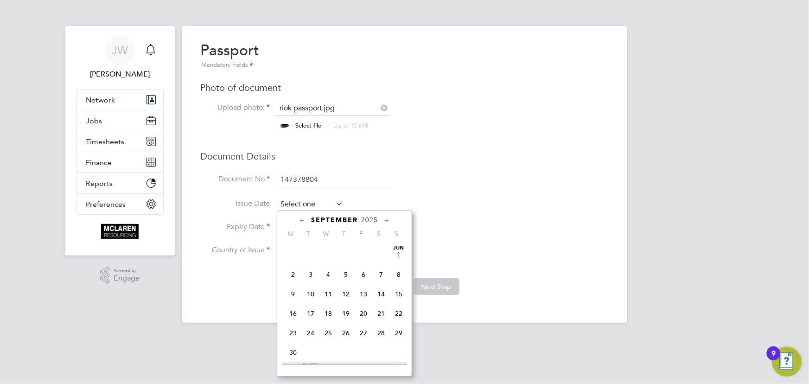
click at [298, 204] on input at bounding box center [311, 204] width 66 height 14
click at [371, 220] on span "2025" at bounding box center [369, 220] width 17 height 8
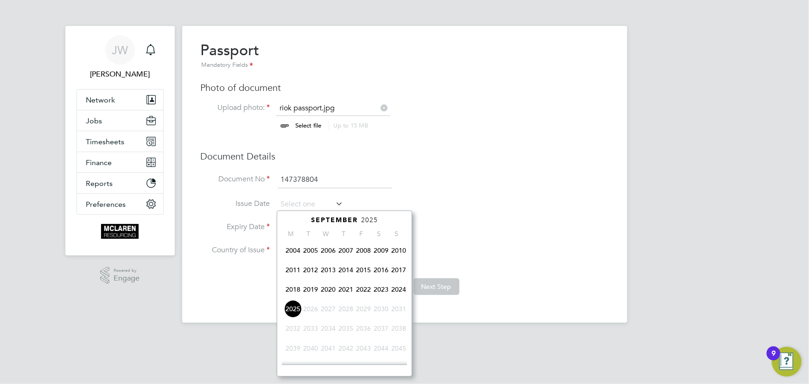
click at [397, 292] on span "2024" at bounding box center [399, 289] width 18 height 18
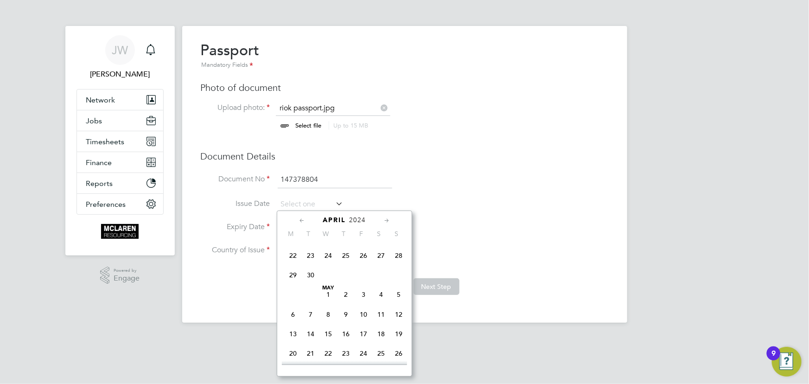
scroll to position [114, 0]
click at [311, 278] on span "16" at bounding box center [311, 278] width 18 height 18
type input "16 Apr 2024"
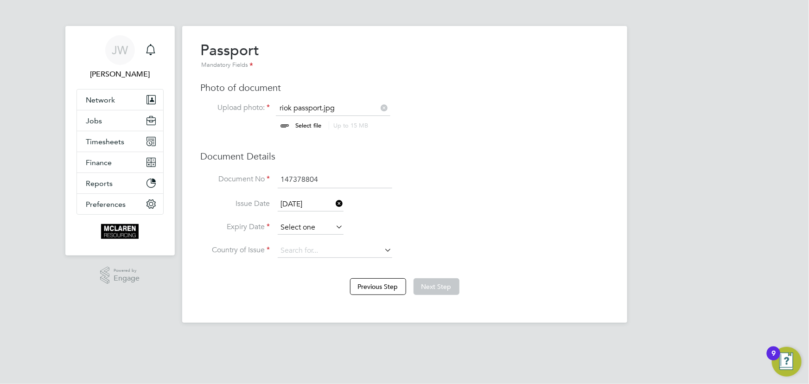
click at [311, 229] on input at bounding box center [311, 228] width 66 height 14
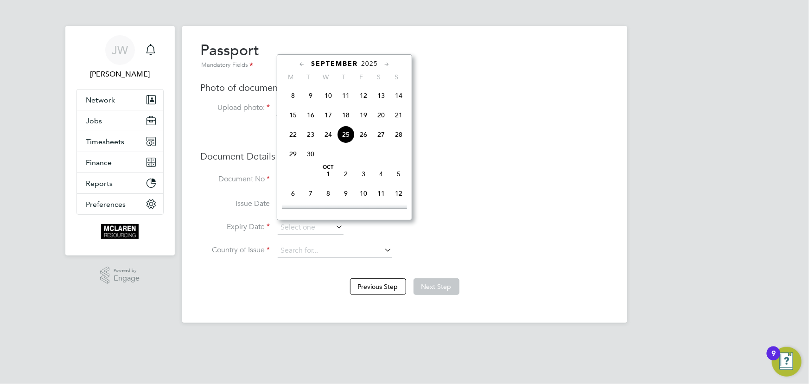
click at [372, 63] on span "2025" at bounding box center [369, 64] width 17 height 8
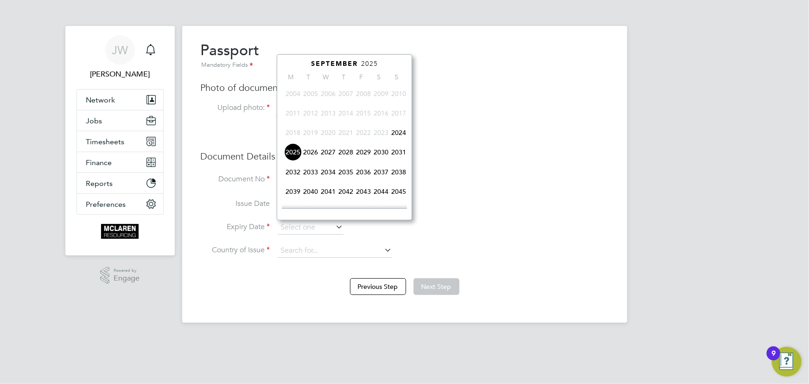
click at [329, 174] on span "2034" at bounding box center [328, 172] width 18 height 18
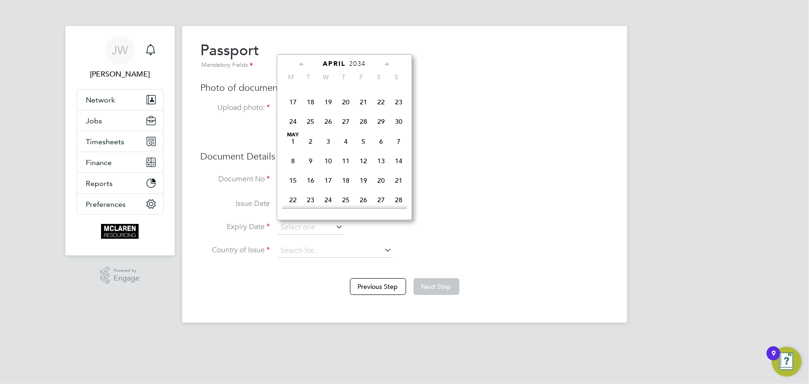
scroll to position [169, 0]
click at [396, 164] on span "16" at bounding box center [399, 164] width 18 height 18
type input "16 Apr 2034"
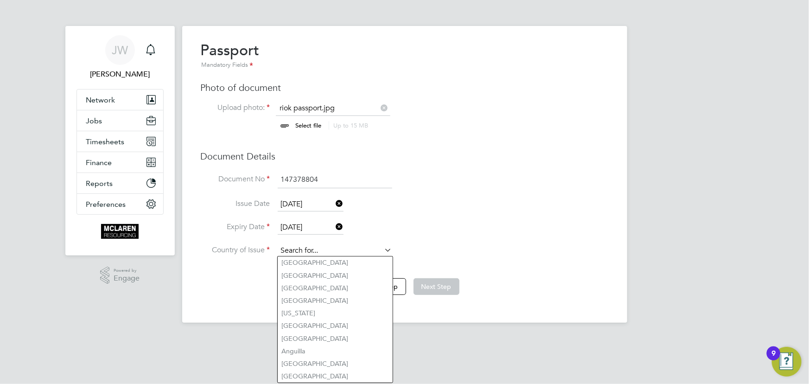
click at [324, 245] on input at bounding box center [335, 251] width 114 height 14
type input "[GEOGRAPHIC_DATA]"
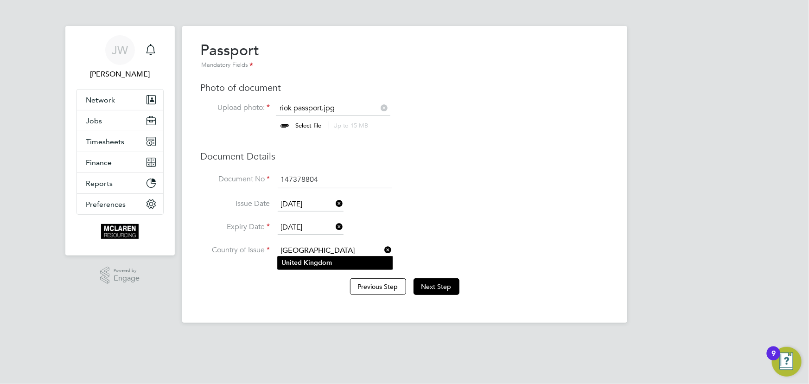
click at [326, 266] on li "United Kingdom" at bounding box center [335, 262] width 115 height 13
click at [437, 284] on button "Next Step" at bounding box center [436, 286] width 46 height 17
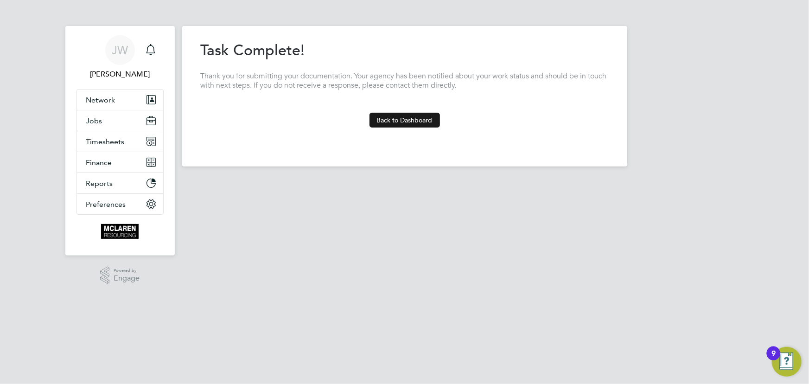
click at [423, 124] on button "Back to Dashboard" at bounding box center [404, 120] width 70 height 15
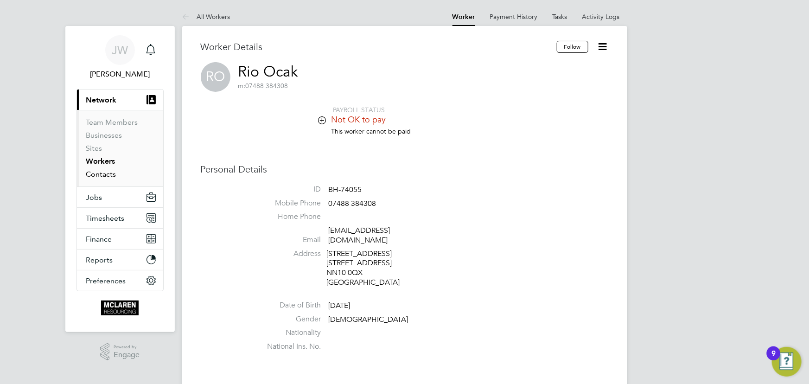
click at [98, 173] on link "Contacts" at bounding box center [101, 174] width 30 height 9
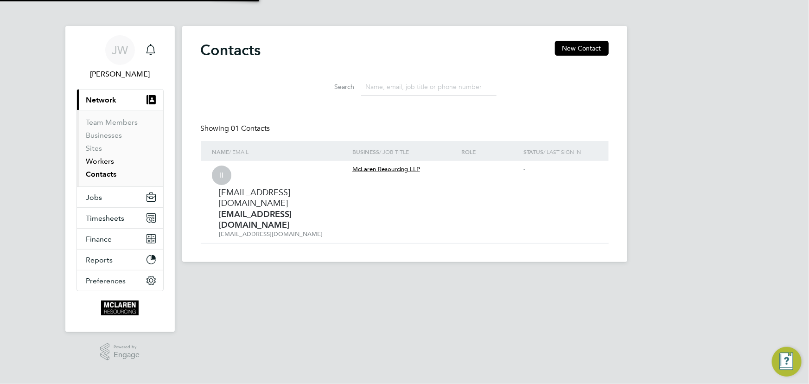
click at [101, 159] on link "Workers" at bounding box center [100, 161] width 28 height 9
